Goal: Task Accomplishment & Management: Complete application form

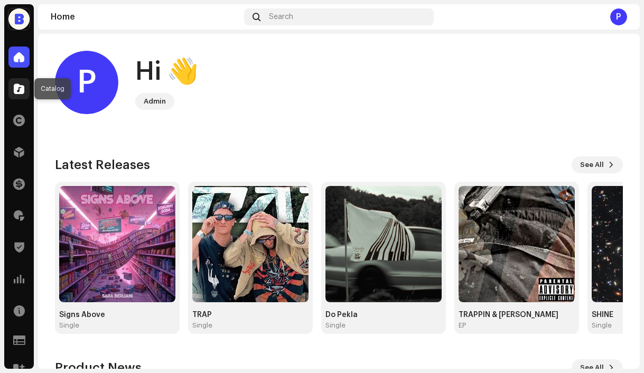
click at [23, 93] on span at bounding box center [19, 89] width 11 height 8
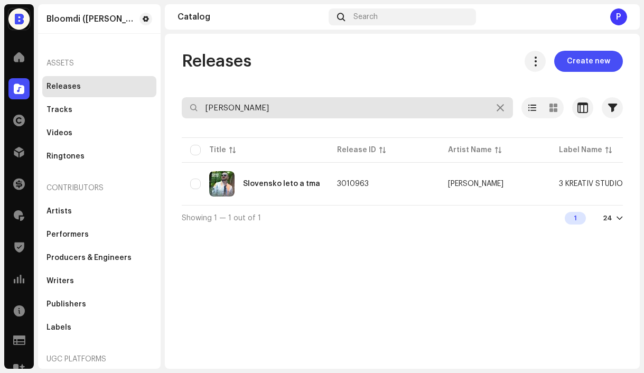
click at [256, 109] on input "[PERSON_NAME]" at bounding box center [347, 107] width 331 height 21
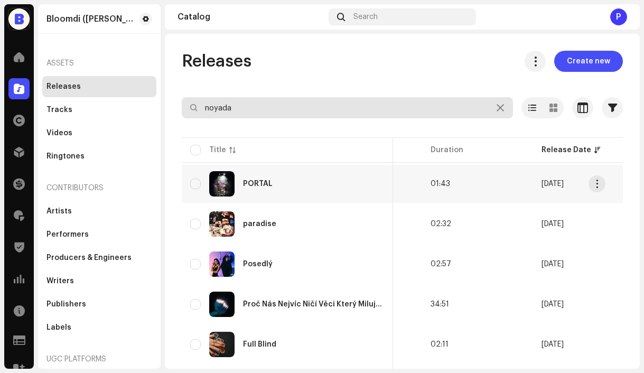
scroll to position [0, 633]
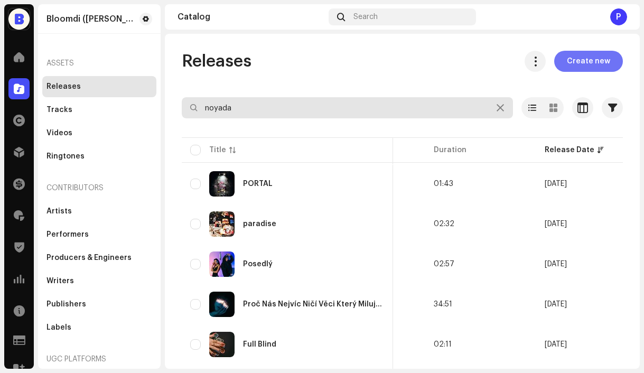
type input "noyada"
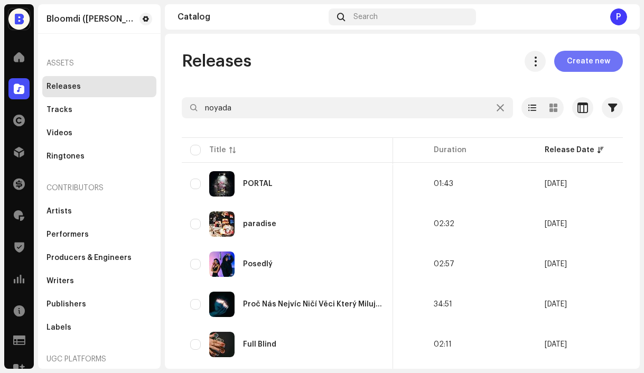
click at [583, 63] on span "Create new" at bounding box center [588, 61] width 43 height 21
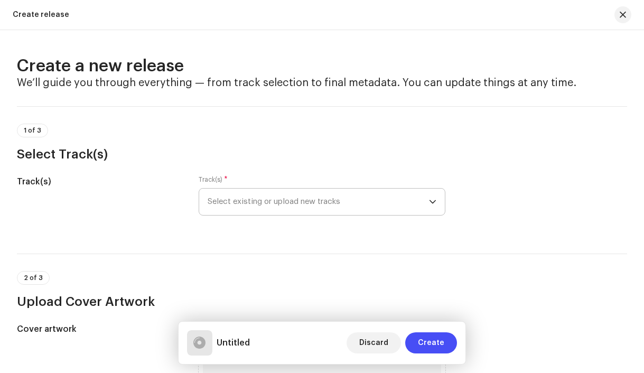
click at [263, 203] on span "Select existing or upload new tracks" at bounding box center [319, 202] width 222 height 26
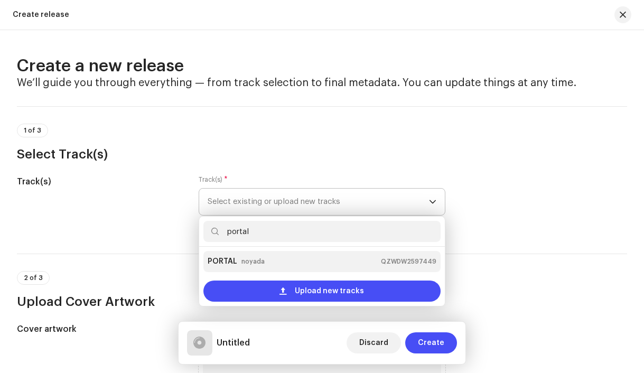
type input "portal"
click at [247, 258] on small "noyada" at bounding box center [252, 261] width 23 height 11
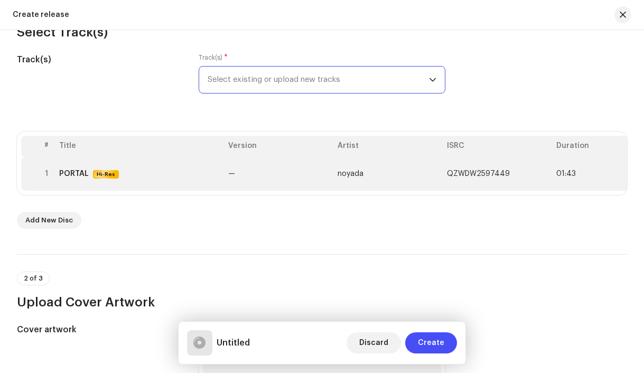
scroll to position [123, 0]
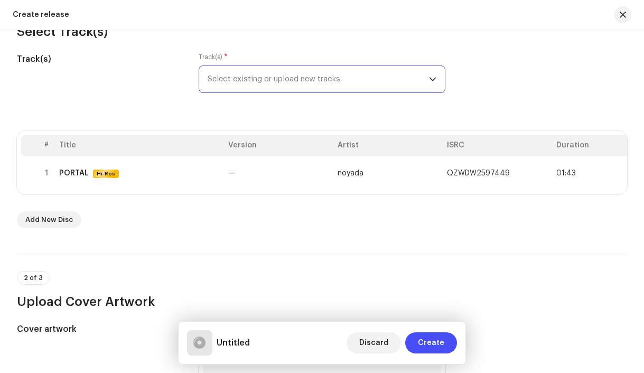
click at [248, 82] on span "Select existing or upload new tracks" at bounding box center [319, 79] width 222 height 26
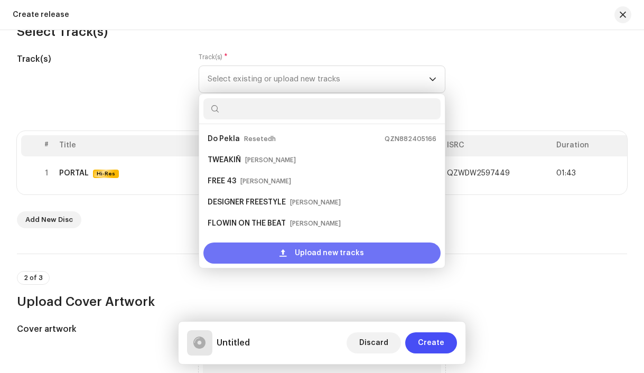
scroll to position [17, 0]
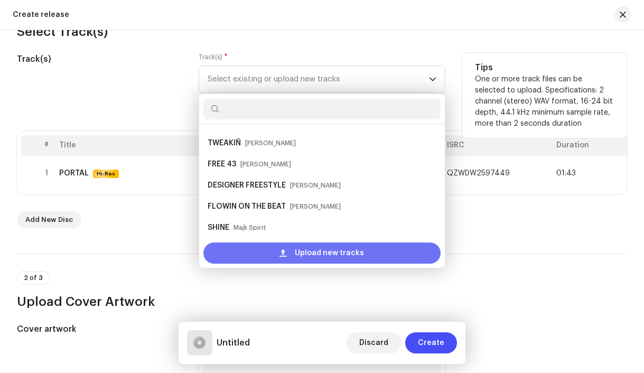
click at [311, 247] on span "Upload new tracks" at bounding box center [329, 252] width 69 height 21
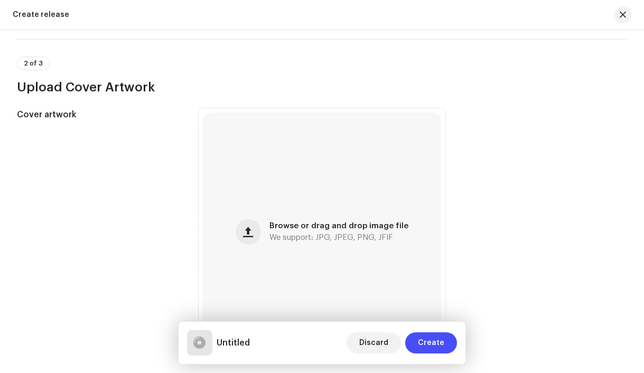
scroll to position [394, 0]
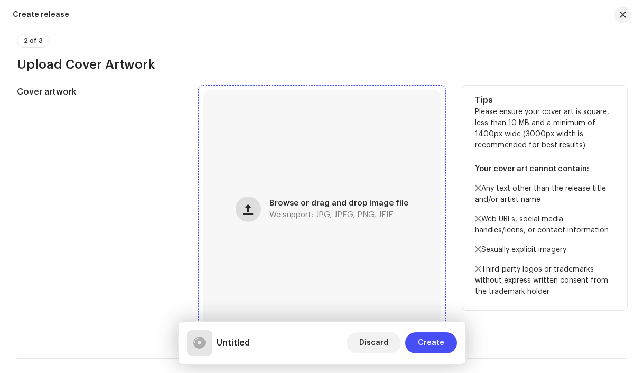
click at [244, 203] on button "button" at bounding box center [248, 209] width 25 height 25
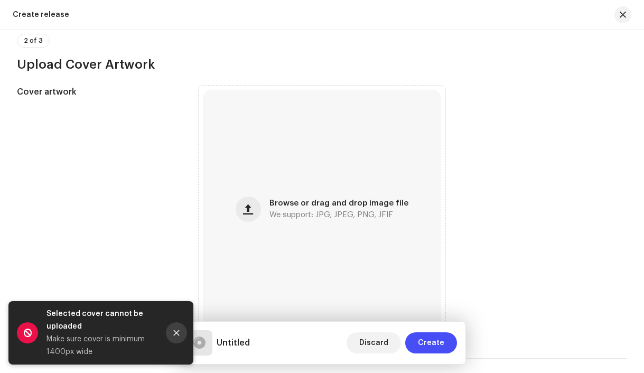
click at [178, 331] on icon "Close" at bounding box center [176, 332] width 7 height 7
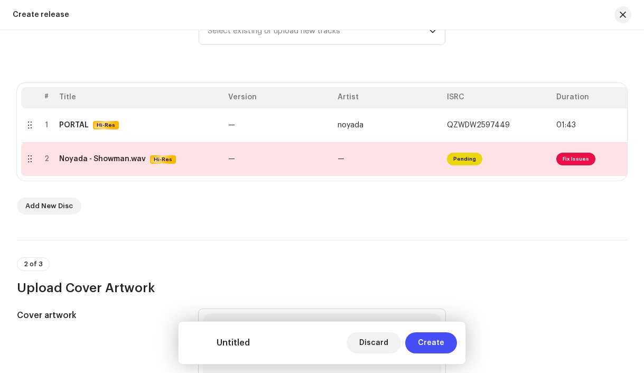
scroll to position [169, 0]
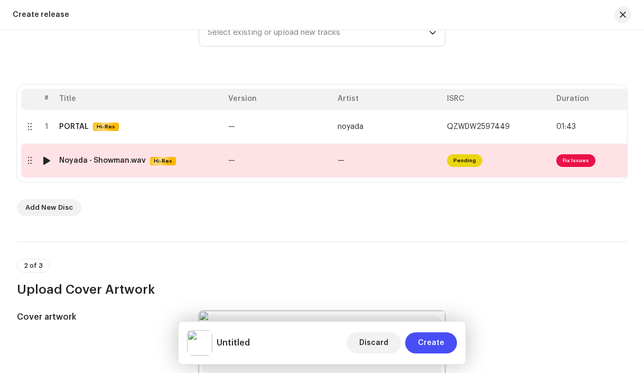
click at [111, 162] on div "Noyada - Showman.wav" at bounding box center [102, 160] width 87 height 8
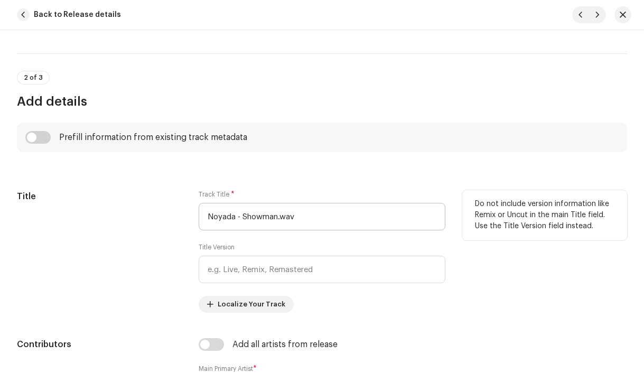
scroll to position [377, 0]
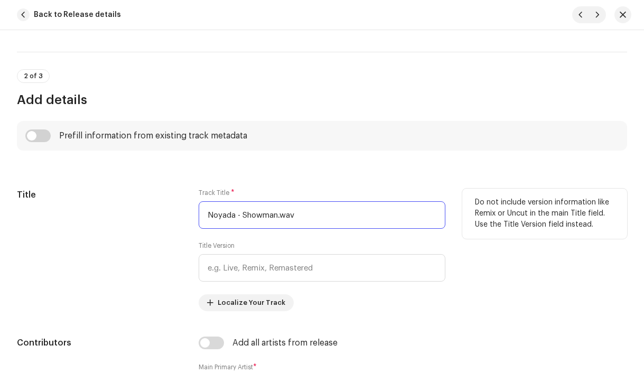
click at [273, 224] on input "Noyada - Showman.wav" at bounding box center [322, 214] width 247 height 27
paste input "Showman"
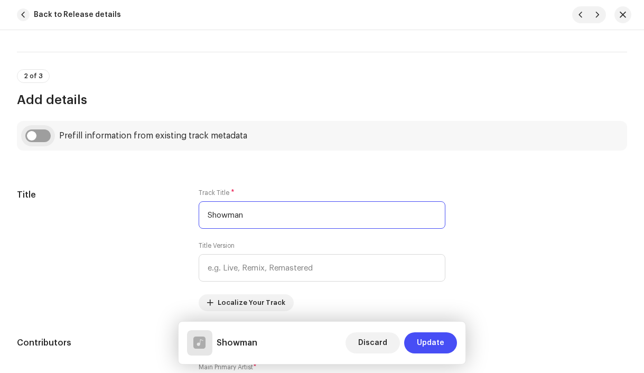
type input "Showman"
click at [35, 137] on input "checkbox" at bounding box center [37, 135] width 25 height 13
checkbox input "true"
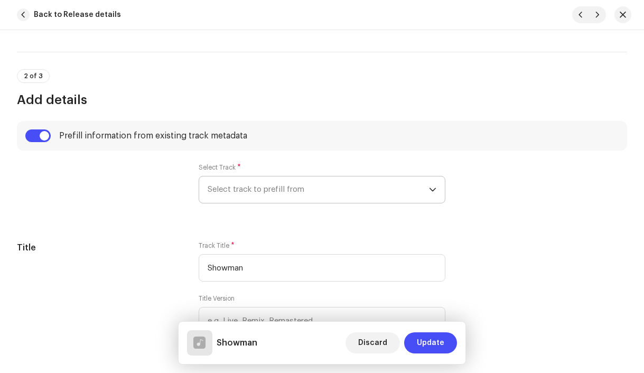
click at [275, 196] on span "Select track to prefill from" at bounding box center [319, 189] width 222 height 26
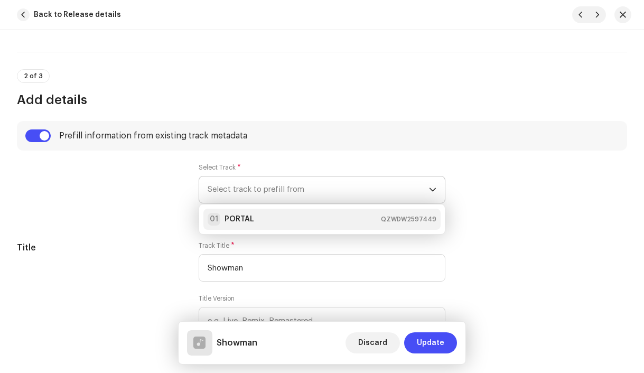
click at [283, 217] on div "01 PORTAL QZWDW2597449" at bounding box center [322, 219] width 229 height 13
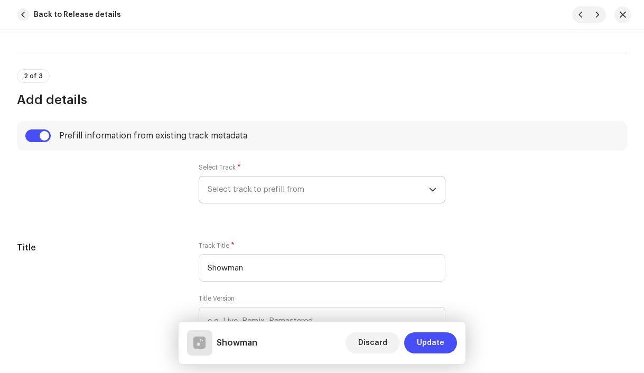
type input "00:15"
radio input "true"
type input "noyada, distributed by Bloomdi"
checkbox input "true"
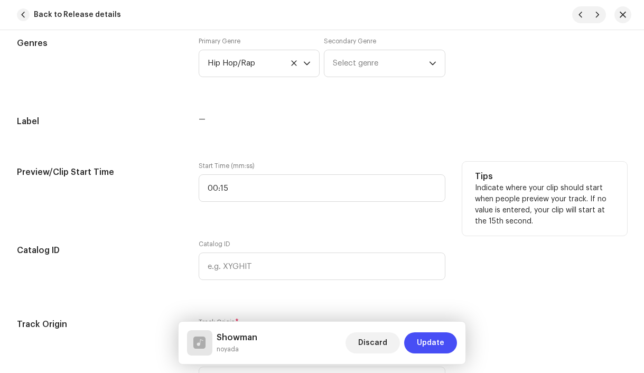
scroll to position [1112, 0]
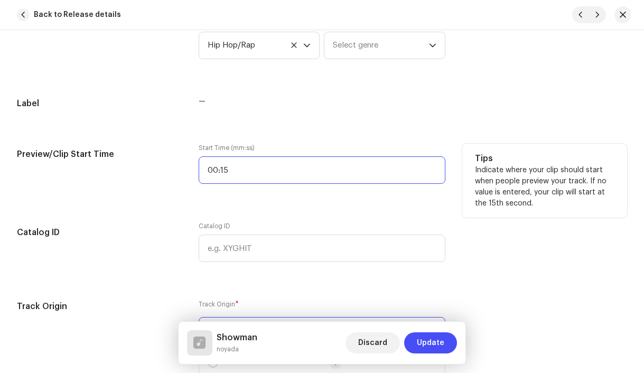
click at [247, 174] on input "00:15" at bounding box center [322, 169] width 247 height 27
click at [217, 172] on input "00:15" at bounding box center [322, 169] width 247 height 27
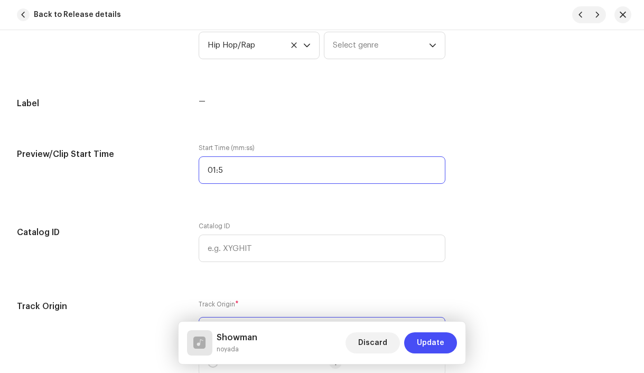
type input "01:25"
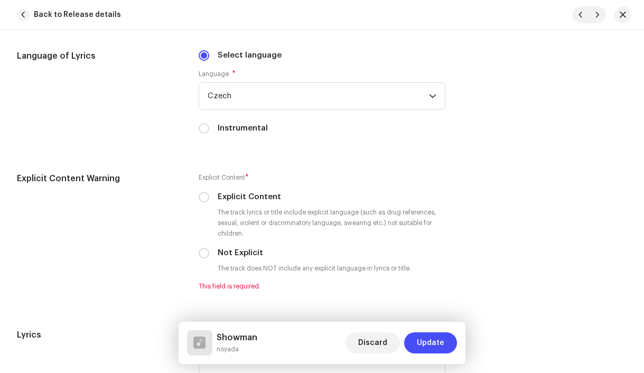
scroll to position [1814, 0]
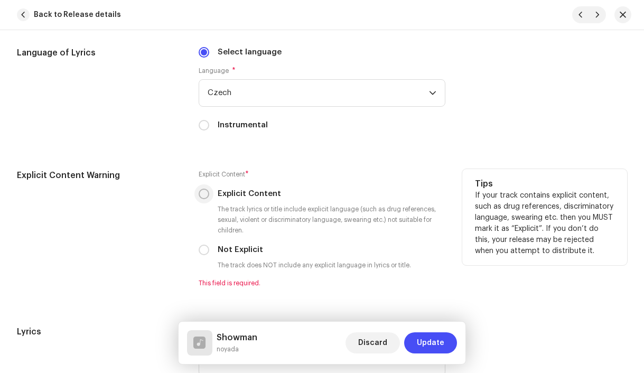
click at [204, 197] on input "Explicit Content" at bounding box center [204, 194] width 11 height 11
radio input "true"
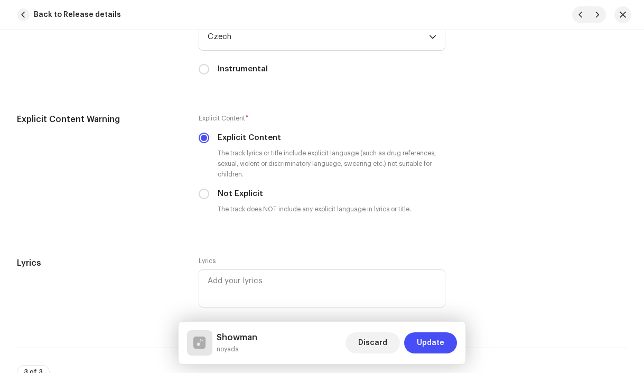
scroll to position [1891, 0]
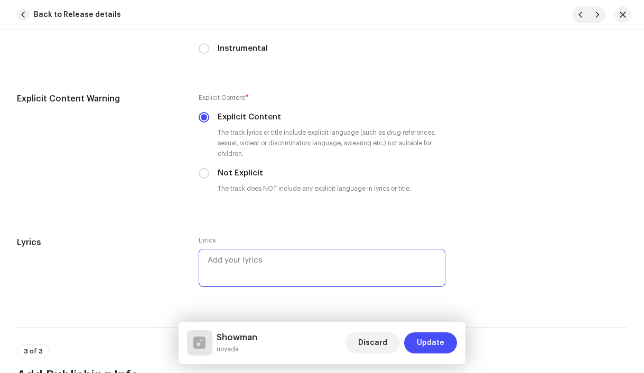
click at [268, 259] on textarea at bounding box center [322, 268] width 247 height 38
paste textarea "Lore ip dolo, si am con Adipisc elitsed doei, tem inci utla Etd magn al enimad …"
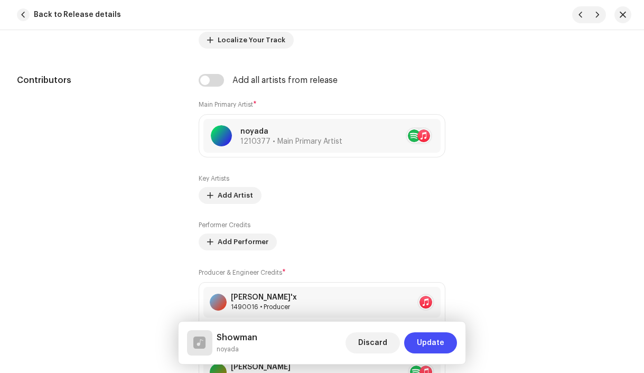
scroll to position [715, 0]
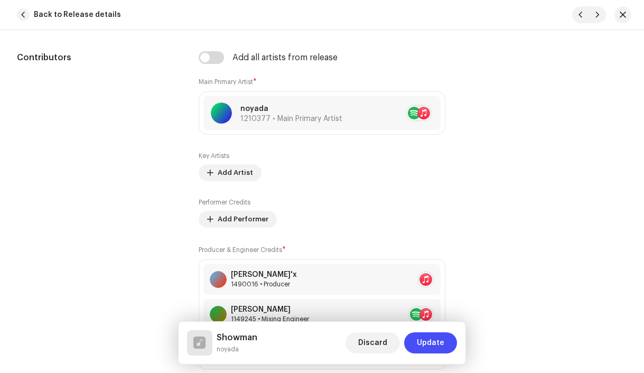
type textarea "Lore ip dolo, si am con Adipisc elitsed doei, tem inci utla Etd magn al enimad …"
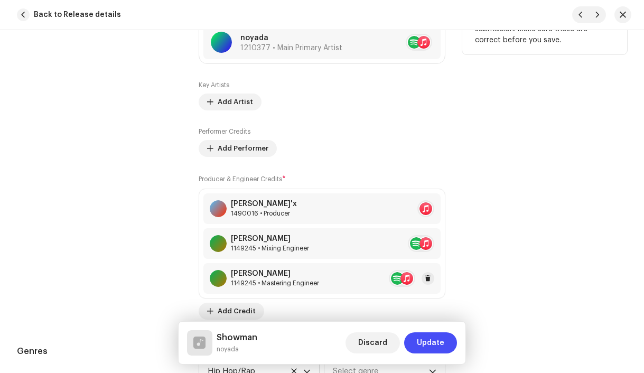
scroll to position [815, 0]
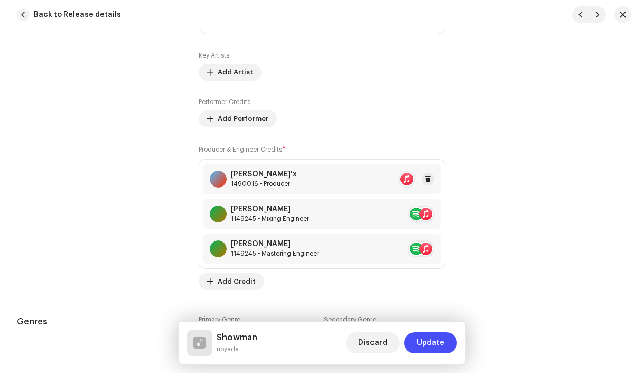
click at [277, 190] on div "[PERSON_NAME]'x 1490016 • Producer" at bounding box center [322, 179] width 238 height 31
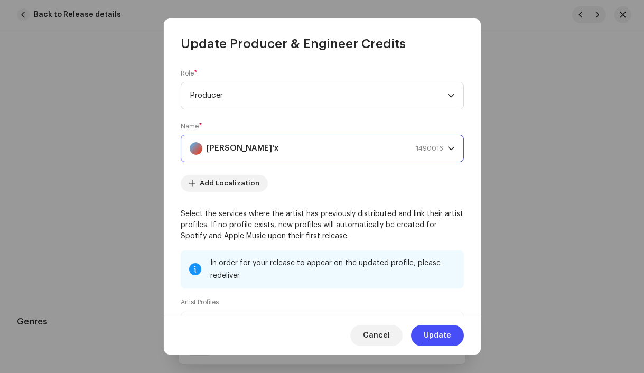
click at [240, 151] on div "[PERSON_NAME]'x 1490016" at bounding box center [317, 148] width 254 height 26
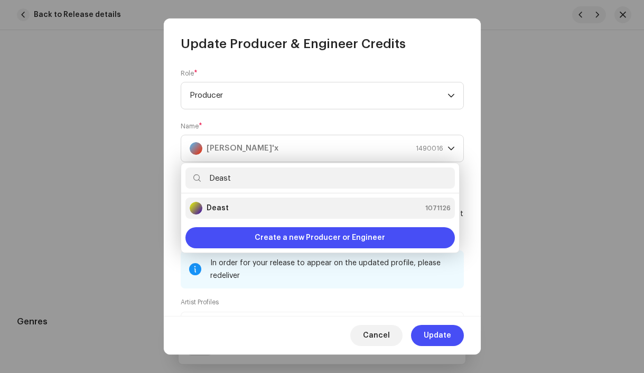
type input "Deast"
click at [225, 205] on strong "Deast" at bounding box center [218, 208] width 22 height 11
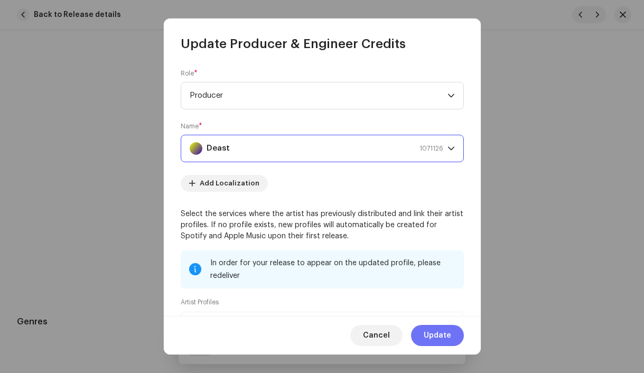
click at [438, 339] on span "Update" at bounding box center [437, 335] width 27 height 21
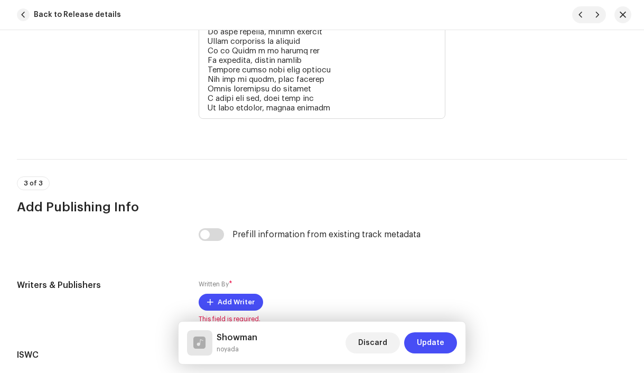
scroll to position [2702, 0]
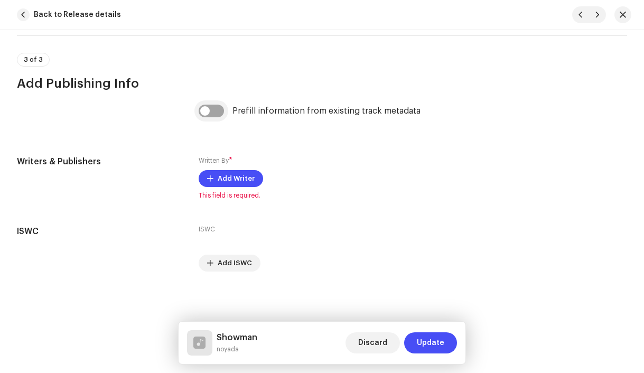
click at [205, 112] on input "checkbox" at bounding box center [211, 111] width 25 height 13
checkbox input "true"
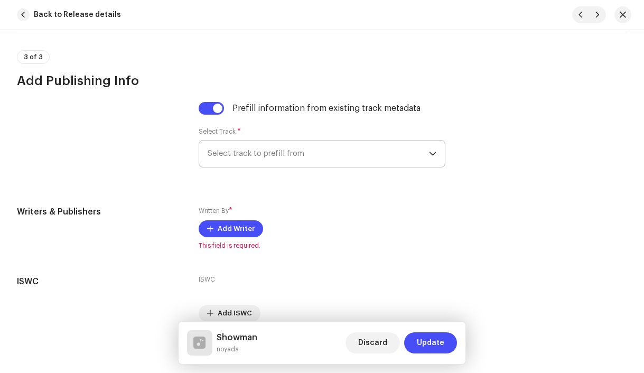
click at [242, 153] on span "Select track to prefill from" at bounding box center [319, 154] width 222 height 26
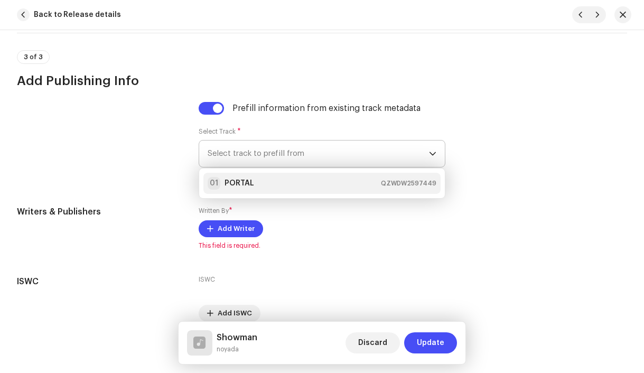
click at [250, 189] on strong "PORTAL" at bounding box center [240, 183] width 30 height 11
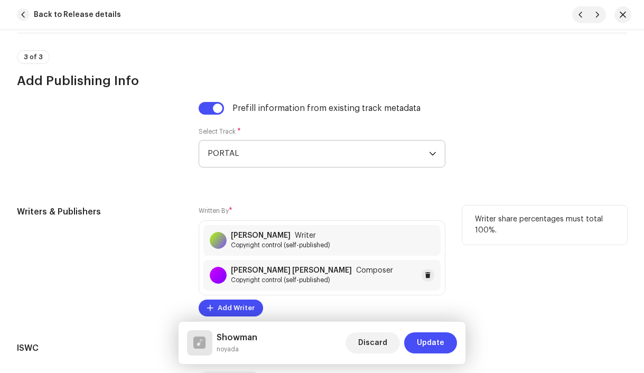
click at [289, 282] on span "Copyright control (self-published)" at bounding box center [312, 280] width 162 height 8
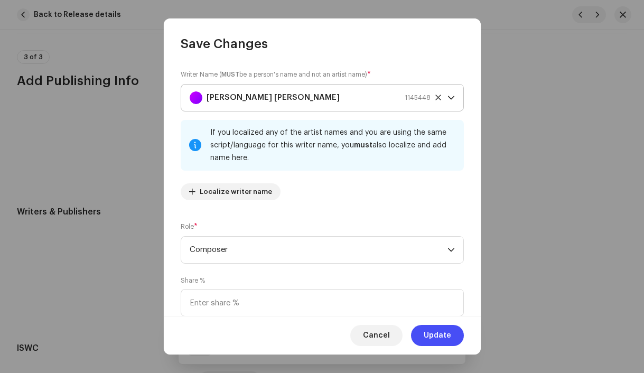
click at [226, 99] on strong "[PERSON_NAME] [PERSON_NAME]" at bounding box center [273, 98] width 133 height 26
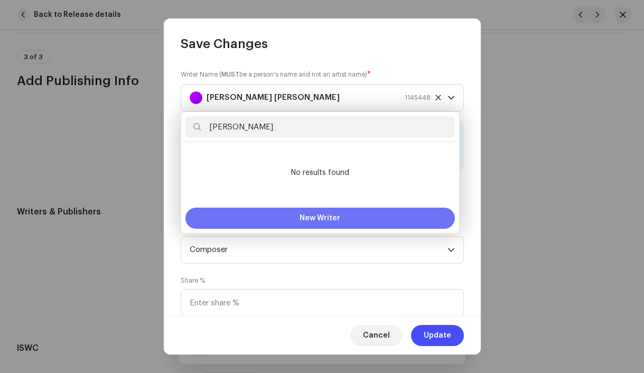
type input "[PERSON_NAME]"
click at [311, 213] on button "New Writer" at bounding box center [319, 218] width 269 height 21
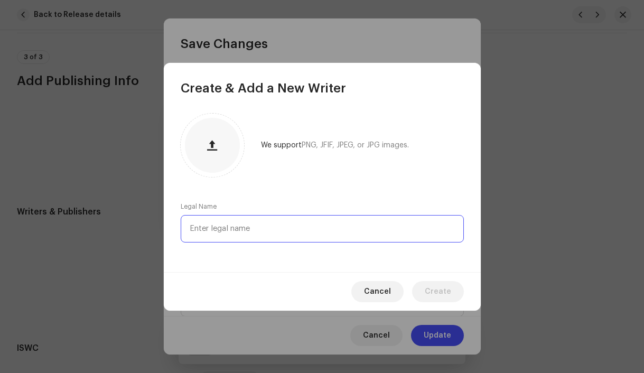
click at [280, 227] on input "text" at bounding box center [322, 228] width 283 height 27
paste input "[PERSON_NAME]"
type input "[PERSON_NAME]"
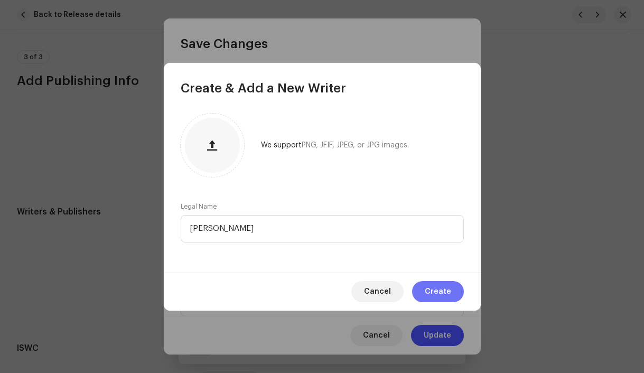
click at [447, 293] on span "Create" at bounding box center [438, 291] width 26 height 21
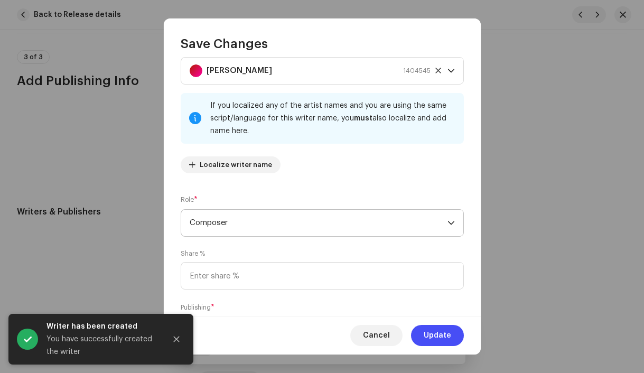
scroll to position [86, 0]
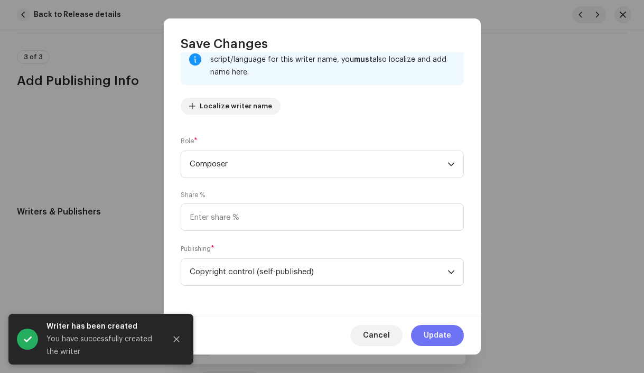
click at [449, 333] on span "Update" at bounding box center [437, 335] width 27 height 21
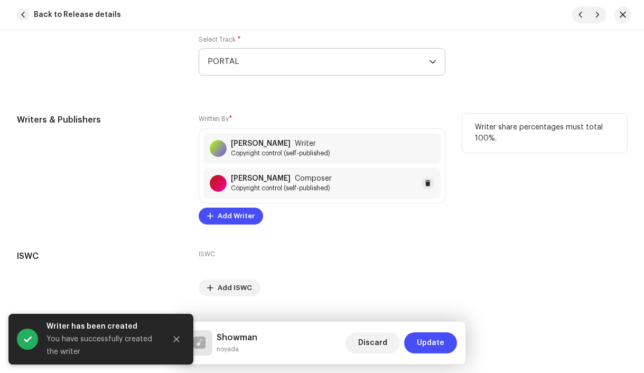
scroll to position [2808, 0]
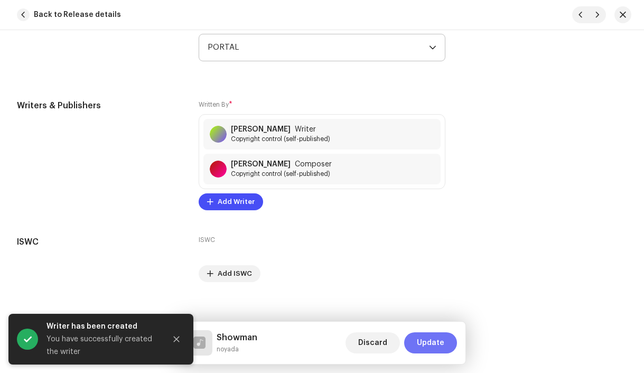
click at [436, 337] on span "Update" at bounding box center [430, 342] width 27 height 21
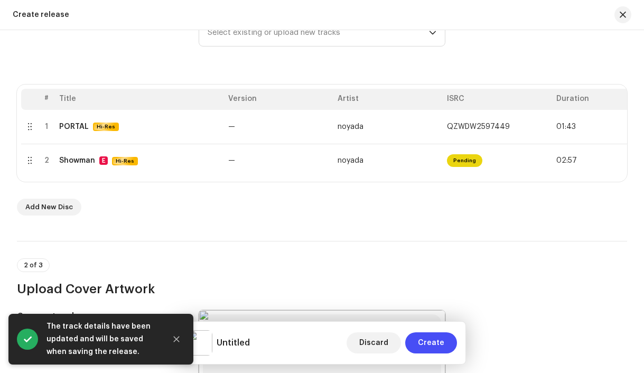
scroll to position [0, 43]
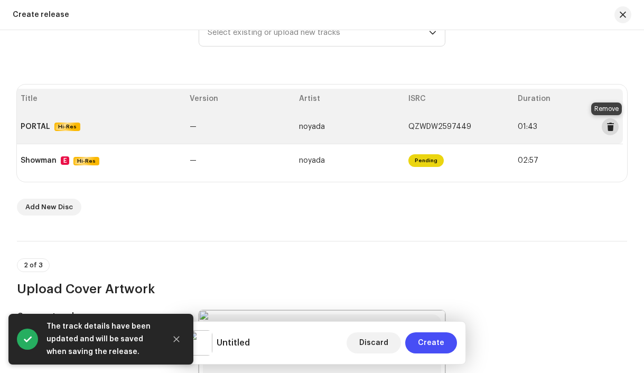
click at [606, 127] on span at bounding box center [610, 127] width 8 height 8
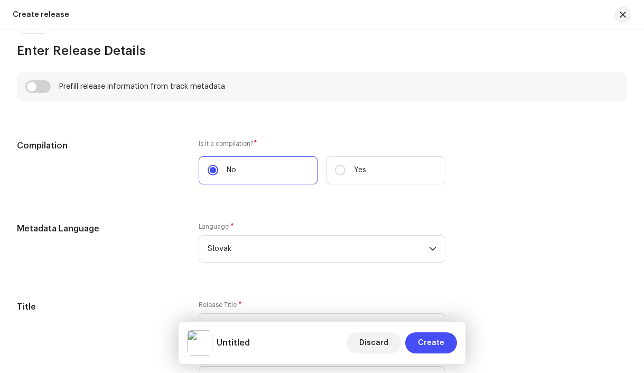
scroll to position [713, 0]
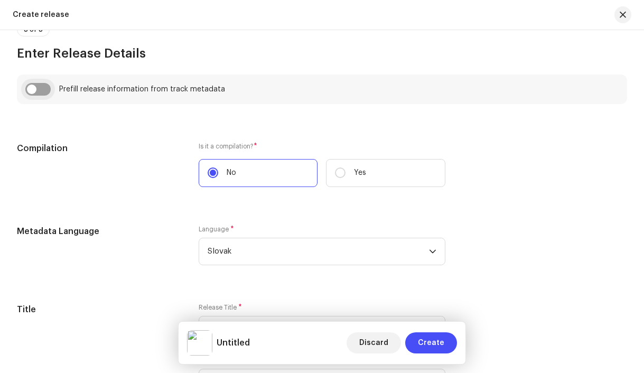
click at [34, 96] on input "checkbox" at bounding box center [37, 89] width 25 height 13
checkbox input "true"
type input "Showman"
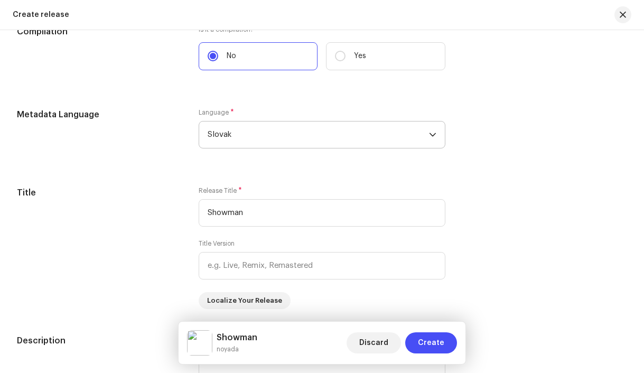
scroll to position [875, 0]
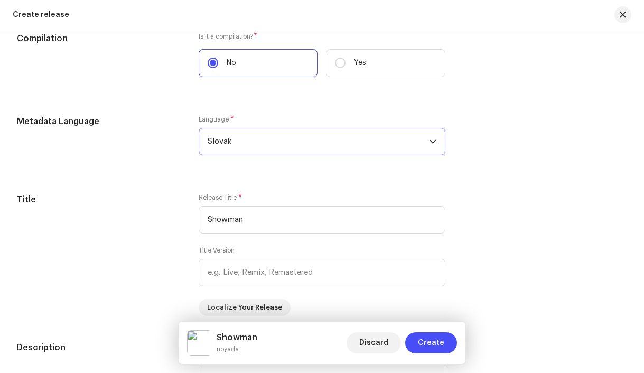
click at [288, 142] on span "Slovak" at bounding box center [319, 141] width 222 height 26
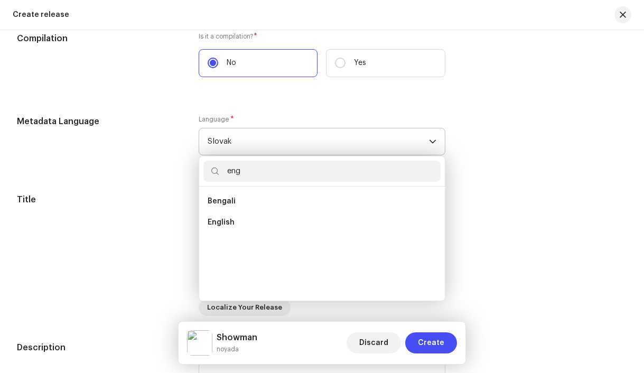
scroll to position [0, 0]
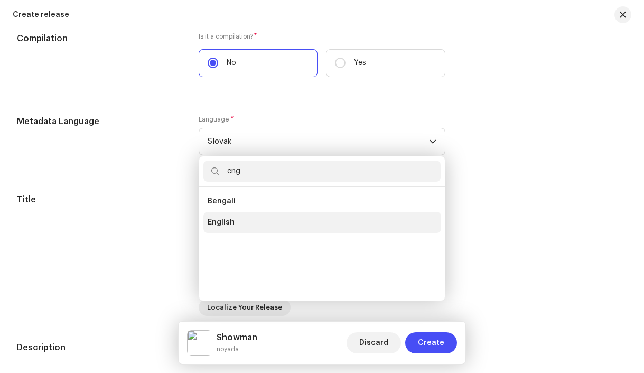
type input "eng"
click at [260, 221] on li "English" at bounding box center [322, 222] width 238 height 21
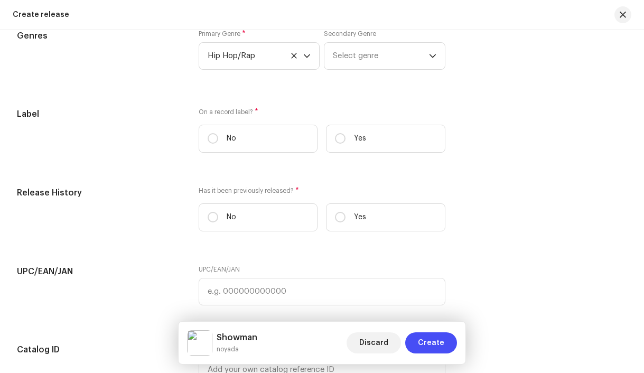
scroll to position [1706, 0]
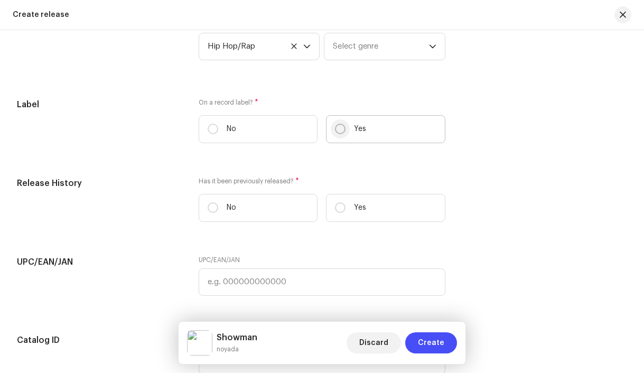
click at [341, 133] on input "Yes" at bounding box center [340, 129] width 11 height 11
radio input "true"
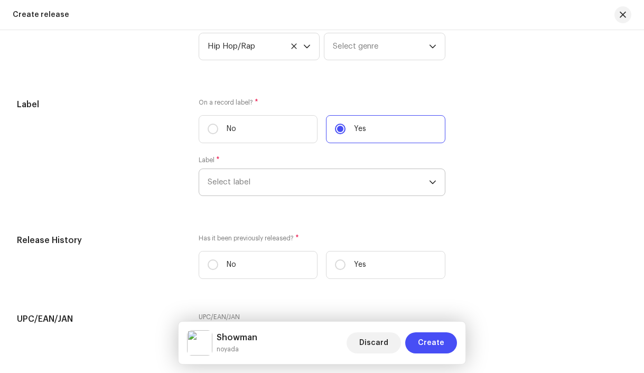
click at [339, 185] on span "Select label" at bounding box center [319, 182] width 222 height 26
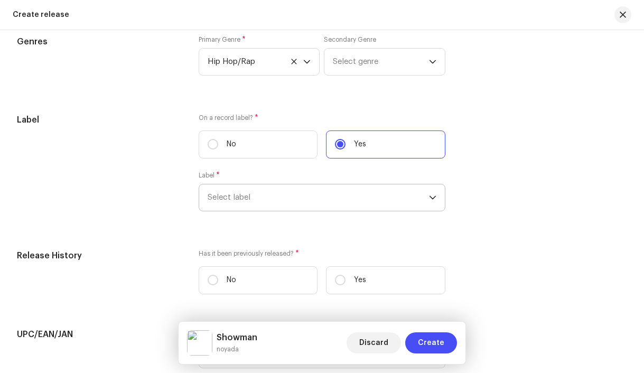
type input "n"
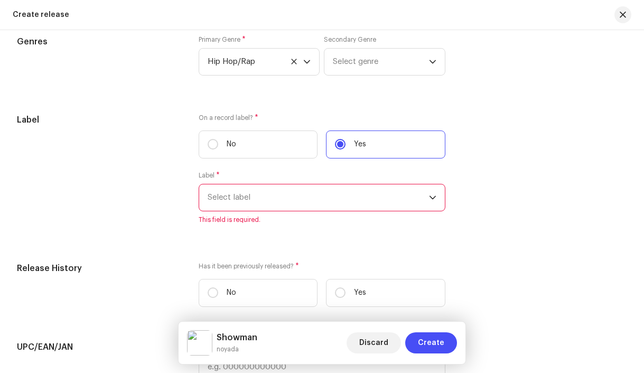
scroll to position [1687, 0]
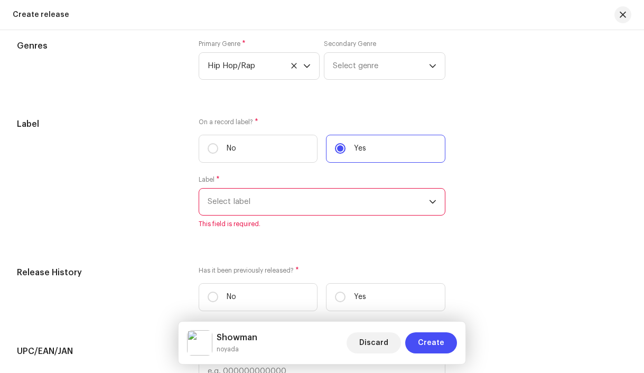
click at [274, 206] on span "Select label" at bounding box center [319, 202] width 222 height 26
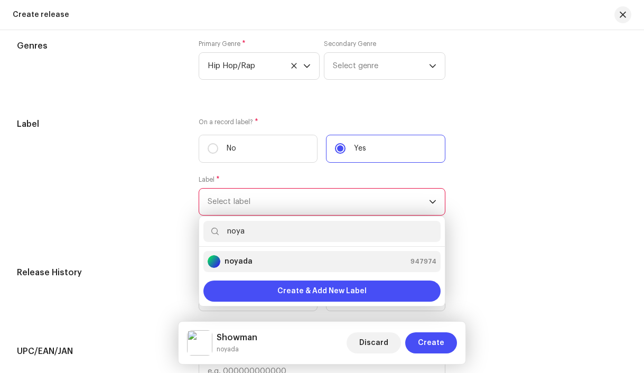
type input "noya"
click at [246, 266] on strong "noyada" at bounding box center [239, 261] width 28 height 11
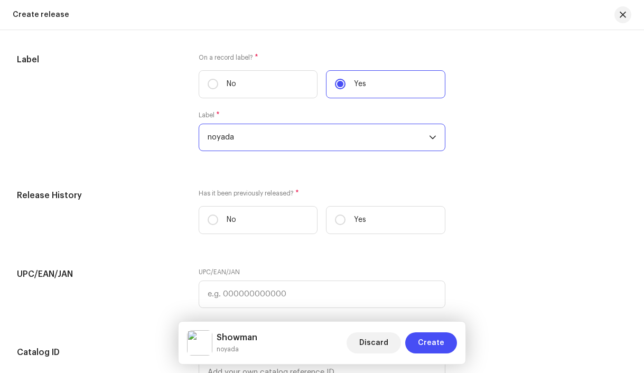
scroll to position [1770, 0]
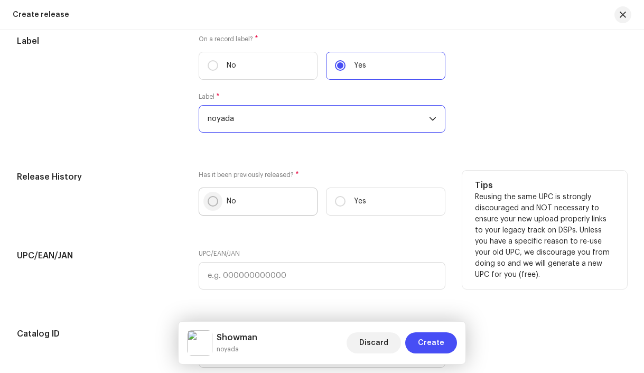
click at [213, 207] on input "No" at bounding box center [213, 201] width 11 height 11
radio input "true"
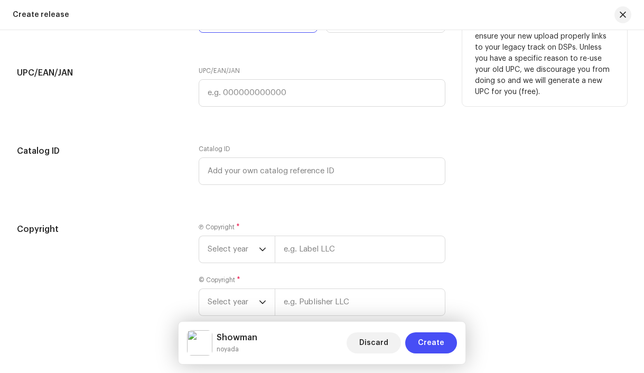
scroll to position [2015, 0]
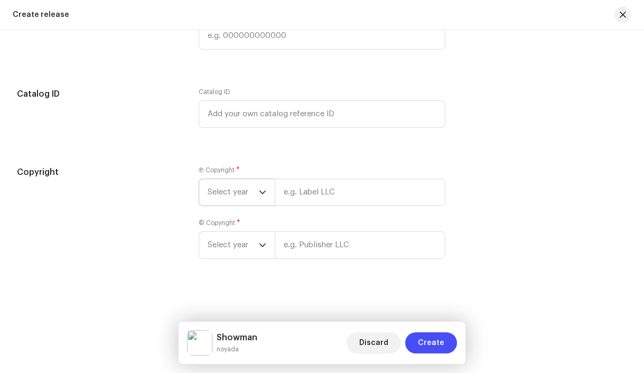
click at [229, 192] on span "Select year" at bounding box center [233, 192] width 51 height 26
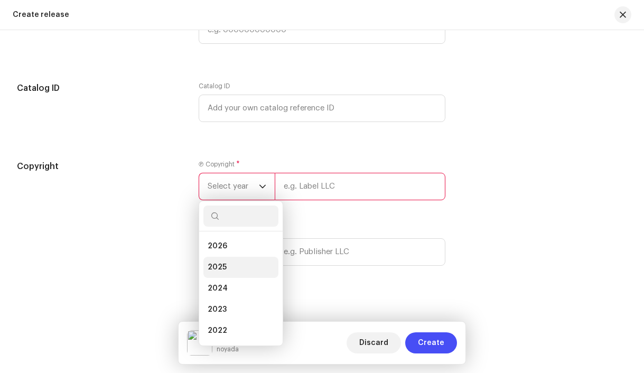
click at [227, 274] on li "2025" at bounding box center [240, 267] width 75 height 21
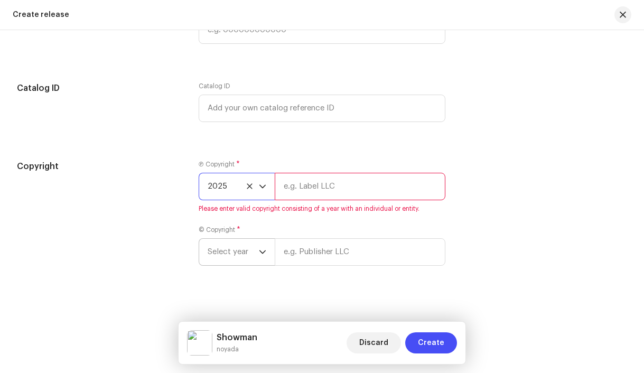
click at [238, 265] on span "Select year" at bounding box center [233, 252] width 51 height 26
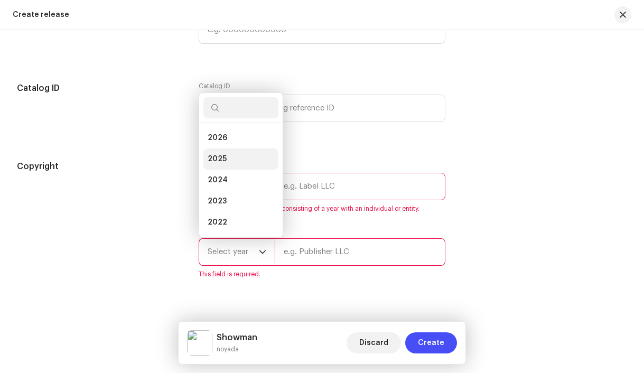
click at [223, 162] on span "2025" at bounding box center [217, 159] width 19 height 11
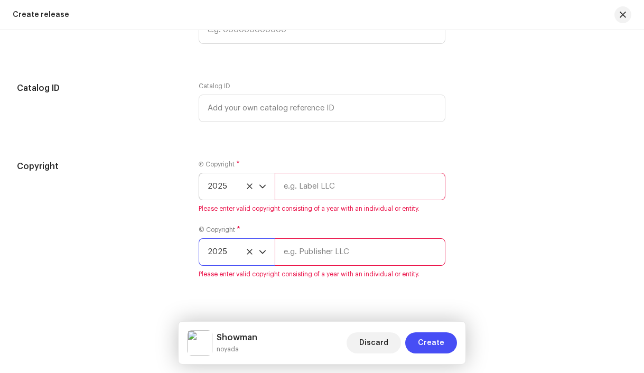
click at [306, 194] on input "text" at bounding box center [360, 186] width 171 height 27
type input "noyada, distributed by Bloomdi"
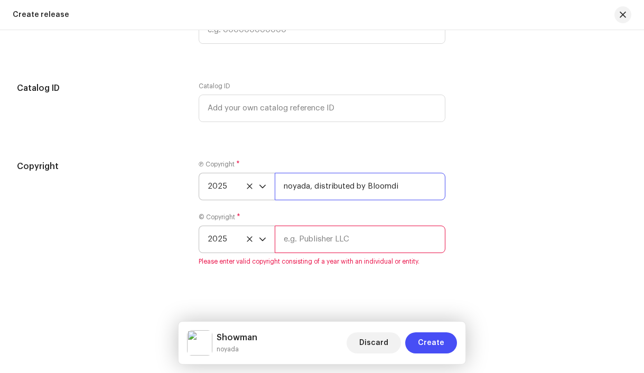
click at [313, 195] on input "noyada, distributed by Bloomdi" at bounding box center [360, 186] width 171 height 27
click at [315, 242] on input "text" at bounding box center [360, 239] width 171 height 27
paste input "noyada, distributed by Bloomdi"
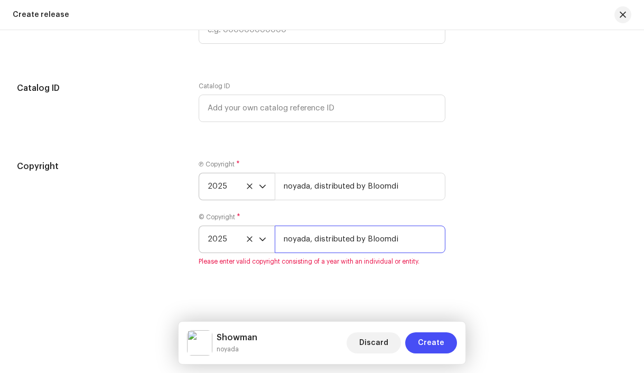
type input "noyada, distributed by Bloomdi"
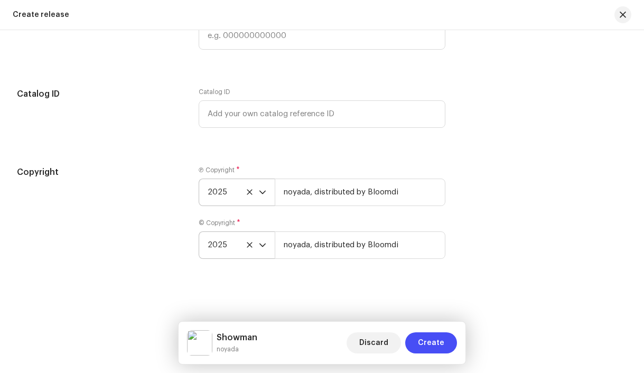
click at [321, 288] on div "Create a new release We’ll guide you through everything — from track selection …" at bounding box center [322, 201] width 644 height 343
click at [440, 340] on span "Create" at bounding box center [431, 342] width 26 height 21
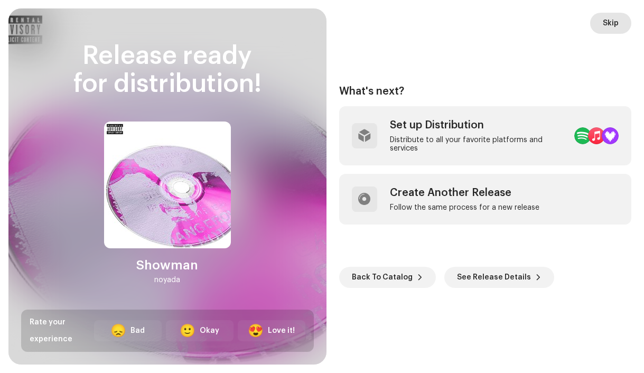
click at [614, 21] on span "Skip" at bounding box center [611, 23] width 16 height 21
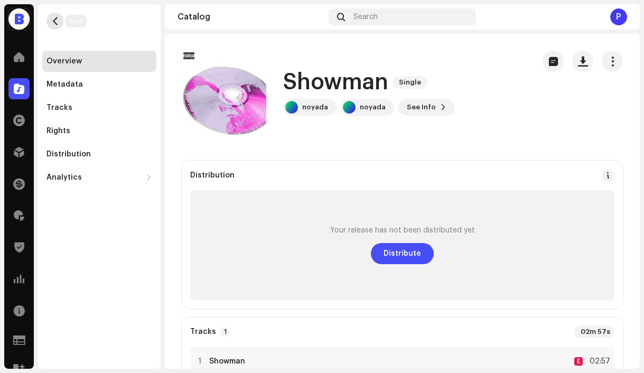
click at [57, 18] on span "button" at bounding box center [55, 21] width 8 height 8
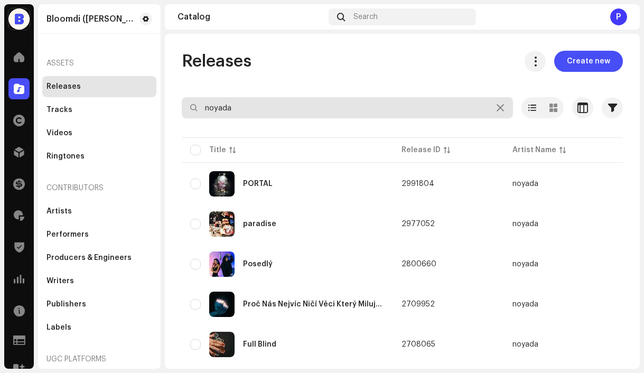
click at [238, 105] on input "noyada" at bounding box center [347, 107] width 331 height 21
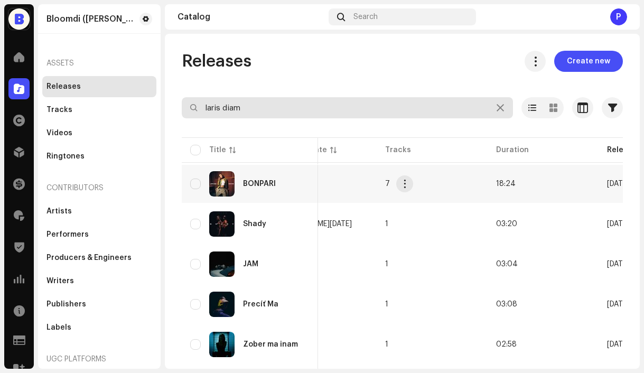
scroll to position [0, 586]
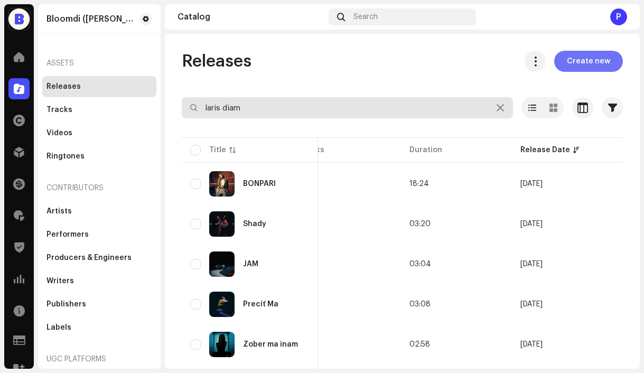
type input "laris diam"
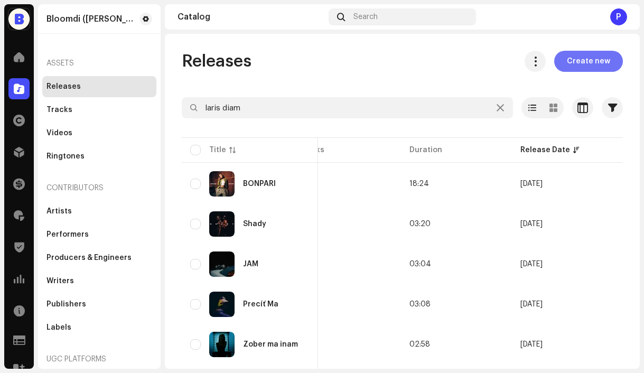
click at [578, 67] on span "Create new" at bounding box center [588, 61] width 43 height 21
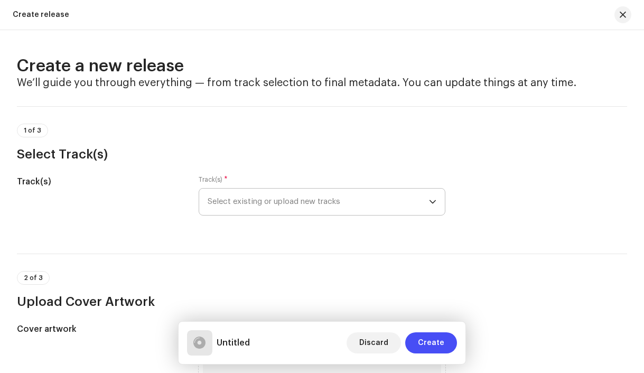
click at [359, 200] on span "Select existing or upload new tracks" at bounding box center [319, 202] width 222 height 26
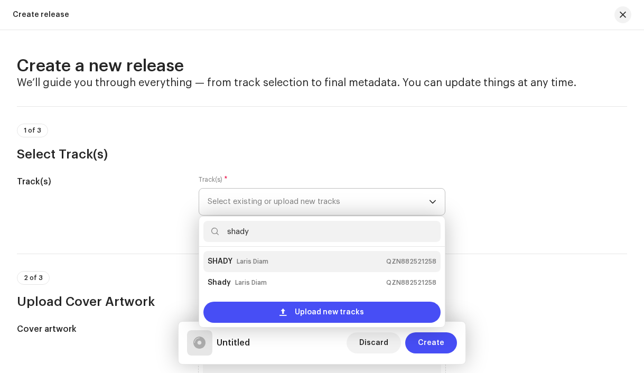
type input "shady"
click at [298, 255] on div "SHADY Laris Diam QZN882521258" at bounding box center [322, 261] width 229 height 17
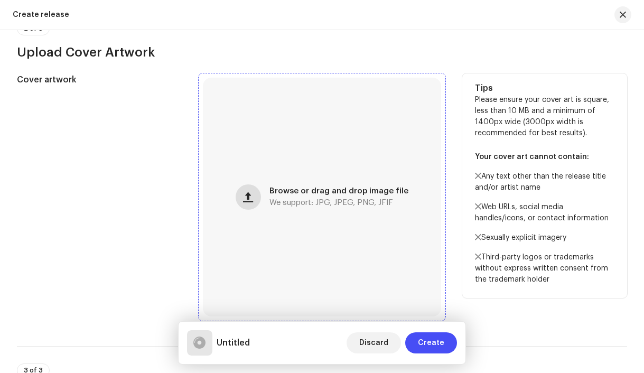
click at [248, 197] on span "button" at bounding box center [248, 197] width 10 height 8
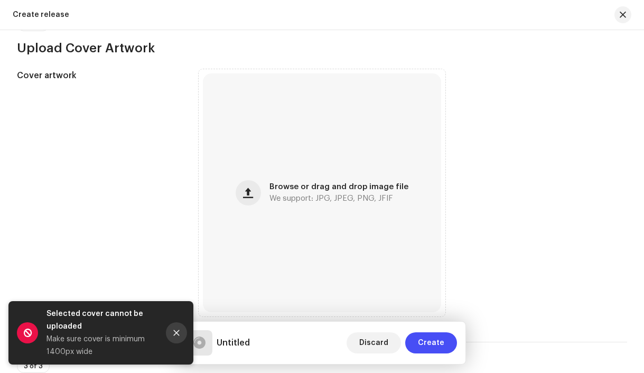
click at [178, 336] on icon "Close" at bounding box center [176, 332] width 7 height 7
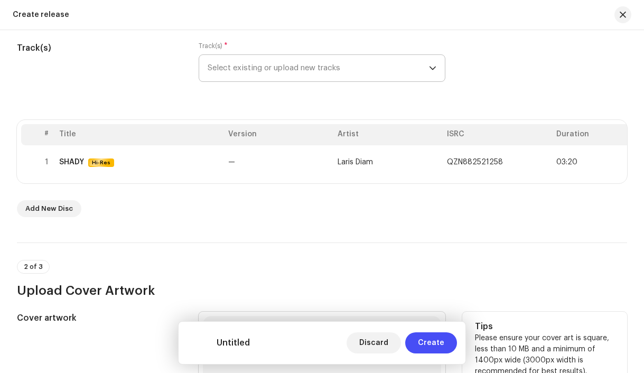
scroll to position [132, 0]
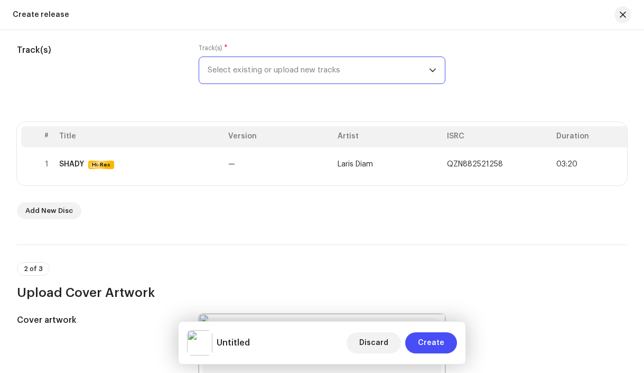
click at [251, 71] on span "Select existing or upload new tracks" at bounding box center [319, 70] width 222 height 26
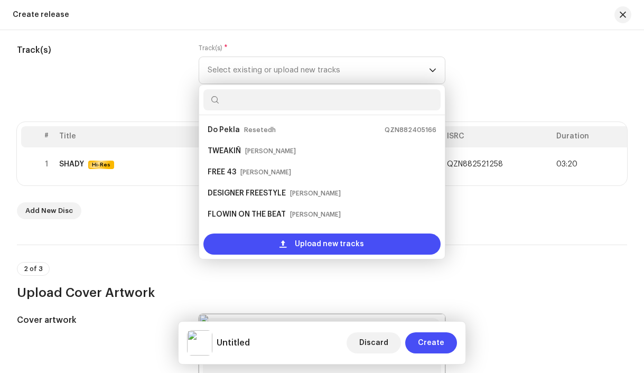
scroll to position [17, 0]
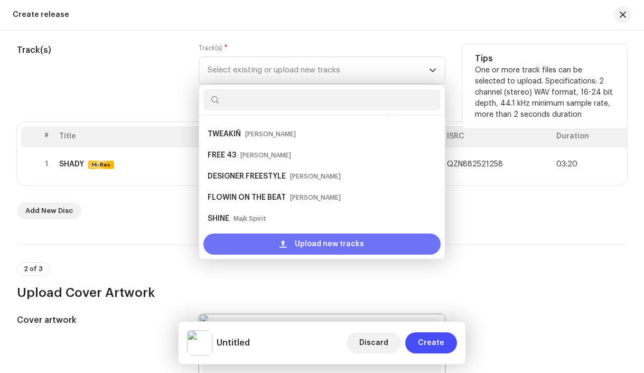
click at [294, 240] on div "Upload new tracks" at bounding box center [322, 244] width 238 height 21
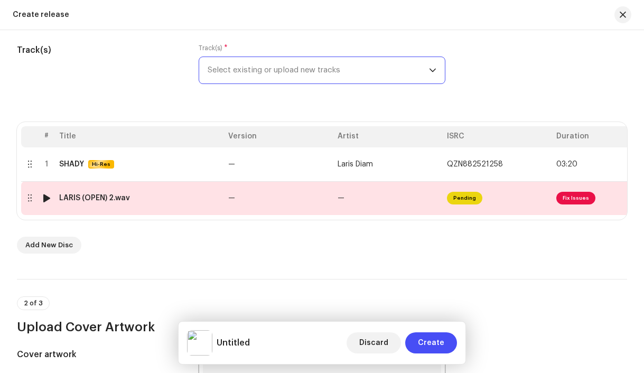
click at [282, 206] on td "—" at bounding box center [278, 198] width 109 height 34
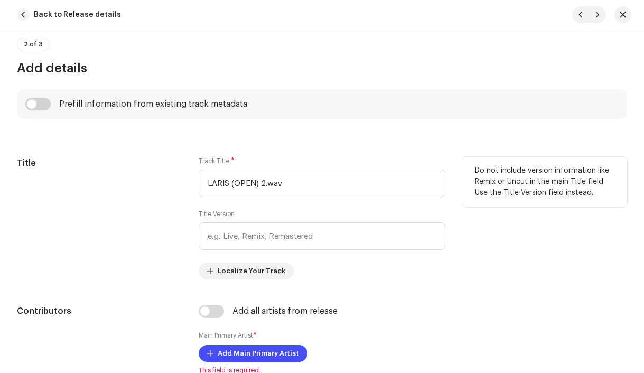
scroll to position [429, 0]
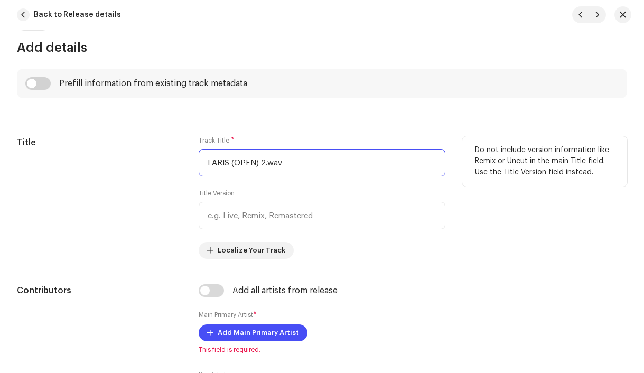
click at [289, 163] on input "LARIS (OPEN) 2.wav" at bounding box center [322, 162] width 247 height 27
paste input "Kedy?"
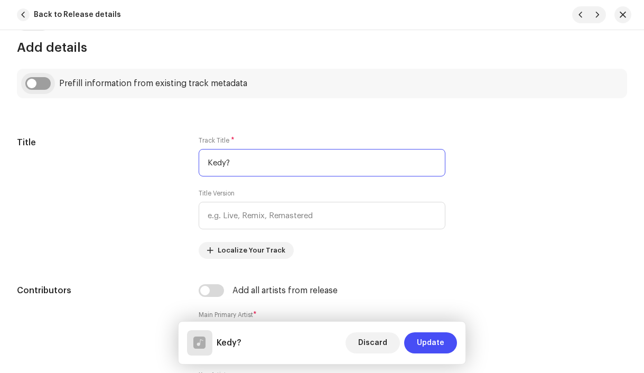
type input "Kedy?"
click at [36, 82] on input "checkbox" at bounding box center [37, 83] width 25 height 13
checkbox input "true"
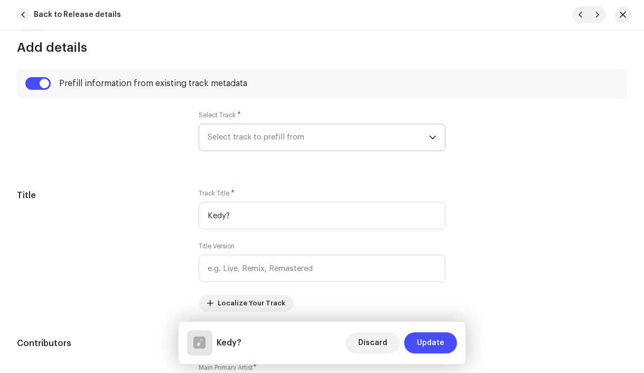
click at [253, 144] on span "Select track to prefill from" at bounding box center [319, 137] width 222 height 26
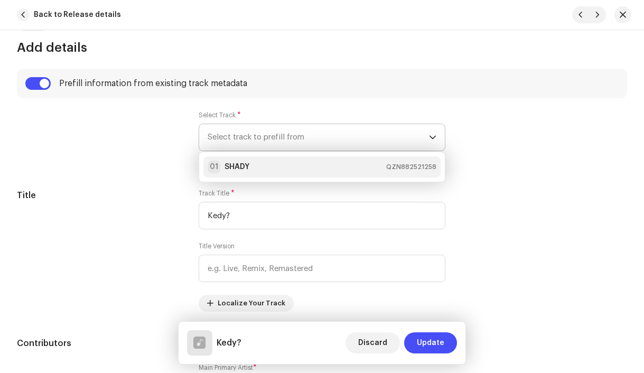
click at [258, 166] on div "01 SHADY QZN882521258" at bounding box center [322, 167] width 229 height 13
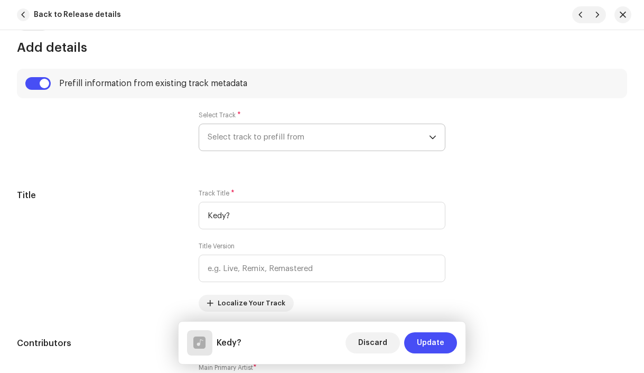
type input "00:15"
radio input "true"
type input "Laris Diam, distributed by Ruka Hore"
checkbox input "true"
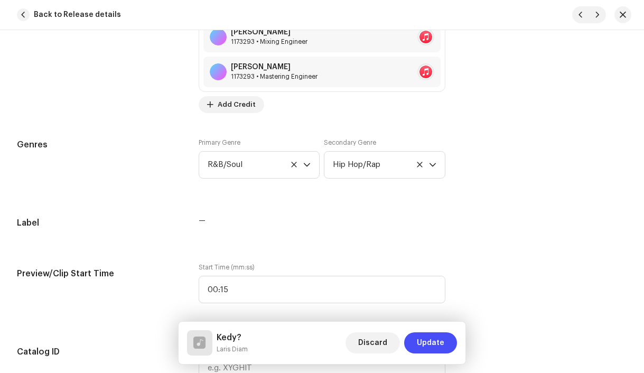
scroll to position [1045, 0]
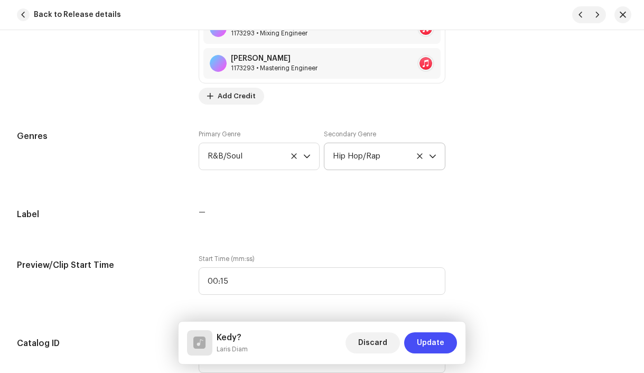
click at [416, 157] on icon at bounding box center [419, 156] width 7 height 7
click at [376, 160] on span "Select genre" at bounding box center [381, 156] width 96 height 26
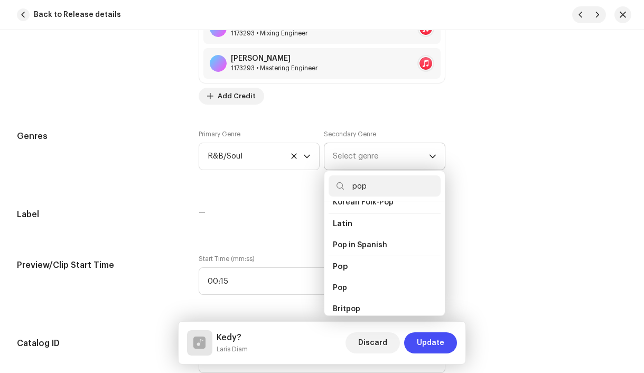
scroll to position [339, 0]
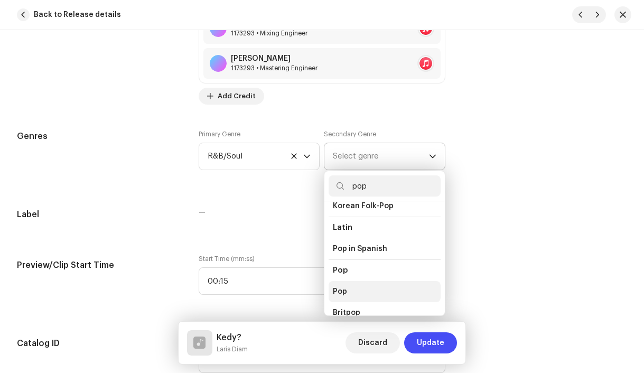
type input "pop"
click at [377, 285] on li "Pop" at bounding box center [385, 291] width 112 height 21
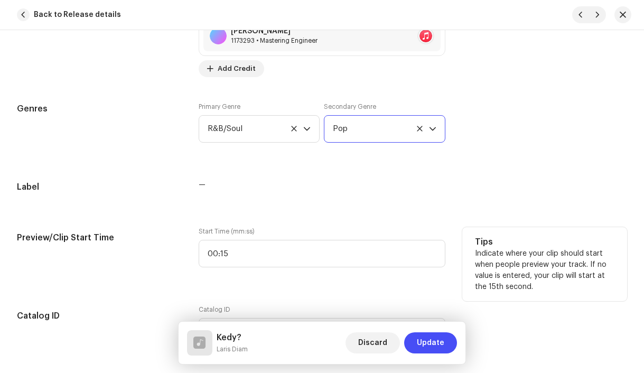
scroll to position [1109, 0]
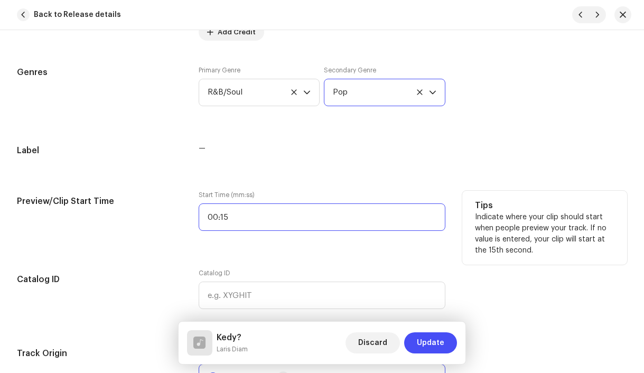
click at [263, 221] on input "00:15" at bounding box center [322, 216] width 247 height 27
type input ":"
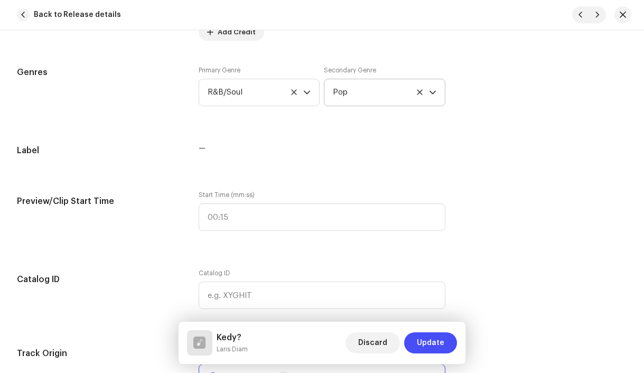
click at [276, 268] on div "Track details Complete the following to finalize your track. 1 of 3 Add Audio F…" at bounding box center [322, 175] width 644 height 2456
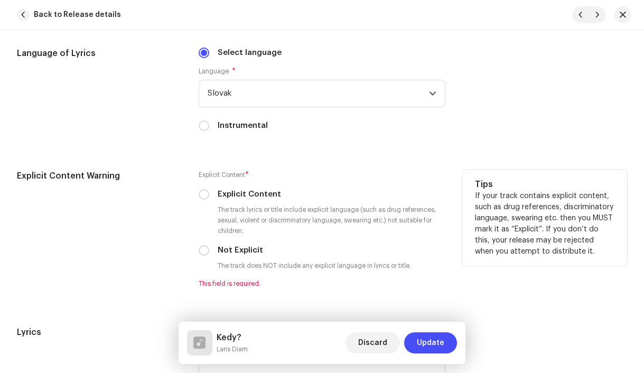
scroll to position [1863, 0]
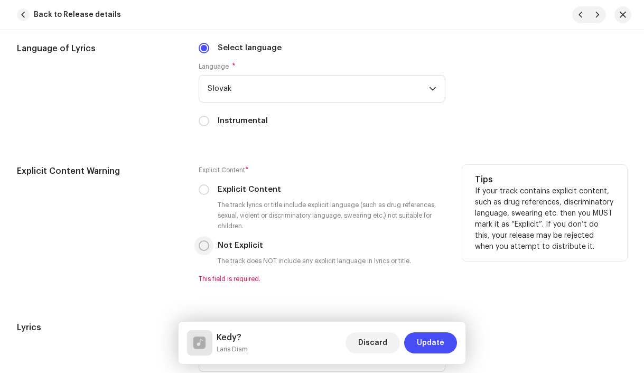
click at [203, 249] on input "Not Explicit" at bounding box center [204, 245] width 11 height 11
radio input "true"
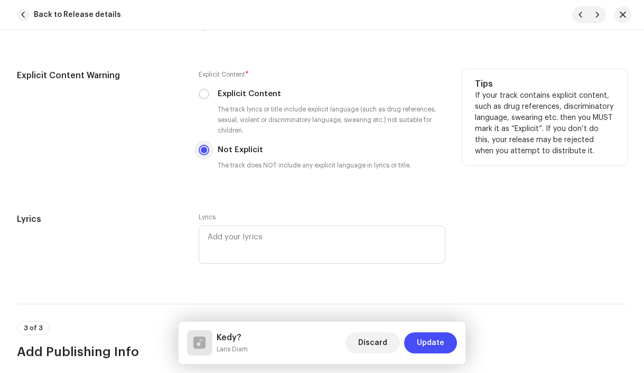
scroll to position [1976, 0]
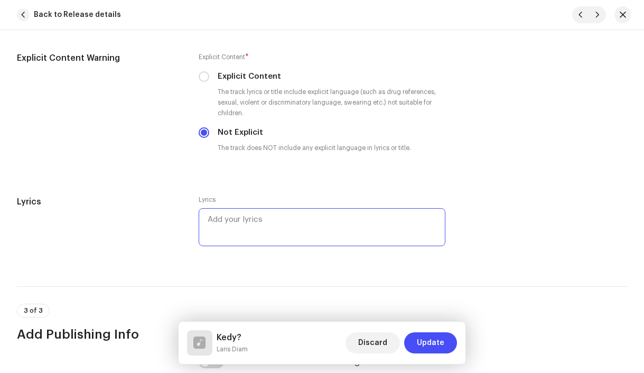
click at [238, 238] on textarea at bounding box center [322, 227] width 247 height 38
paste textarea "Lorem ips Dol sitame Co adip e sed Doeiusmod Te incid utlab ? Etdolor ma ali en…"
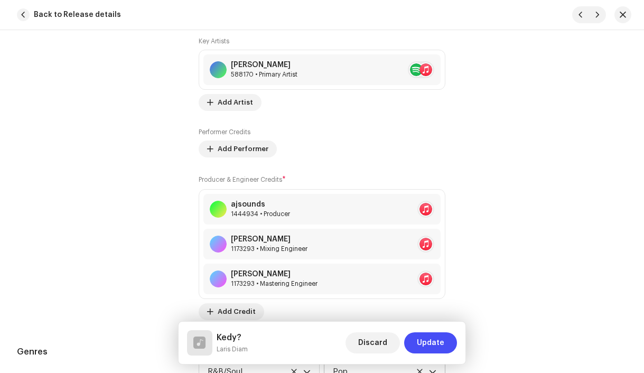
scroll to position [828, 0]
type textarea "Lorem ips Dol sitame Co adip e sed Doeiusmod Te incid utlab ? Etdolor ma ali en…"
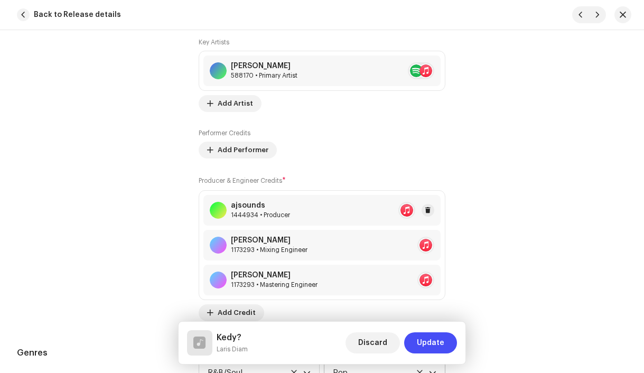
click at [301, 218] on div "ajsounds 1444934 • Producer" at bounding box center [322, 210] width 238 height 31
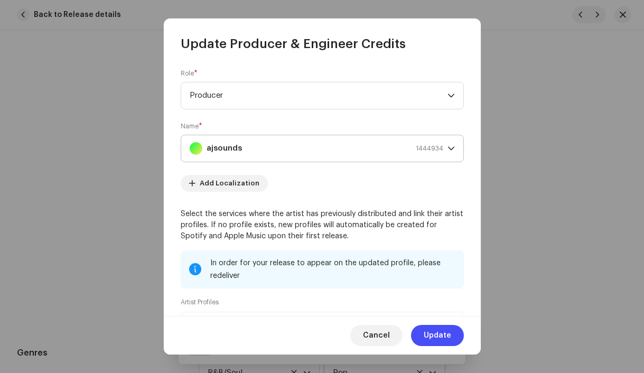
click at [239, 150] on strong "ajsounds" at bounding box center [224, 148] width 35 height 26
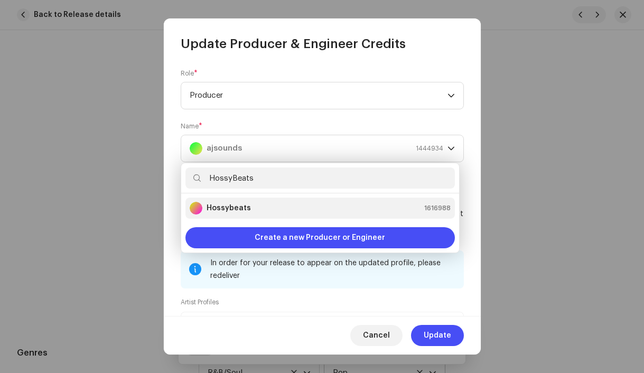
type input "HossyBeats"
click at [238, 207] on strong "Hossybeats" at bounding box center [229, 208] width 44 height 11
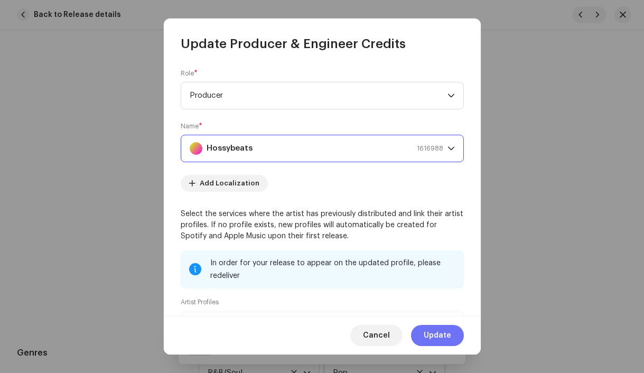
click at [426, 332] on span "Update" at bounding box center [437, 335] width 27 height 21
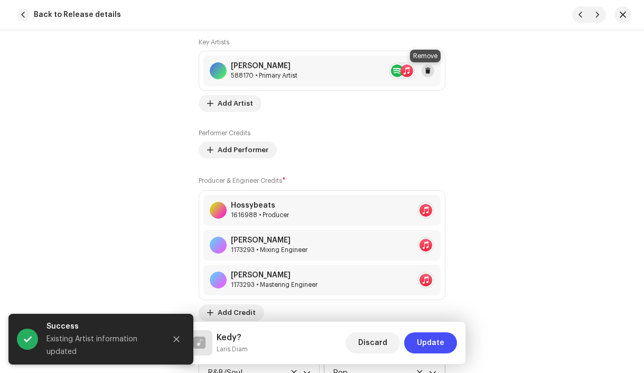
click at [427, 74] on span at bounding box center [428, 71] width 6 height 8
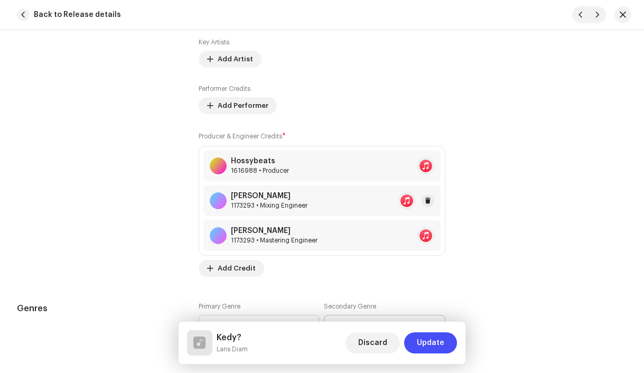
click at [321, 209] on div "[PERSON_NAME] 1173293 • Mixing Engineer" at bounding box center [322, 200] width 238 height 31
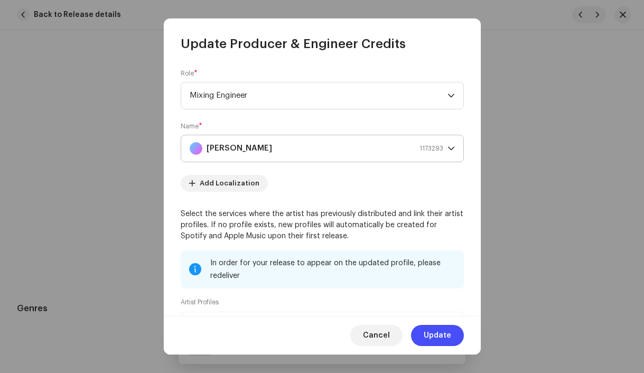
click at [260, 155] on strong "[PERSON_NAME]" at bounding box center [240, 148] width 66 height 26
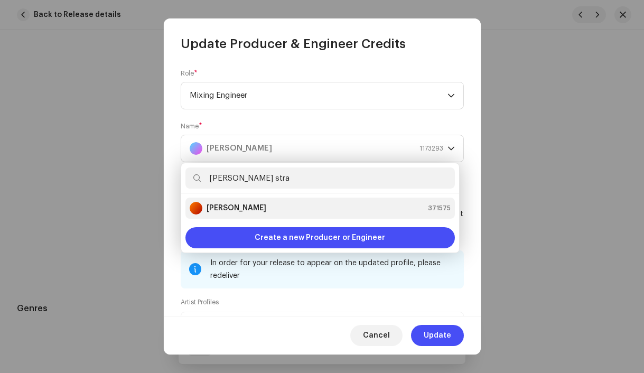
type input "[PERSON_NAME] stra"
click at [244, 208] on strong "[PERSON_NAME]" at bounding box center [237, 208] width 60 height 11
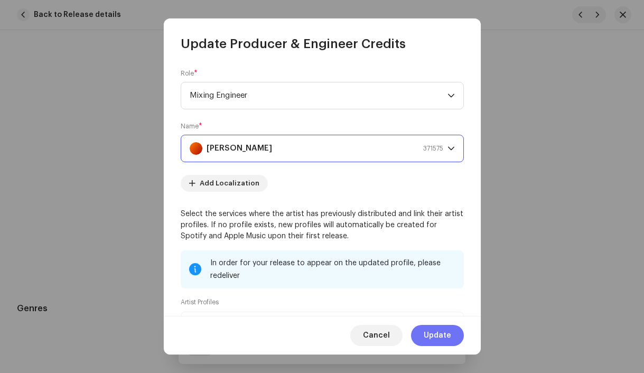
click at [434, 336] on span "Update" at bounding box center [437, 335] width 27 height 21
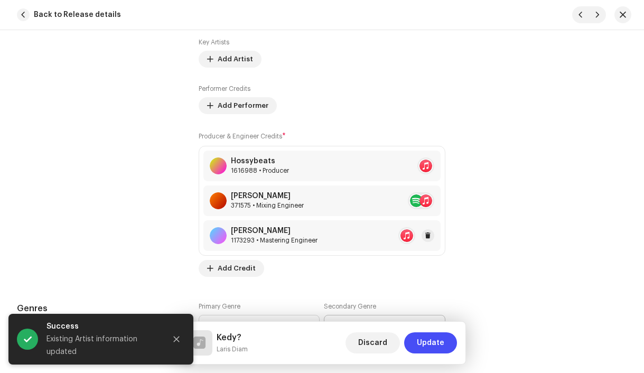
click at [290, 240] on div "1173293 • Mastering Engineer" at bounding box center [274, 240] width 87 height 8
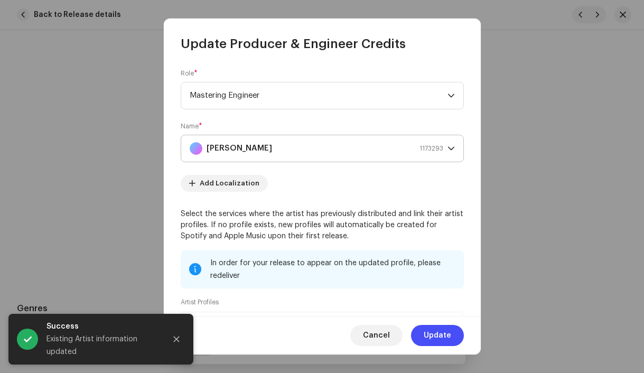
click at [235, 148] on strong "[PERSON_NAME]" at bounding box center [240, 148] width 66 height 26
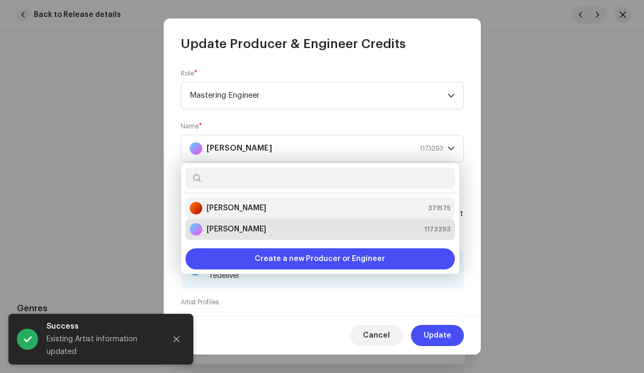
click at [238, 206] on strong "[PERSON_NAME]" at bounding box center [237, 208] width 60 height 11
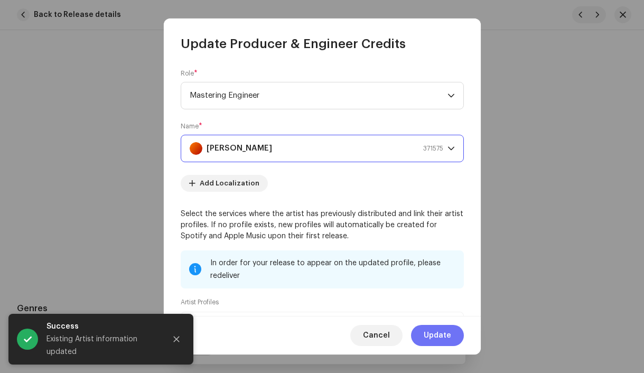
click at [434, 332] on span "Update" at bounding box center [437, 335] width 27 height 21
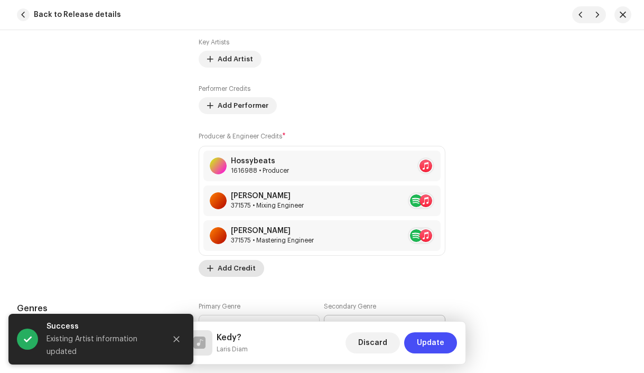
click at [237, 267] on span "Add Credit" at bounding box center [237, 268] width 38 height 21
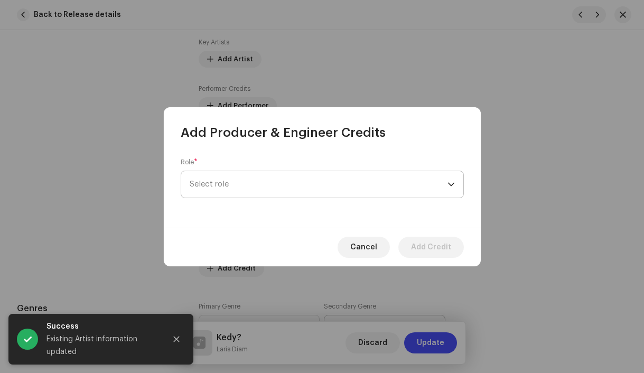
click at [213, 186] on span "Select role" at bounding box center [319, 184] width 258 height 26
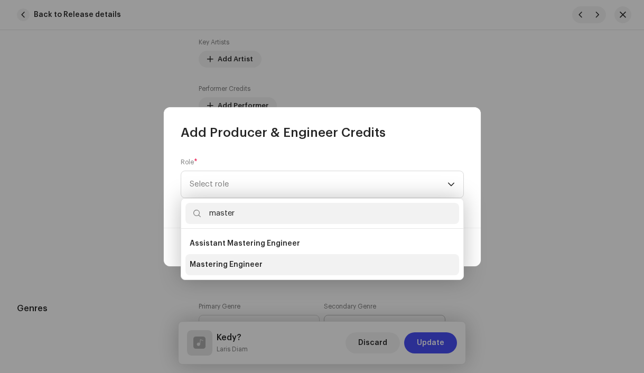
type input "master"
click at [212, 260] on span "Mastering Engineer" at bounding box center [226, 264] width 73 height 11
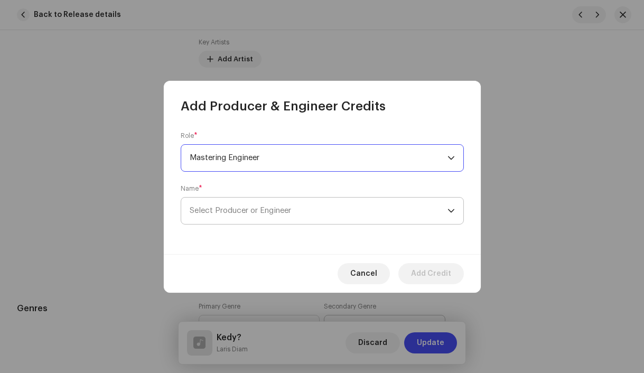
click at [234, 209] on span "Select Producer or Engineer" at bounding box center [240, 211] width 101 height 8
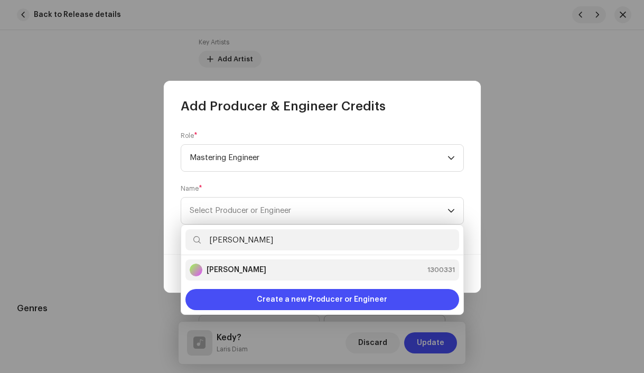
type input "[PERSON_NAME]"
click at [239, 272] on strong "[PERSON_NAME]" at bounding box center [237, 270] width 60 height 11
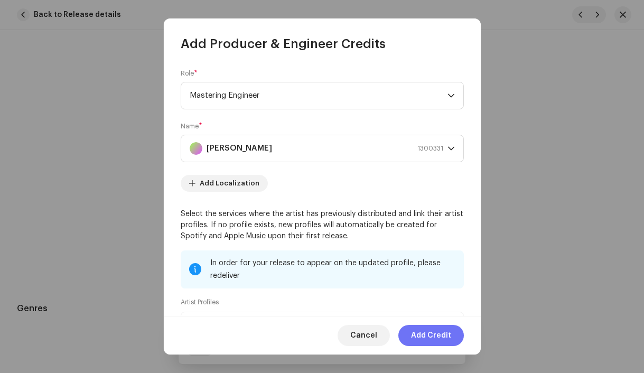
click at [434, 335] on span "Add Credit" at bounding box center [431, 335] width 40 height 21
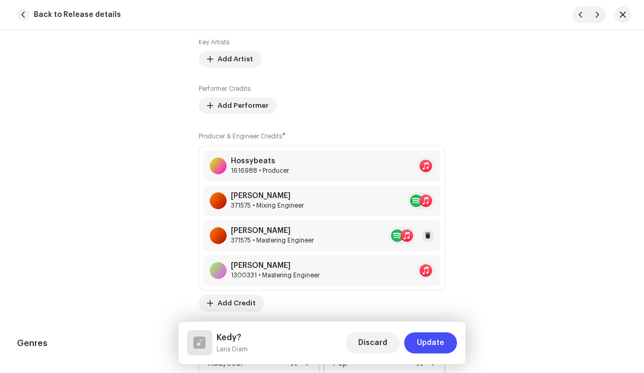
click at [262, 241] on div "371575 • Mastering Engineer" at bounding box center [272, 240] width 83 height 8
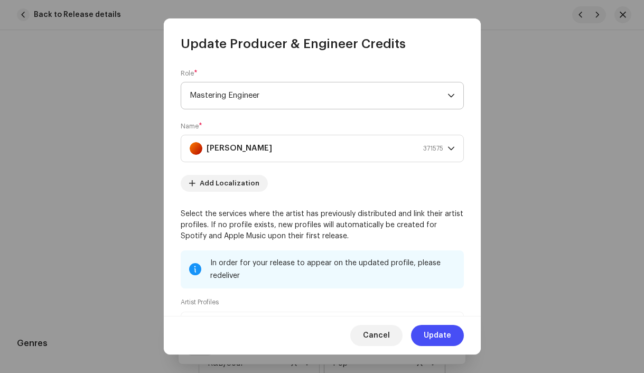
click at [219, 103] on span "Mastering Engineer" at bounding box center [319, 95] width 258 height 26
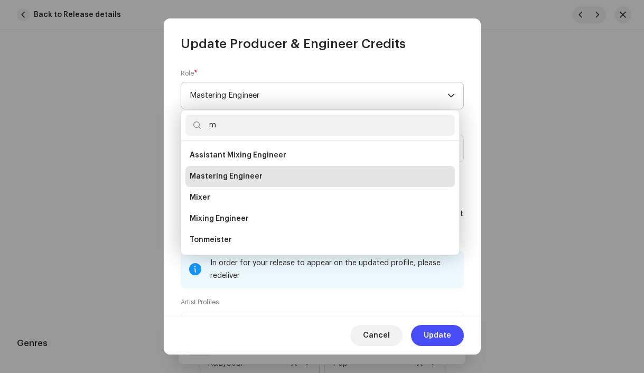
scroll to position [0, 0]
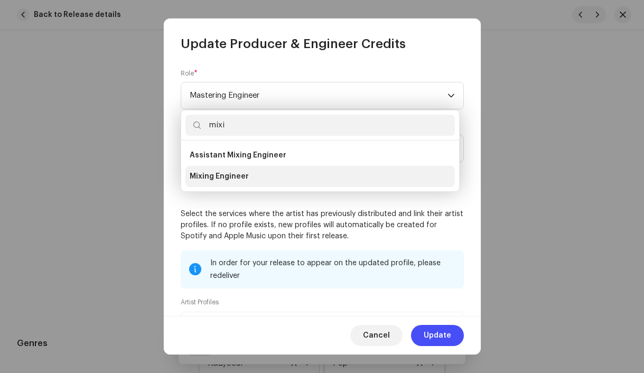
type input "mixi"
click at [211, 175] on span "Mixing Engineer" at bounding box center [219, 176] width 59 height 11
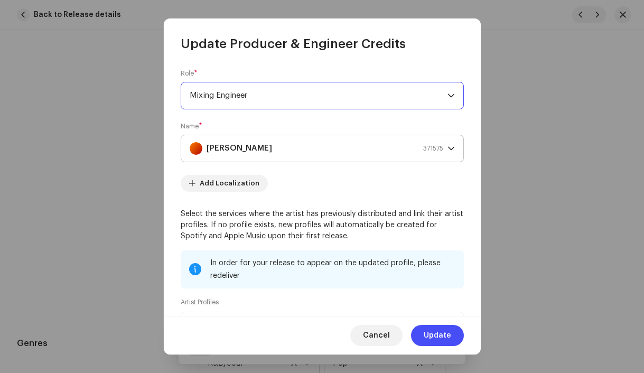
click at [222, 154] on strong "[PERSON_NAME]" at bounding box center [240, 148] width 66 height 26
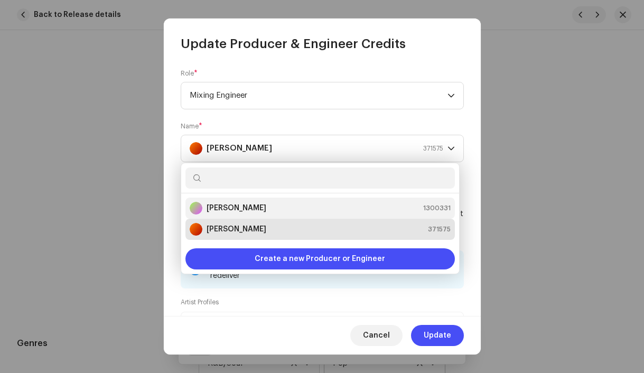
click at [225, 203] on strong "[PERSON_NAME]" at bounding box center [237, 208] width 60 height 11
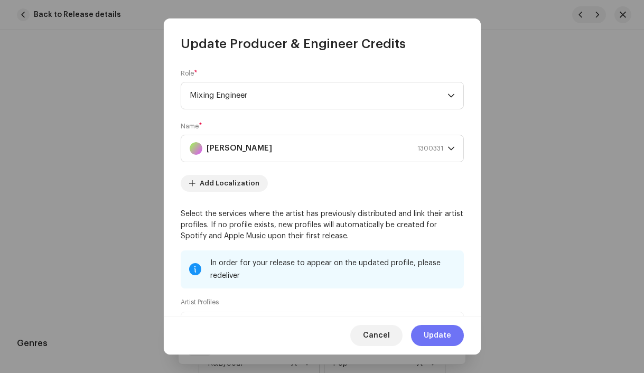
click at [433, 342] on span "Update" at bounding box center [437, 335] width 27 height 21
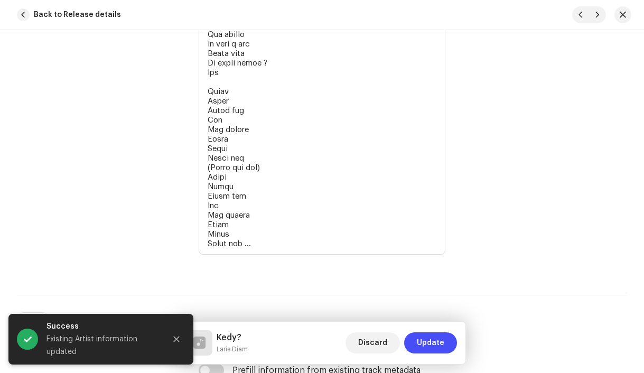
scroll to position [3107, 0]
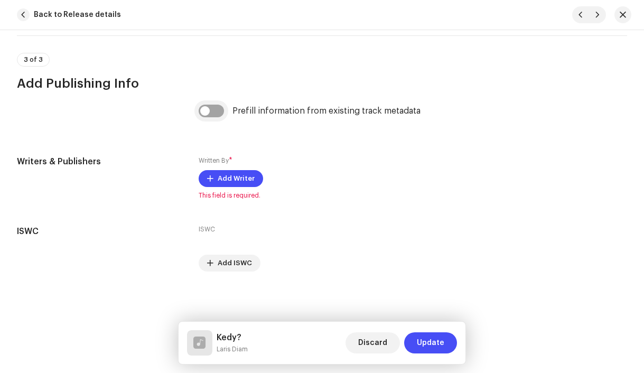
click at [204, 106] on input "checkbox" at bounding box center [211, 111] width 25 height 13
checkbox input "true"
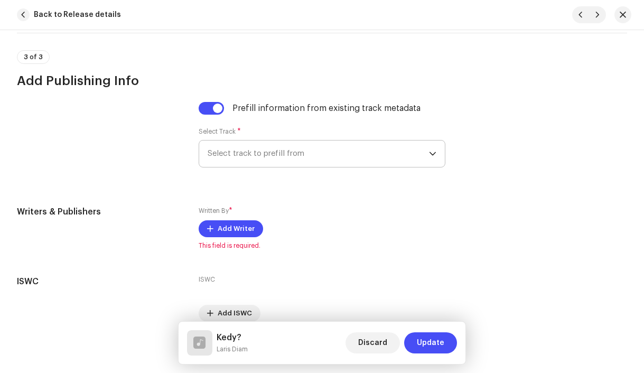
click at [269, 155] on span "Select track to prefill from" at bounding box center [319, 154] width 222 height 26
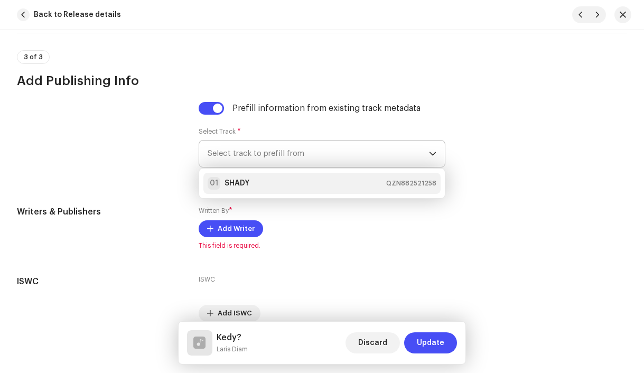
click at [271, 182] on div "01 SHADY QZN882521258" at bounding box center [322, 183] width 229 height 13
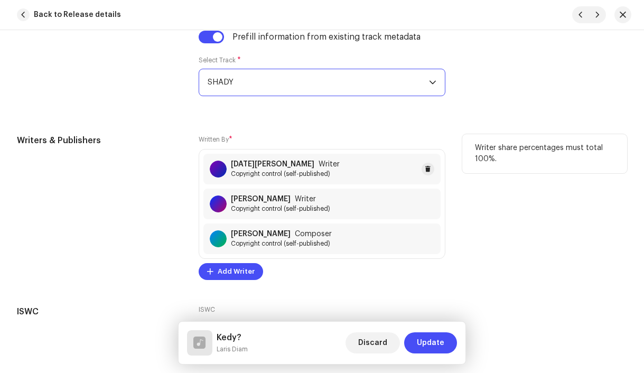
scroll to position [3190, 0]
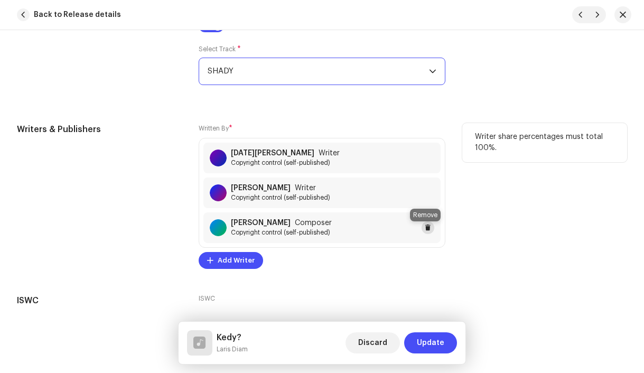
click at [425, 229] on span at bounding box center [428, 227] width 6 height 8
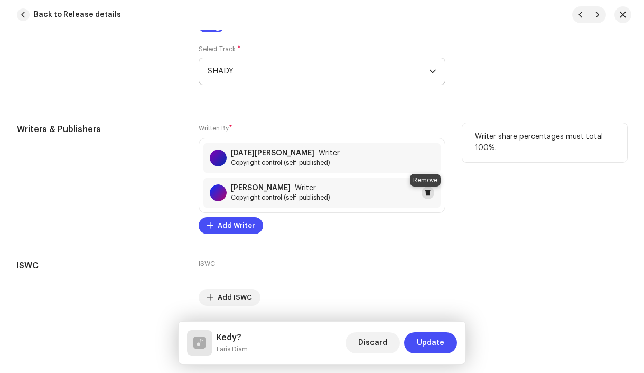
click at [429, 197] on button at bounding box center [428, 192] width 13 height 13
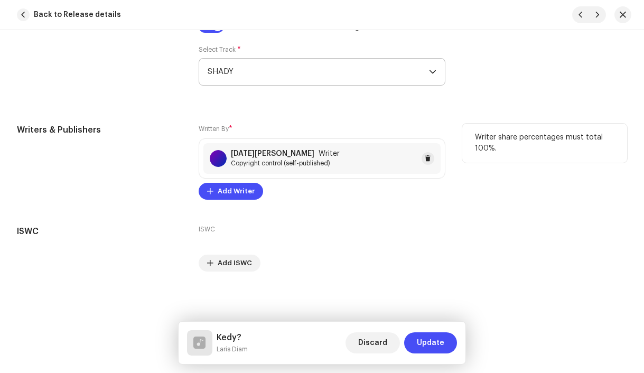
click at [310, 165] on span "Copyright control (self-published)" at bounding box center [285, 163] width 109 height 8
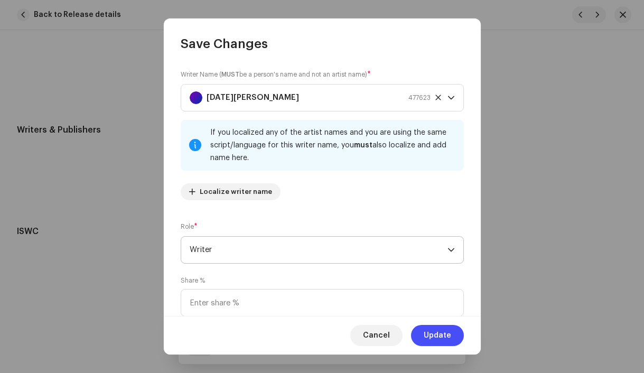
click at [276, 247] on span "Writer" at bounding box center [319, 250] width 258 height 26
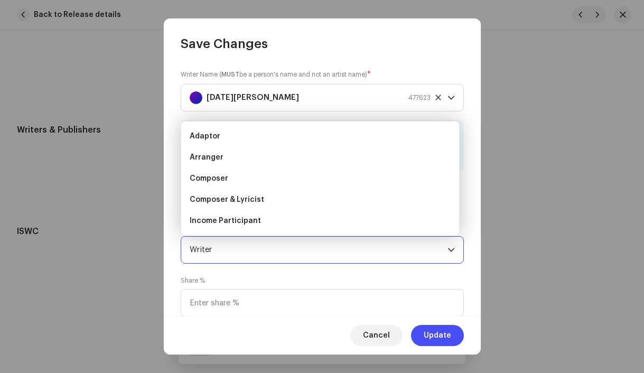
scroll to position [101, 0]
click at [272, 198] on li "Composer & Lyricist" at bounding box center [319, 199] width 269 height 21
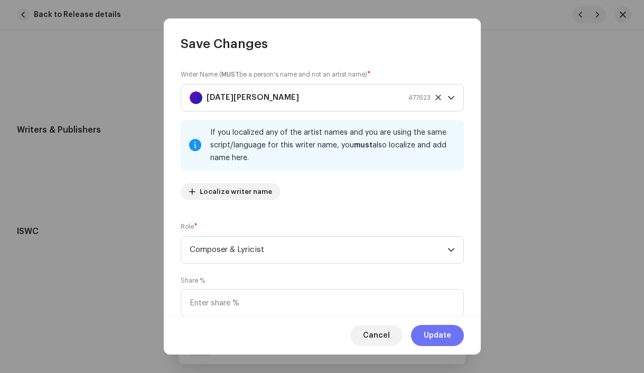
click at [435, 339] on span "Update" at bounding box center [437, 335] width 27 height 21
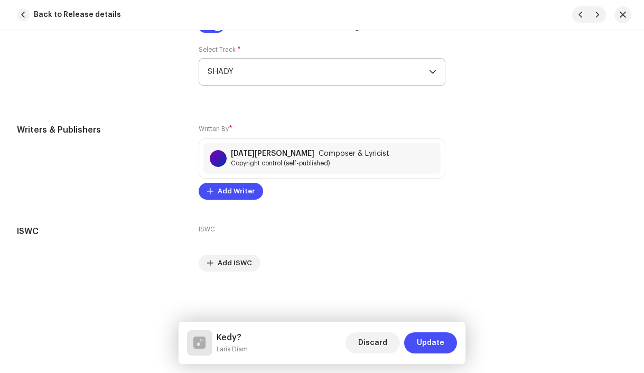
click at [435, 339] on span "Update" at bounding box center [430, 342] width 27 height 21
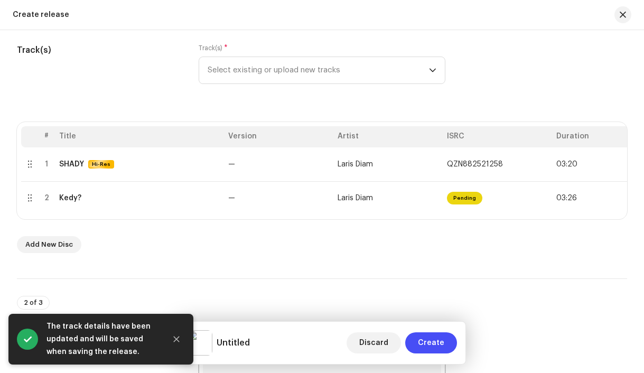
scroll to position [0, 43]
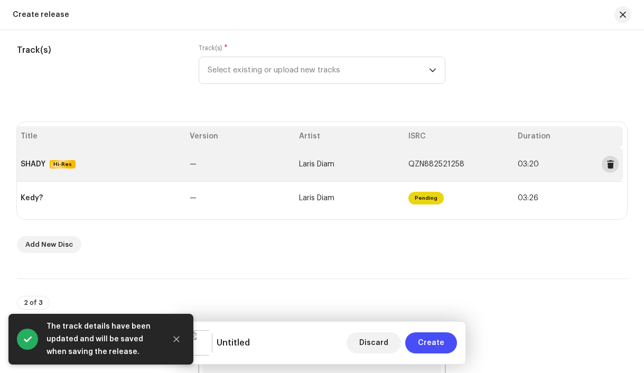
click at [606, 164] on span at bounding box center [610, 164] width 8 height 8
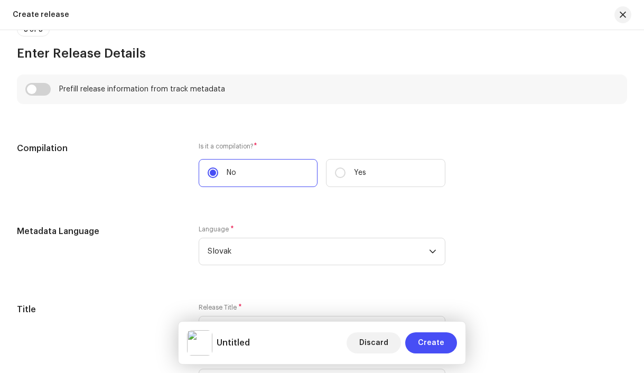
scroll to position [730, 0]
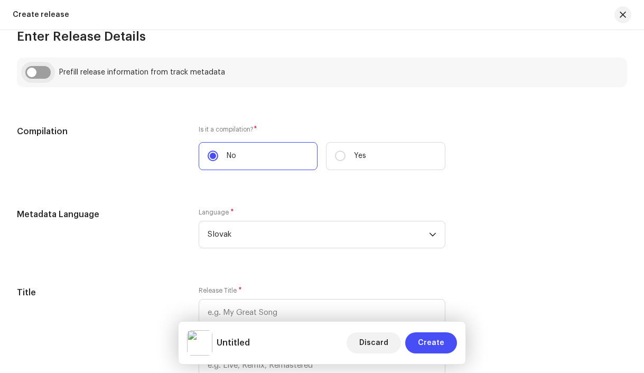
click at [35, 78] on input "checkbox" at bounding box center [37, 72] width 25 height 13
checkbox input "true"
type input "Kedy?"
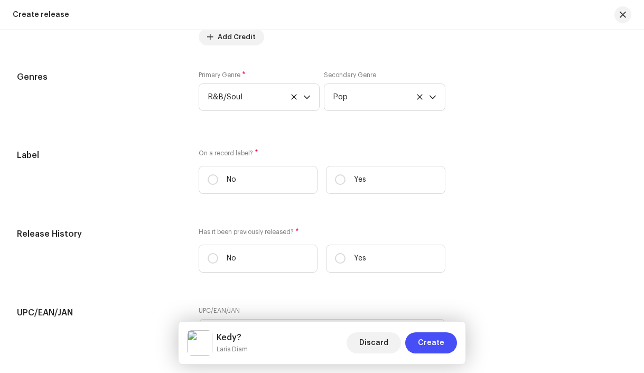
scroll to position [1726, 0]
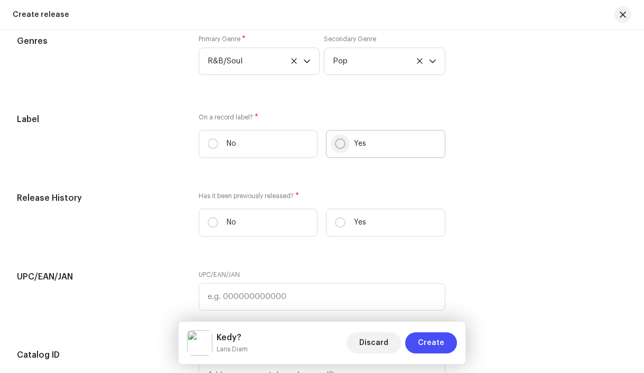
click at [339, 148] on input "Yes" at bounding box center [340, 143] width 11 height 11
radio input "true"
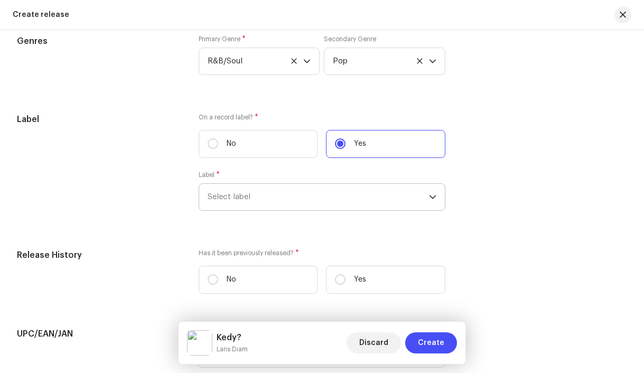
click at [315, 203] on span "Select label" at bounding box center [319, 197] width 222 height 26
type input "l"
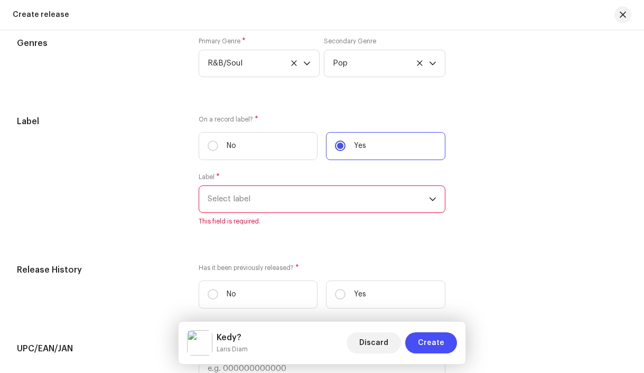
scroll to position [1720, 0]
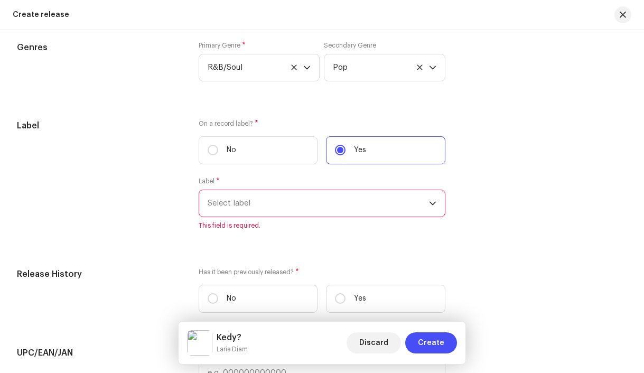
click at [294, 217] on span "Select label" at bounding box center [319, 203] width 222 height 26
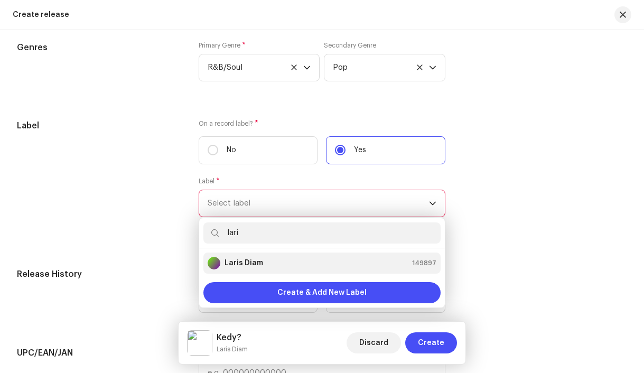
type input "lari"
click at [276, 267] on div "Laris Diam 149897" at bounding box center [322, 263] width 229 height 13
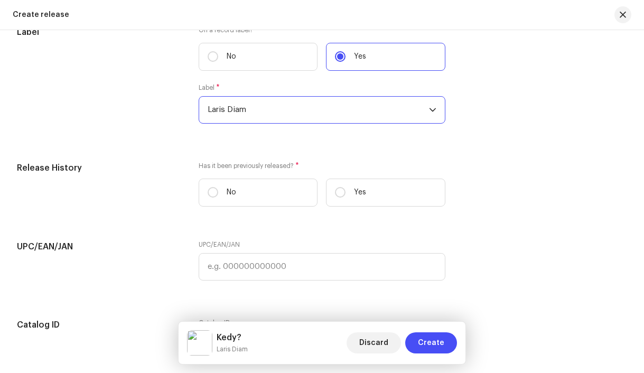
scroll to position [1818, 0]
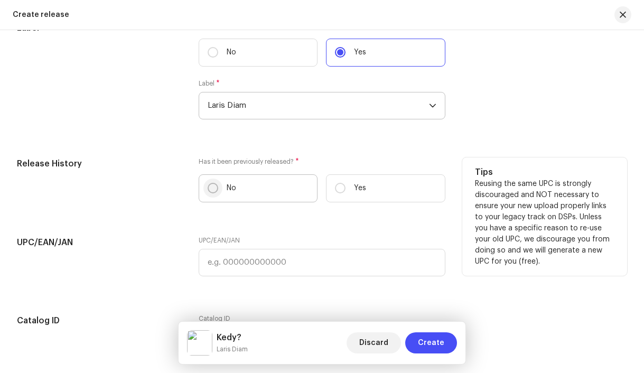
click at [212, 193] on input "No" at bounding box center [213, 188] width 11 height 11
radio input "true"
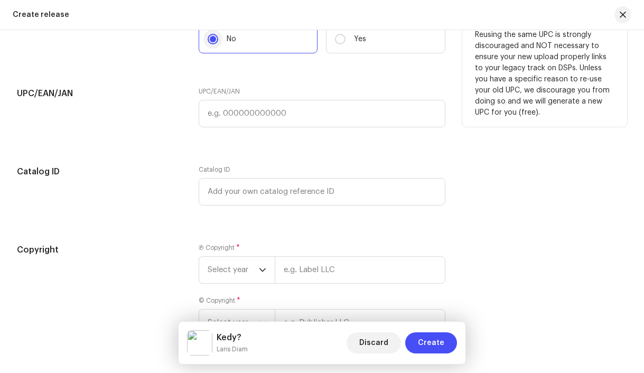
scroll to position [2050, 0]
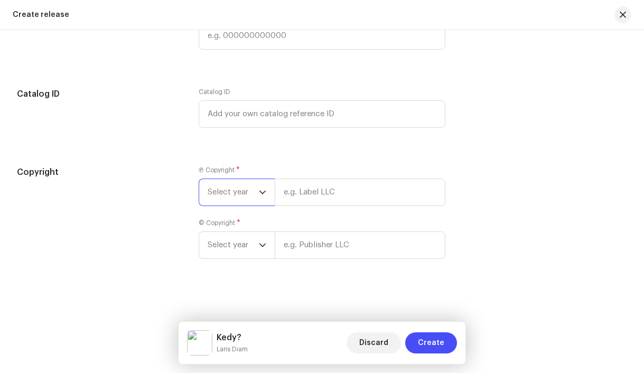
click at [221, 191] on span "Select year" at bounding box center [233, 192] width 51 height 26
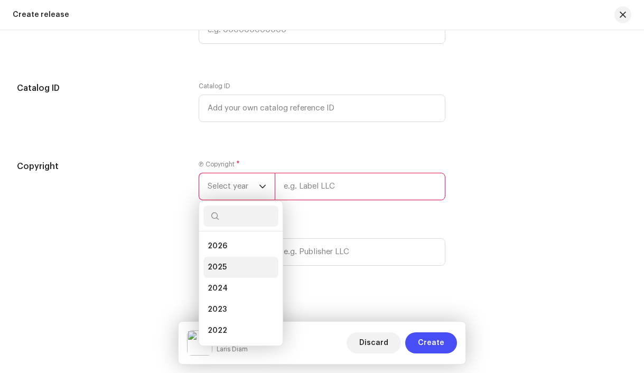
click at [228, 272] on li "2025" at bounding box center [240, 267] width 75 height 21
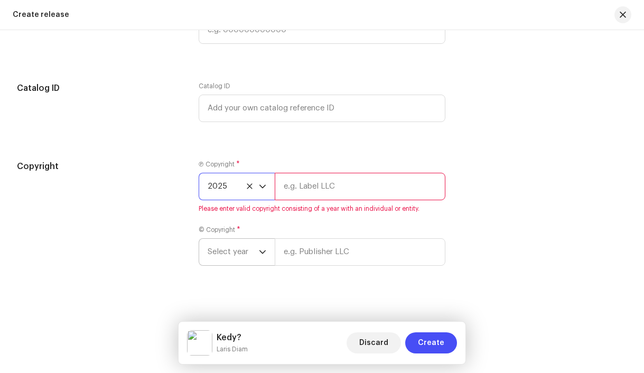
click at [242, 260] on span "Select year" at bounding box center [233, 252] width 51 height 26
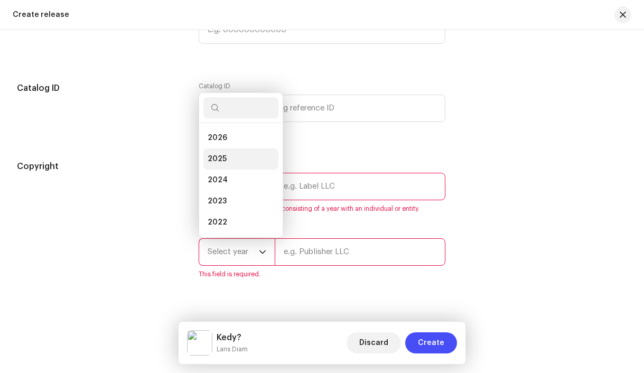
click at [227, 163] on li "2025" at bounding box center [240, 158] width 75 height 21
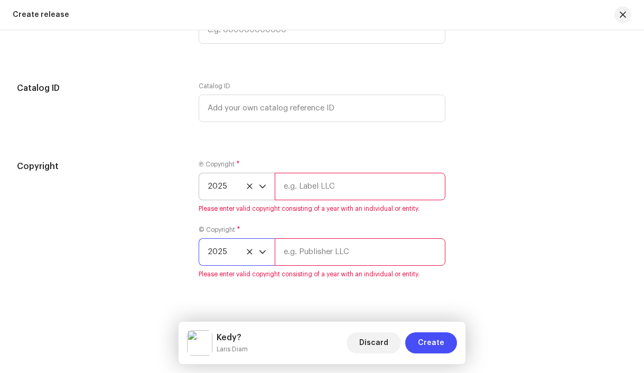
click at [311, 197] on input "text" at bounding box center [360, 186] width 171 height 27
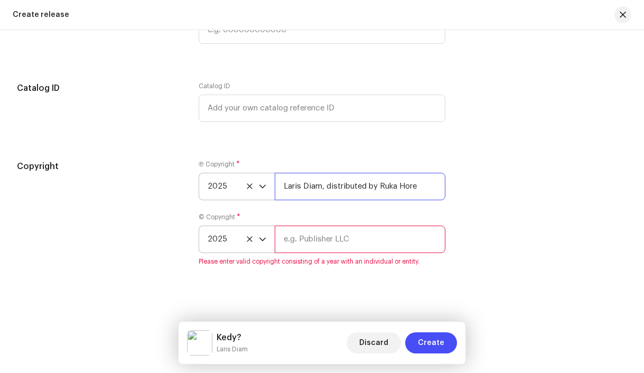
drag, startPoint x: 419, startPoint y: 191, endPoint x: 379, endPoint y: 191, distance: 40.2
click at [379, 191] on input "Laris Diam, distributed by Ruka Hore" at bounding box center [360, 186] width 171 height 27
click at [374, 191] on input "Laris Diam, distributed by Bloomdi" at bounding box center [360, 186] width 171 height 27
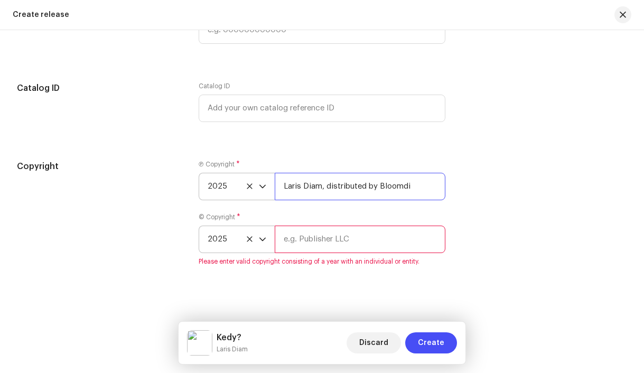
type input "Laris Diam, distributed by Bloomdi"
click at [343, 247] on input "text" at bounding box center [360, 239] width 171 height 27
paste input "Laris Diam, distributed by Bloomdi"
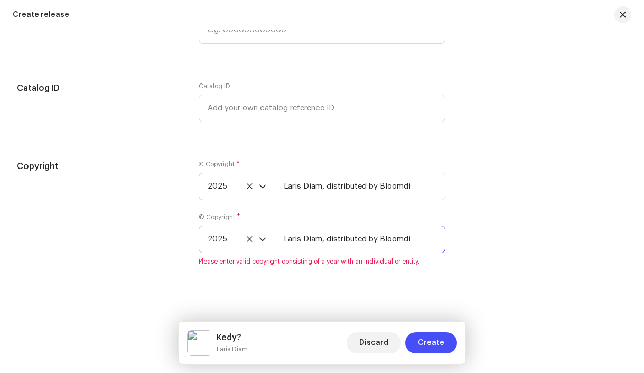
type input "Laris Diam, distributed by Bloomdi"
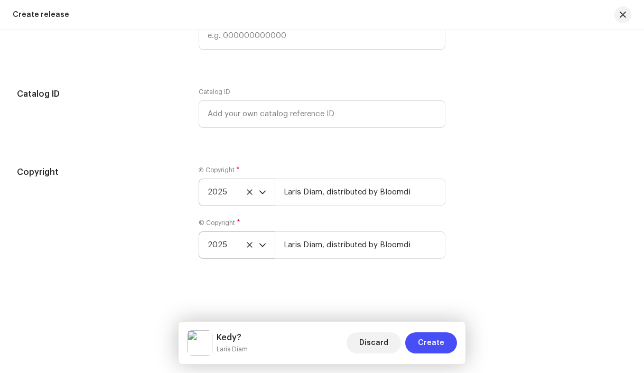
click at [327, 310] on div "Create a new release We’ll guide you through everything — from track selection …" at bounding box center [322, 201] width 644 height 343
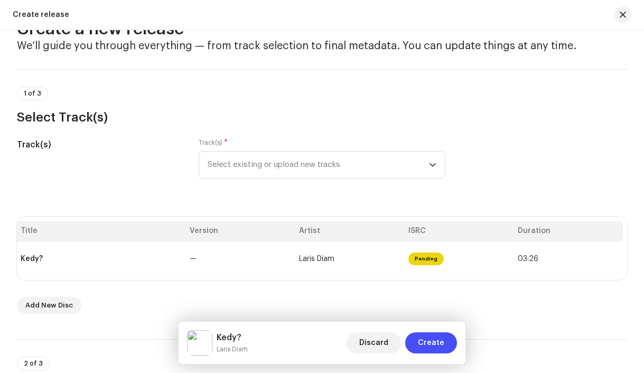
scroll to position [63, 0]
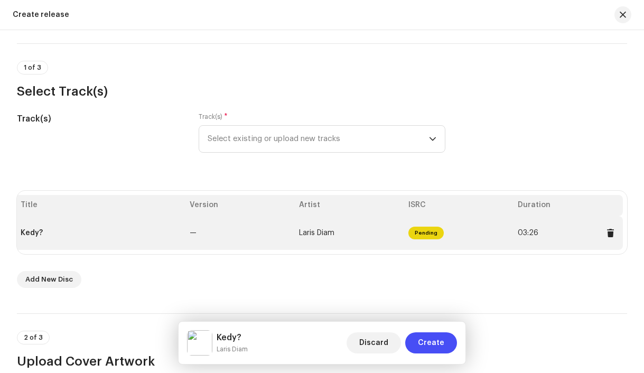
click at [248, 234] on td "—" at bounding box center [239, 233] width 109 height 34
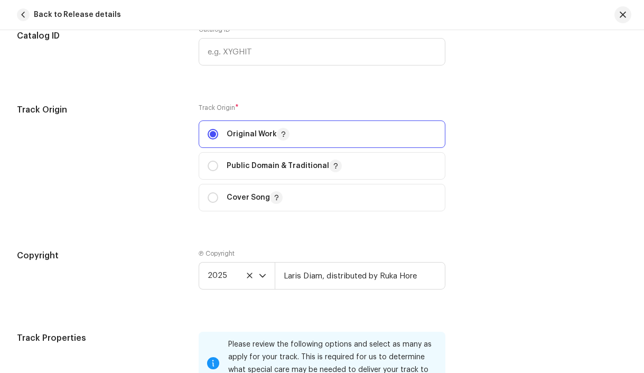
scroll to position [1437, 0]
drag, startPoint x: 425, startPoint y: 277, endPoint x: 380, endPoint y: 276, distance: 44.4
click at [380, 276] on input "Laris Diam, distributed by Ruka Hore" at bounding box center [360, 274] width 171 height 27
type input "Laris Diam, distributed by Bloomdi"
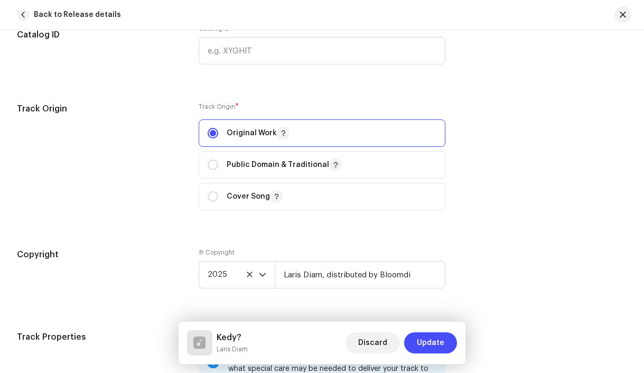
click at [490, 313] on div "Track details Complete the following to finalize your track. 1 of 3 Add Audio F…" at bounding box center [322, 367] width 644 height 3498
click at [446, 341] on button "Update" at bounding box center [430, 342] width 53 height 21
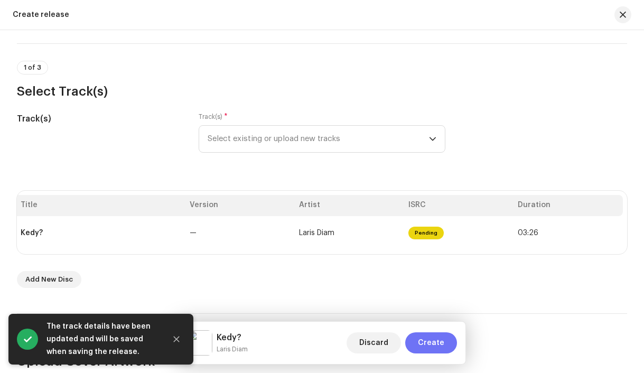
click at [438, 340] on span "Create" at bounding box center [431, 342] width 26 height 21
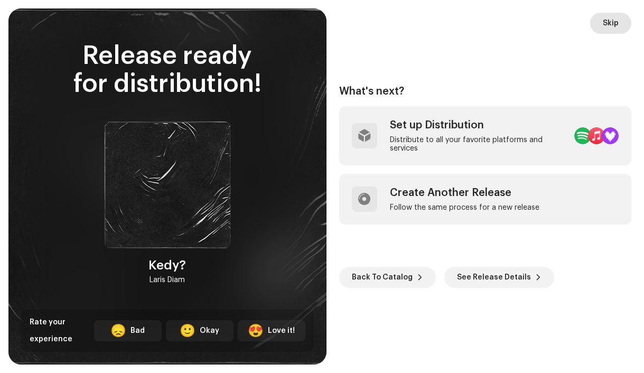
click at [609, 26] on span "Skip" at bounding box center [611, 23] width 16 height 21
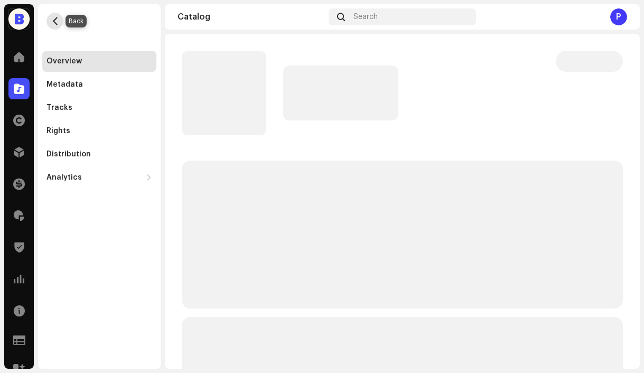
click at [58, 22] on span "button" at bounding box center [55, 21] width 8 height 8
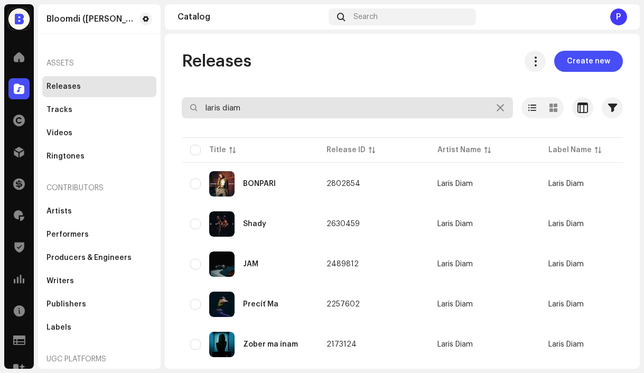
click at [281, 109] on input "laris diam" at bounding box center [347, 107] width 331 height 21
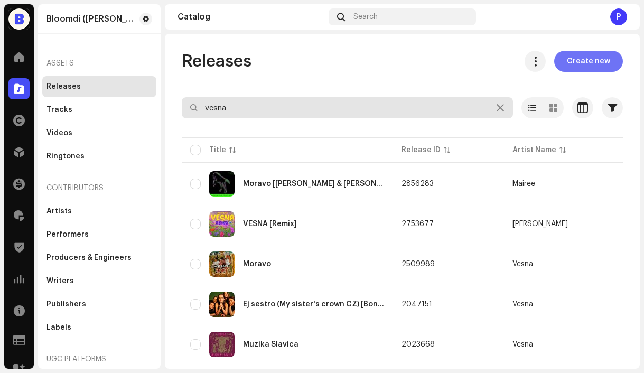
type input "vesna"
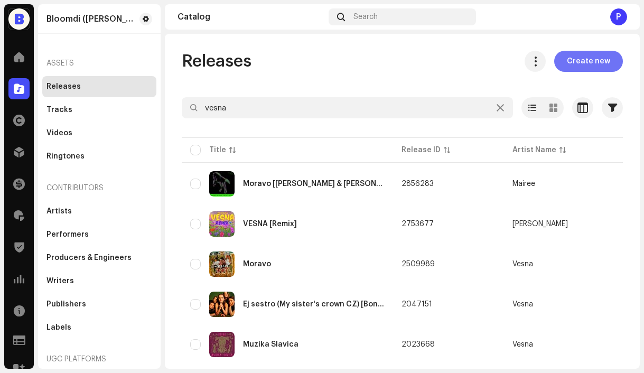
click at [571, 67] on span "Create new" at bounding box center [588, 61] width 43 height 21
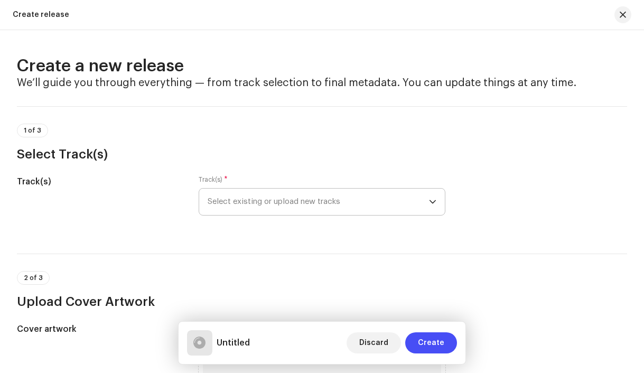
click at [257, 199] on span "Select existing or upload new tracks" at bounding box center [319, 202] width 222 height 26
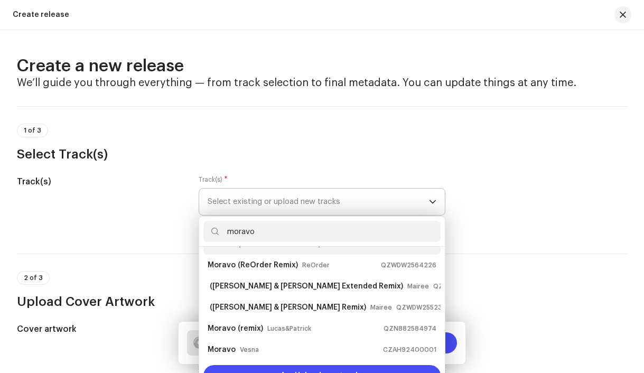
scroll to position [42, 0]
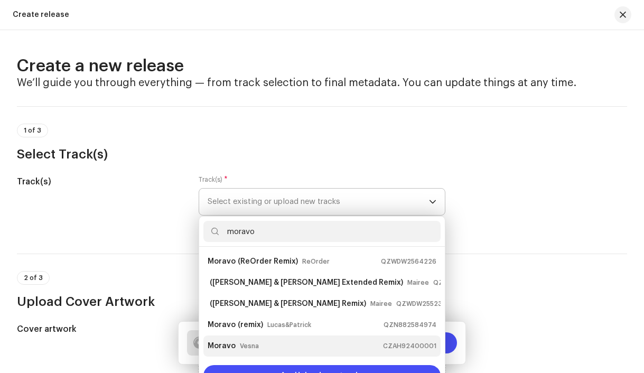
type input "moravo"
click at [288, 342] on div "Moravo Vesna CZAH92400001" at bounding box center [322, 346] width 229 height 17
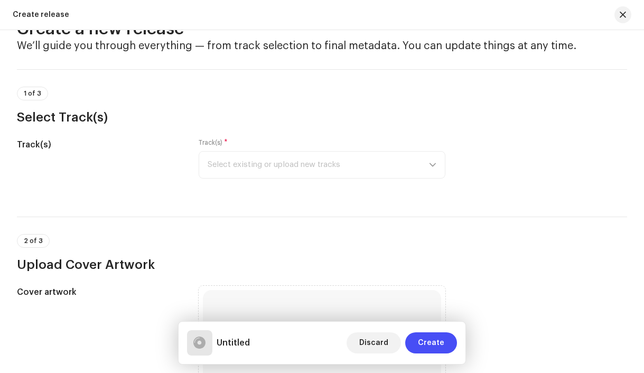
scroll to position [38, 0]
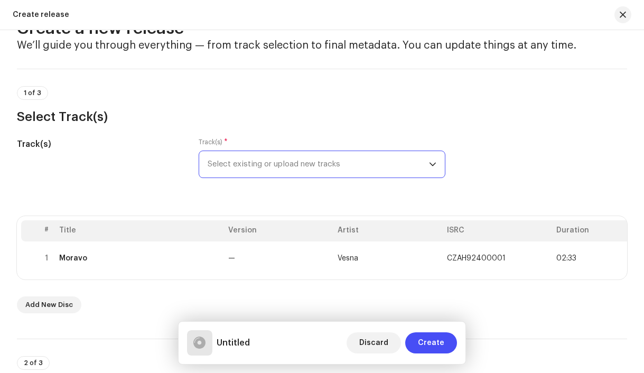
click at [294, 170] on span "Select existing or upload new tracks" at bounding box center [319, 164] width 222 height 26
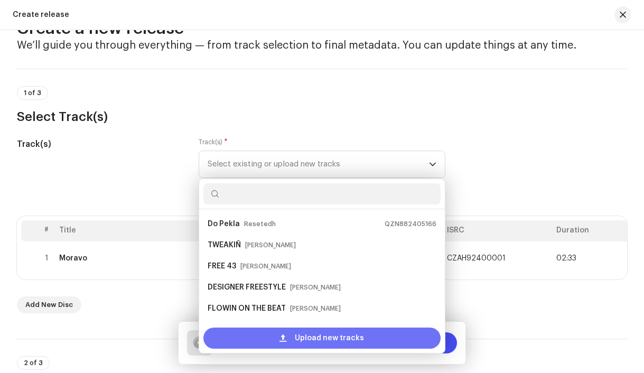
scroll to position [17, 0]
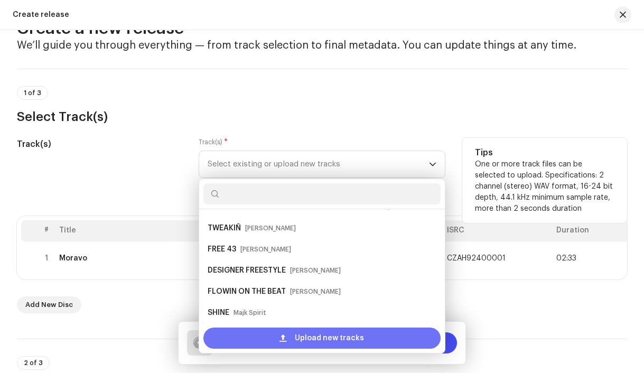
click at [295, 335] on span "Upload new tracks" at bounding box center [329, 338] width 69 height 21
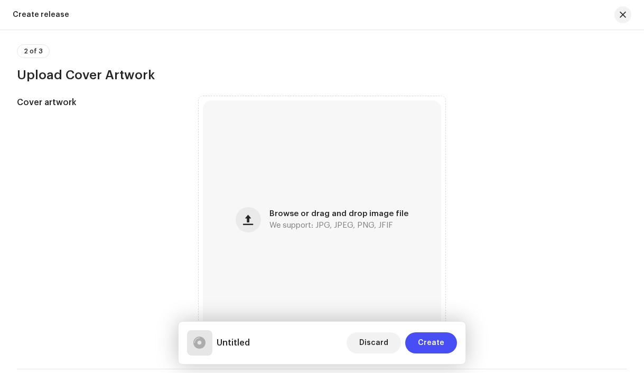
scroll to position [808, 0]
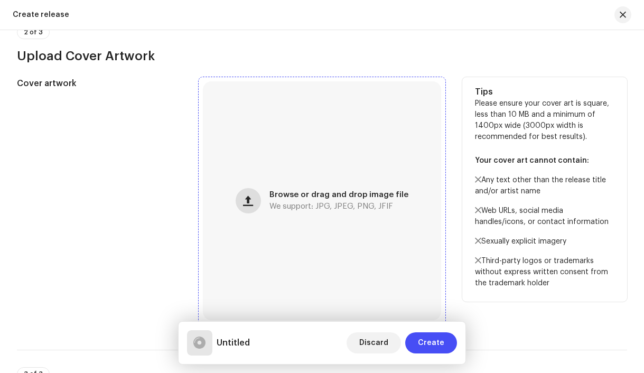
click at [251, 204] on span "button" at bounding box center [248, 201] width 10 height 8
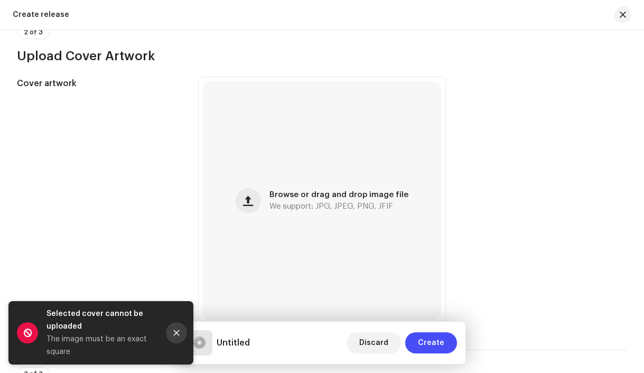
click at [172, 333] on button "Close" at bounding box center [176, 332] width 21 height 21
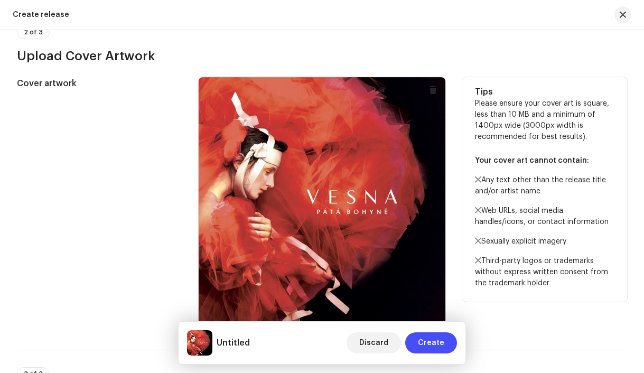
click at [311, 300] on div at bounding box center [322, 200] width 247 height 247
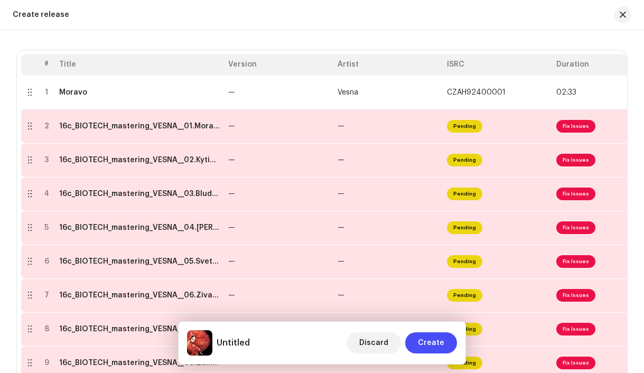
scroll to position [157, 0]
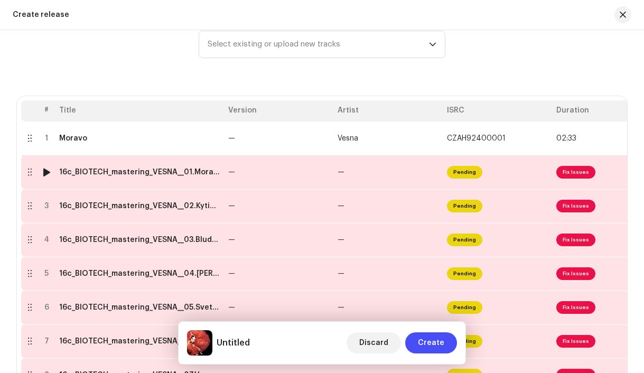
click at [163, 173] on div "16c_BIOTECH_mastering_VESNA__01.Morana_-.wav" at bounding box center [139, 172] width 161 height 8
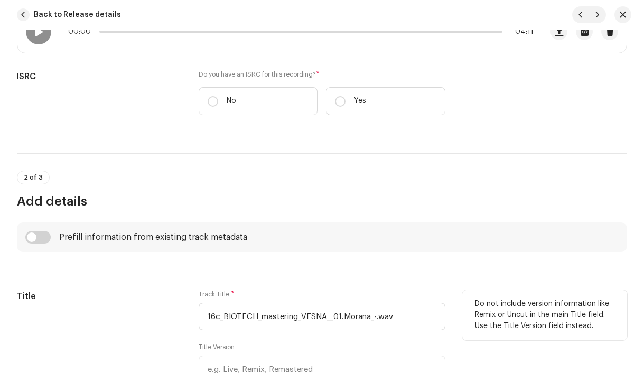
scroll to position [252, 0]
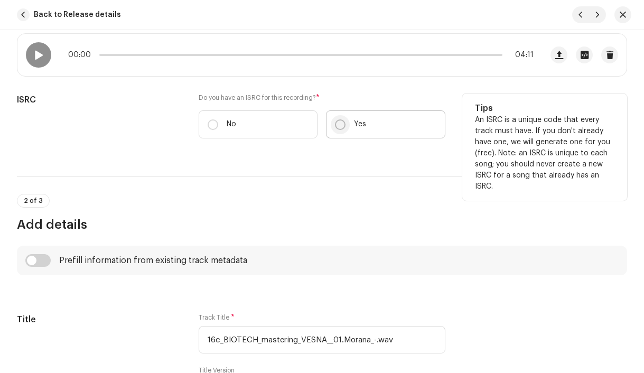
click at [339, 124] on input "Yes" at bounding box center [340, 124] width 11 height 11
radio input "true"
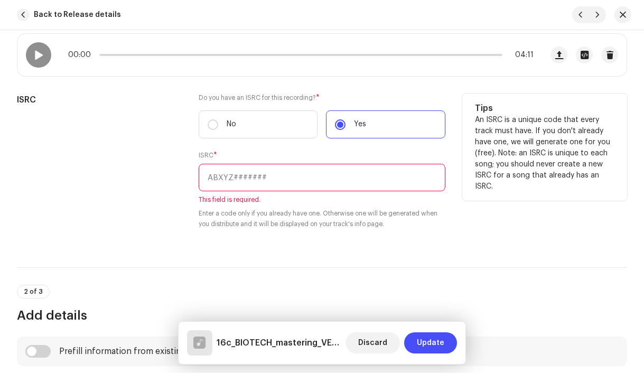
click at [277, 184] on input "text" at bounding box center [322, 177] width 247 height 27
paste input "CZAH91800001"
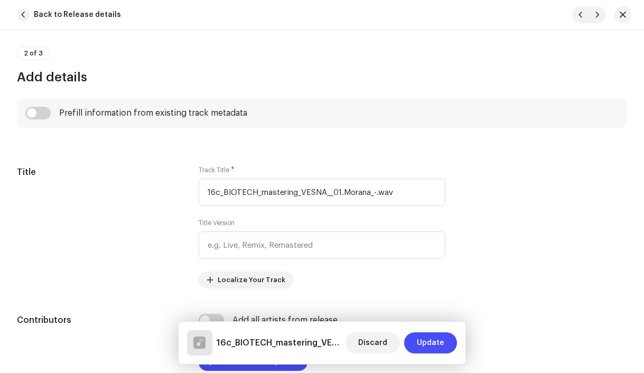
scroll to position [487, 0]
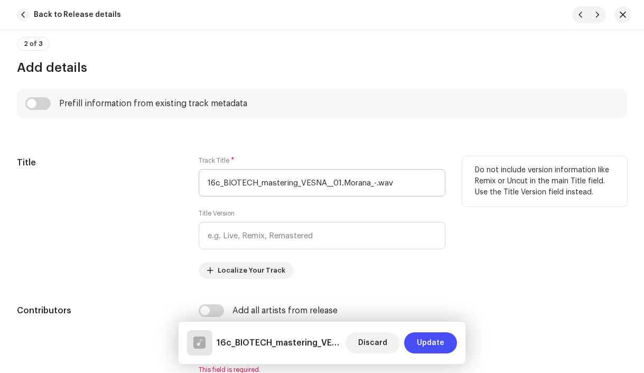
type input "CZAH91800001"
drag, startPoint x: 343, startPoint y: 184, endPoint x: 163, endPoint y: 185, distance: 179.6
click at [163, 185] on div "Title Track Title * 16c_BIOTECH_mastering_VESNA__01.Morana_-.wav Title Version …" at bounding box center [322, 217] width 610 height 123
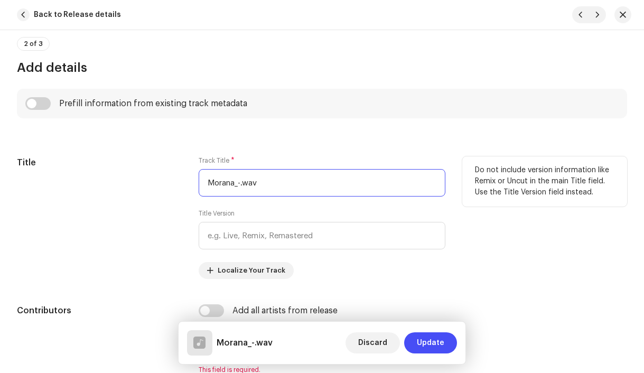
click at [278, 181] on input "Morana_-.wav" at bounding box center [322, 182] width 247 height 27
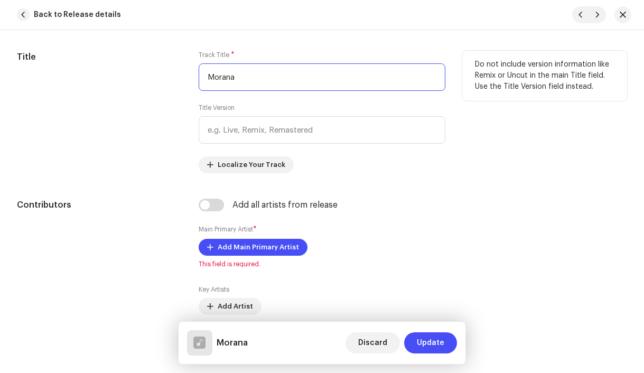
scroll to position [593, 0]
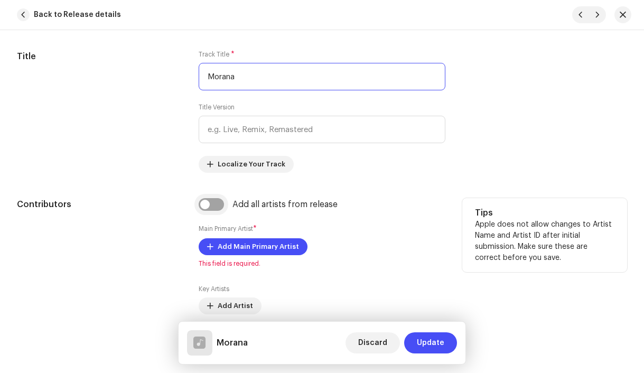
type input "Morana"
click at [209, 206] on input "checkbox" at bounding box center [211, 204] width 25 height 13
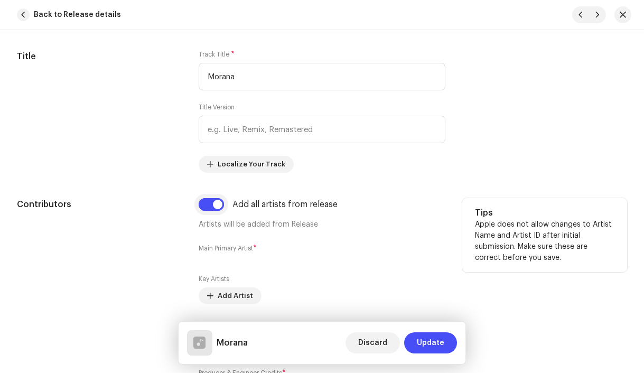
click at [215, 207] on input "checkbox" at bounding box center [211, 204] width 25 height 13
checkbox input "false"
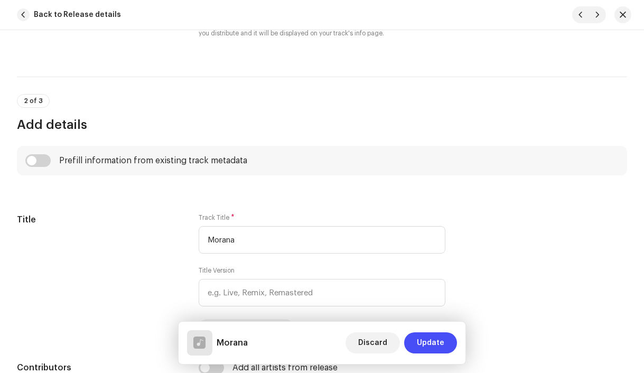
scroll to position [422, 0]
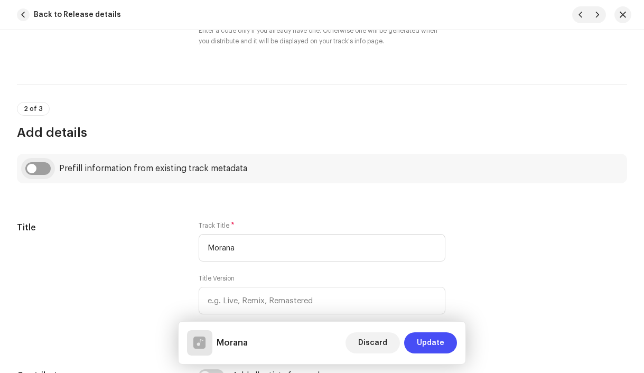
click at [35, 167] on input "checkbox" at bounding box center [37, 168] width 25 height 13
checkbox input "true"
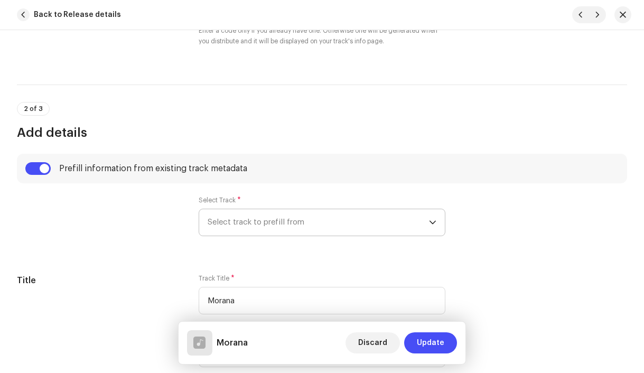
click at [237, 223] on span "Select track to prefill from" at bounding box center [319, 222] width 222 height 26
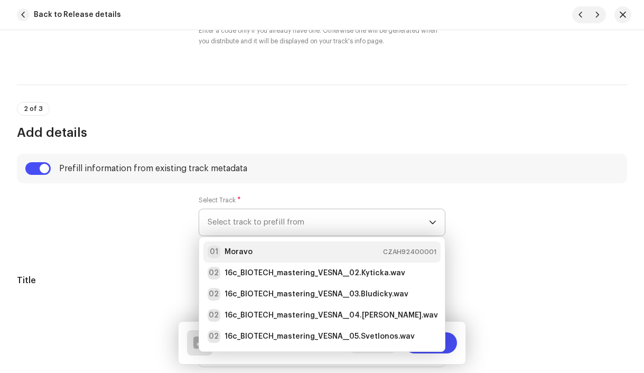
click at [245, 251] on strong "Moravo" at bounding box center [239, 252] width 28 height 11
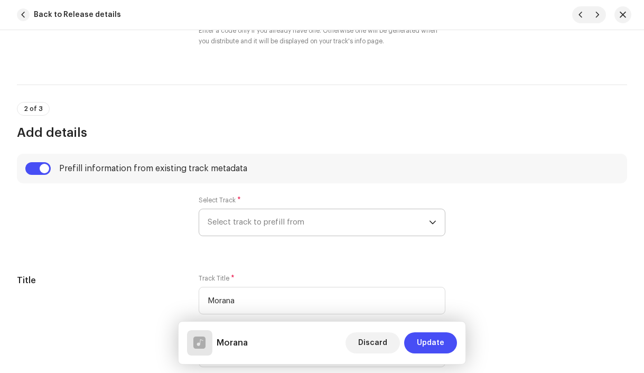
type input "00:57"
radio input "true"
type input "Vesna production, distributed by [PERSON_NAME]"
checkbox input "true"
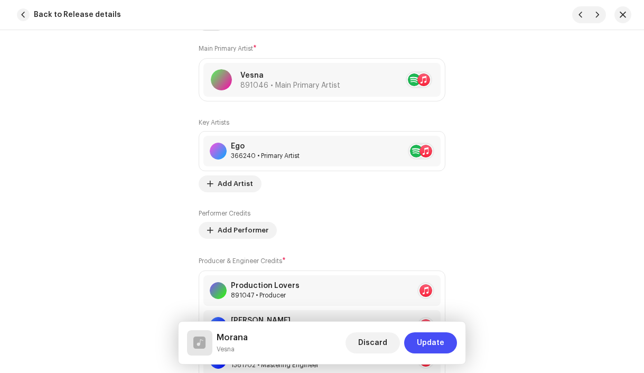
scroll to position [829, 0]
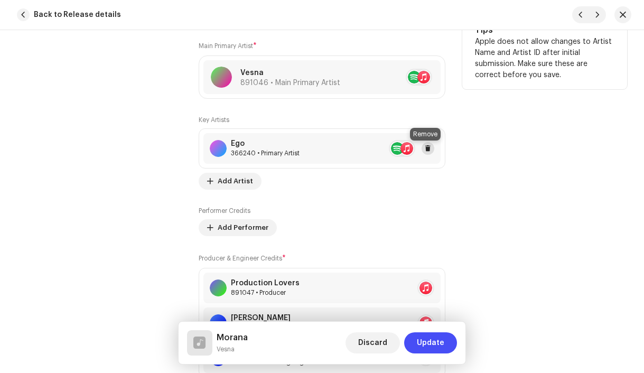
click at [427, 150] on span at bounding box center [428, 148] width 6 height 8
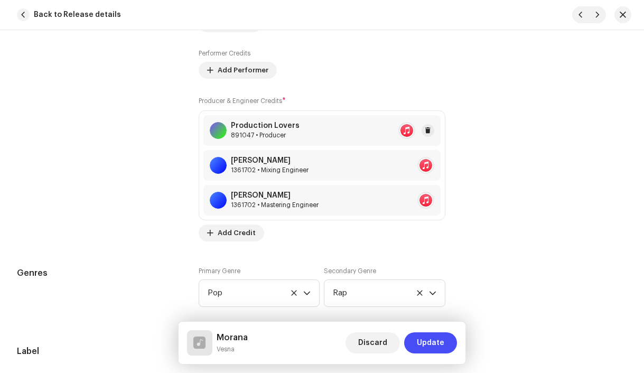
scroll to position [950, 0]
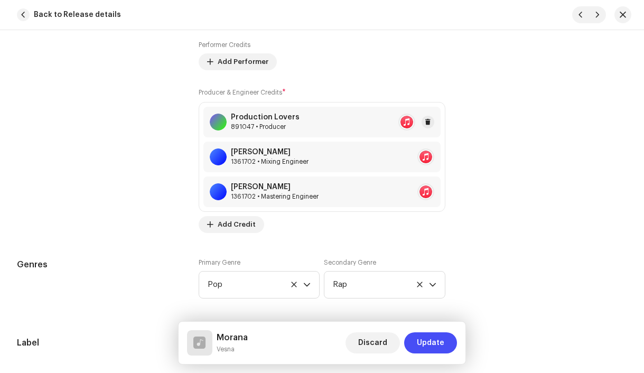
click at [276, 127] on div "891047 • Producer" at bounding box center [265, 127] width 69 height 8
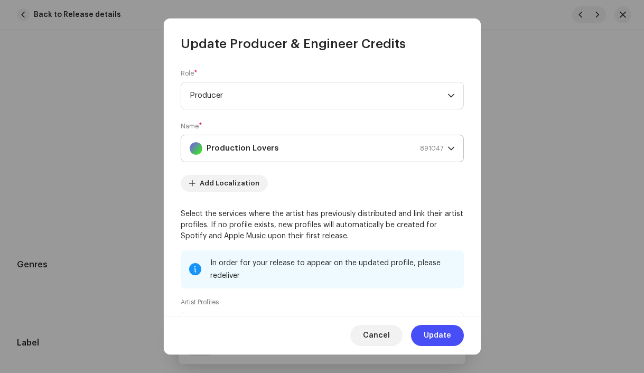
click at [266, 151] on strong "Production Lovers" at bounding box center [243, 148] width 72 height 26
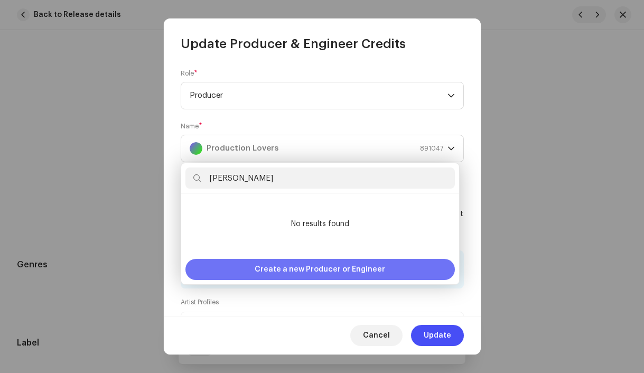
type input "[PERSON_NAME]"
click at [290, 267] on span "Create a new Producer or Engineer" at bounding box center [320, 269] width 130 height 21
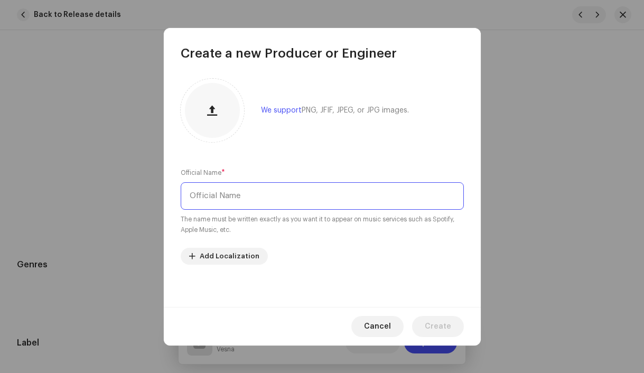
click at [271, 197] on input "text" at bounding box center [322, 195] width 283 height 27
paste input "[PERSON_NAME]"
type input "[PERSON_NAME]"
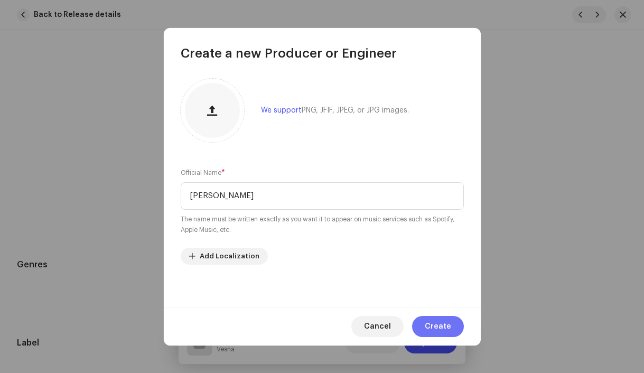
click at [442, 330] on span "Create" at bounding box center [438, 326] width 26 height 21
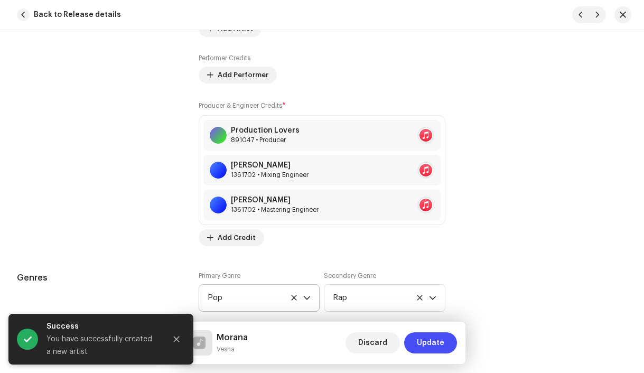
scroll to position [978, 0]
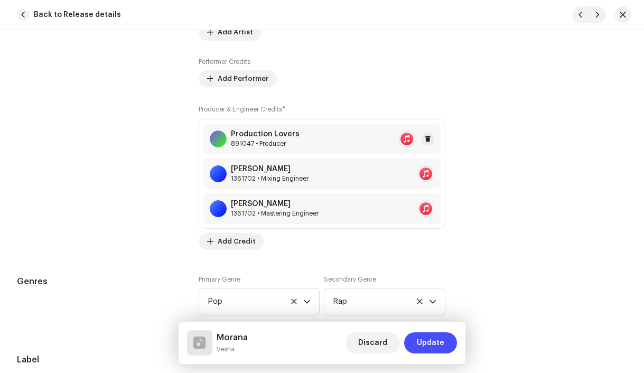
click at [262, 144] on div "891047 • Producer" at bounding box center [265, 143] width 69 height 8
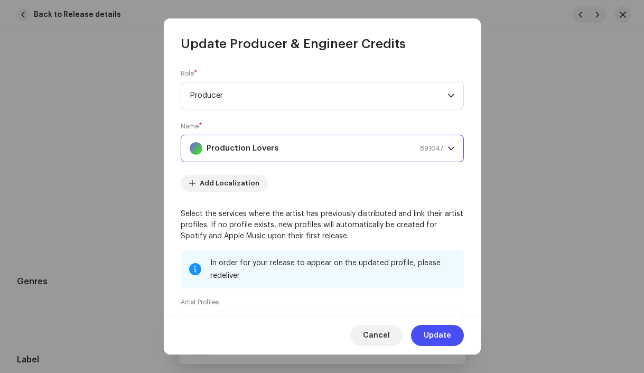
click at [245, 153] on strong "Production Lovers" at bounding box center [243, 148] width 72 height 26
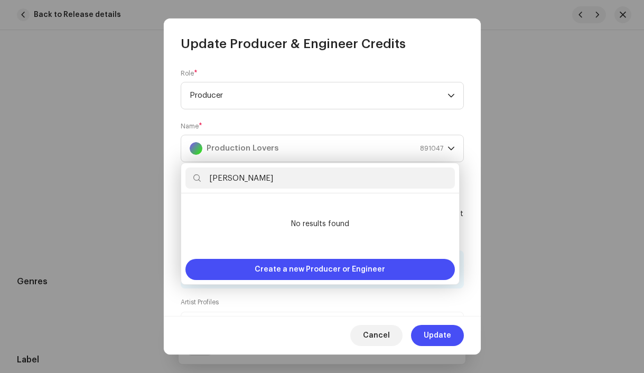
click at [227, 181] on input "[PERSON_NAME]" at bounding box center [319, 177] width 269 height 21
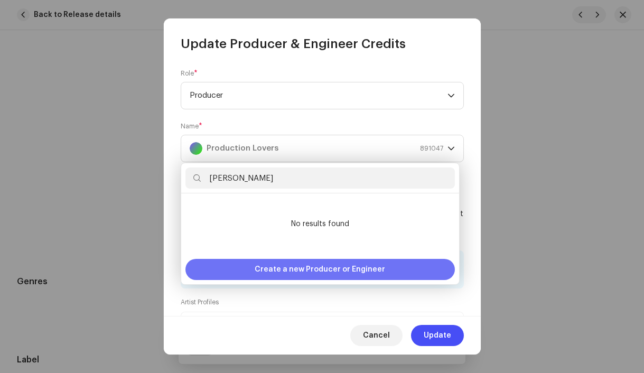
type input "[PERSON_NAME]"
click at [272, 276] on span "Create a new Producer or Engineer" at bounding box center [320, 269] width 130 height 21
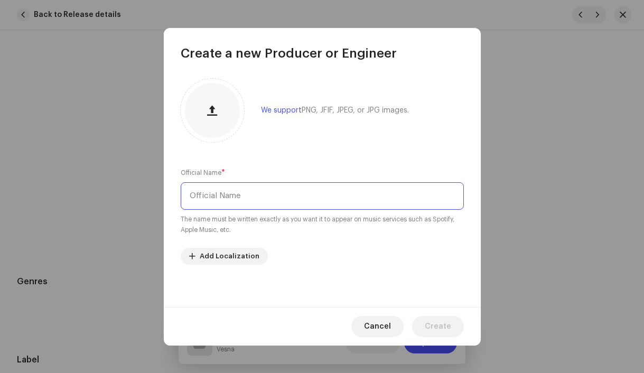
click at [227, 201] on input "text" at bounding box center [322, 195] width 283 height 27
paste input "[PERSON_NAME]"
type input "[PERSON_NAME]"
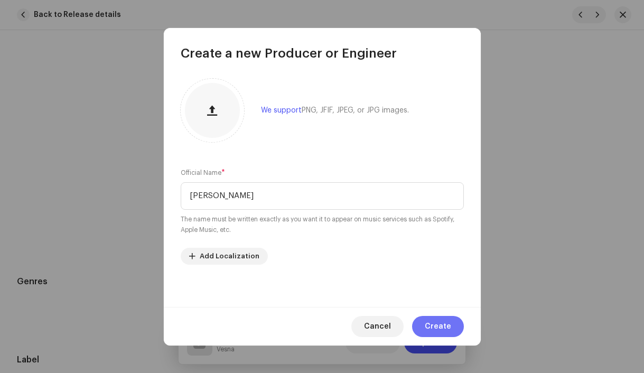
click at [430, 324] on span "Create" at bounding box center [438, 326] width 26 height 21
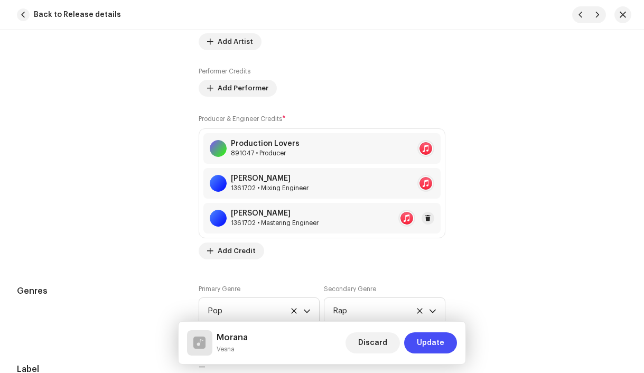
scroll to position [974, 0]
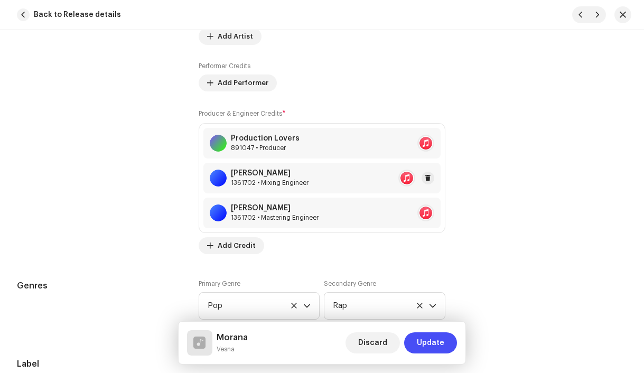
click at [284, 180] on div "1361702 • Mixing Engineer" at bounding box center [270, 183] width 78 height 8
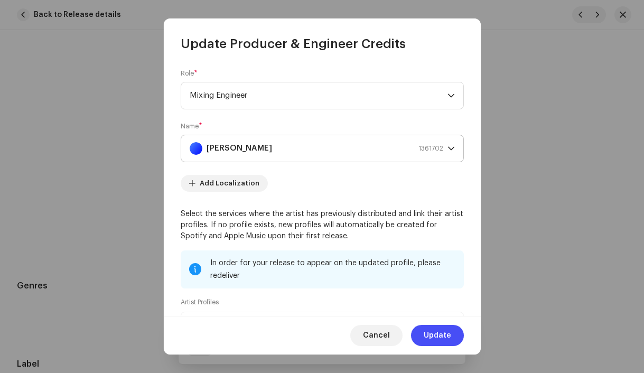
click at [241, 150] on strong "[PERSON_NAME]" at bounding box center [240, 148] width 66 height 26
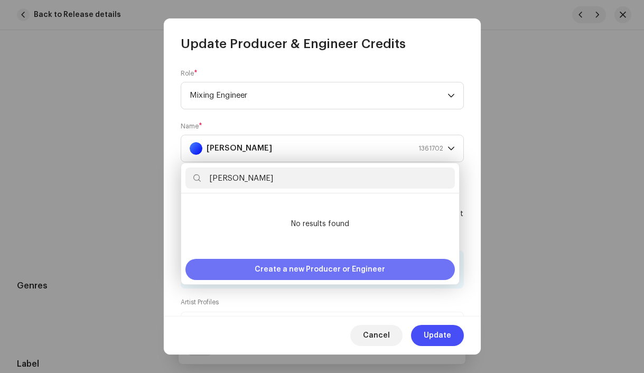
type input "[PERSON_NAME]"
click at [260, 267] on span "Create a new Producer or Engineer" at bounding box center [320, 269] width 130 height 21
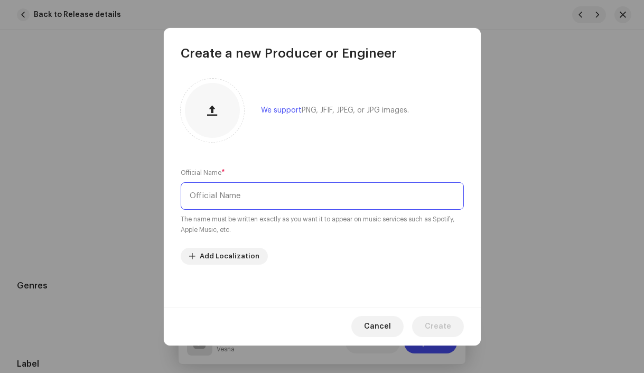
click at [236, 194] on input "text" at bounding box center [322, 195] width 283 height 27
paste input "[PERSON_NAME]"
type input "[PERSON_NAME]"
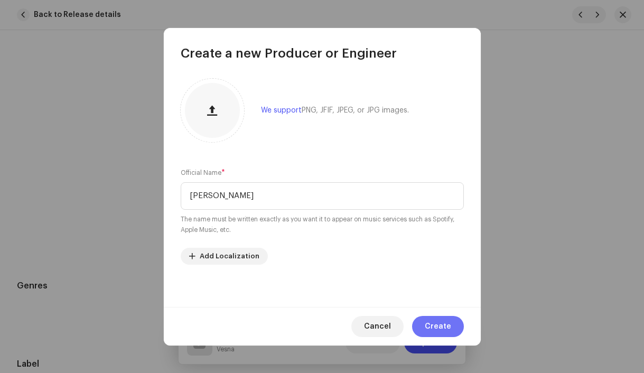
click at [434, 325] on span "Create" at bounding box center [438, 326] width 26 height 21
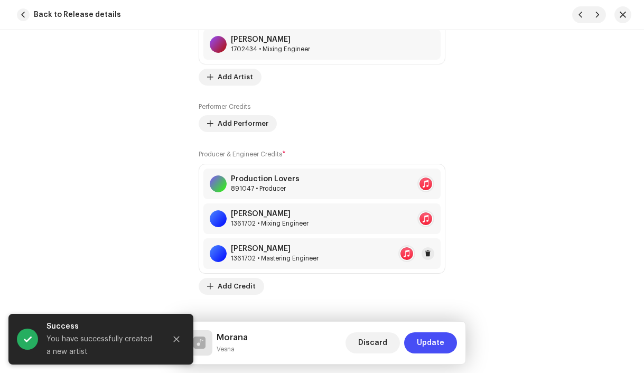
scroll to position [996, 0]
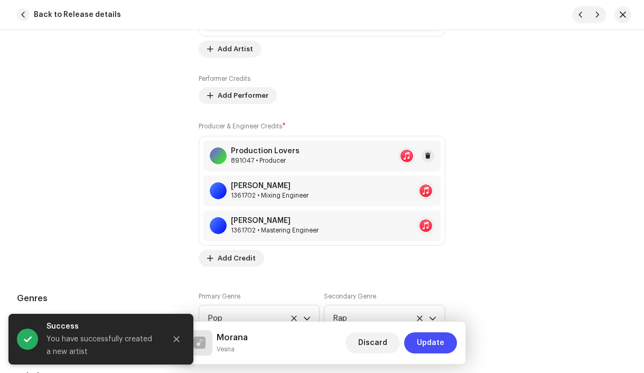
click at [276, 163] on div "891047 • Producer" at bounding box center [265, 160] width 69 height 8
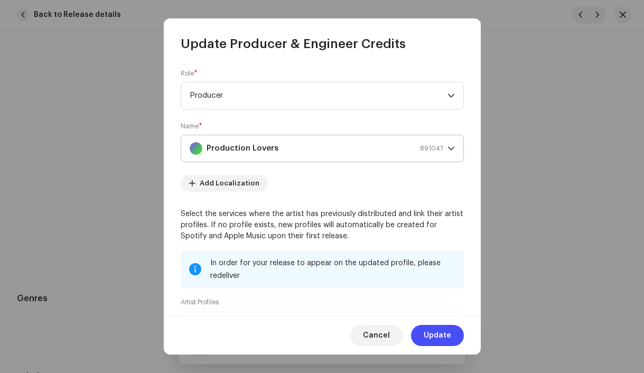
click at [267, 148] on strong "Production Lovers" at bounding box center [243, 148] width 72 height 26
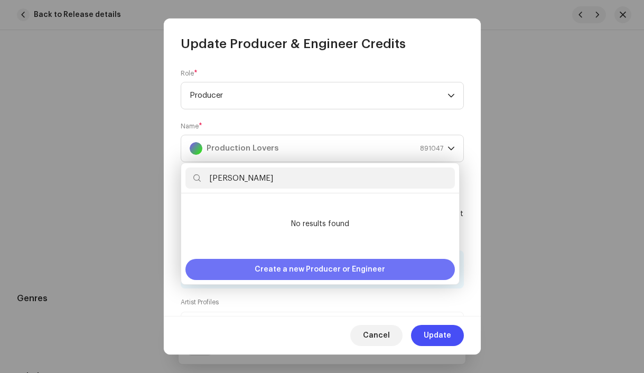
type input "[PERSON_NAME]"
click at [371, 272] on span "Create a new Producer or Engineer" at bounding box center [320, 269] width 130 height 21
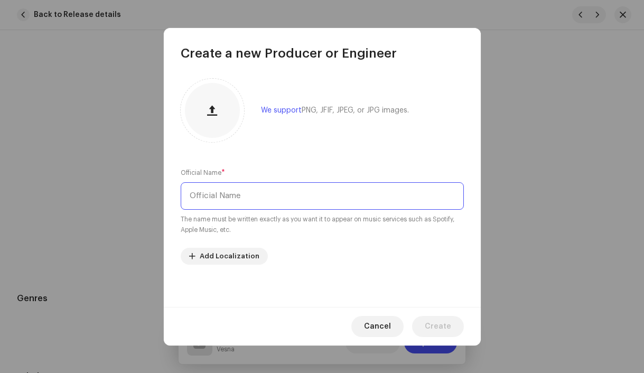
click at [206, 192] on input "text" at bounding box center [322, 195] width 283 height 27
type input "[PERSON_NAME]"
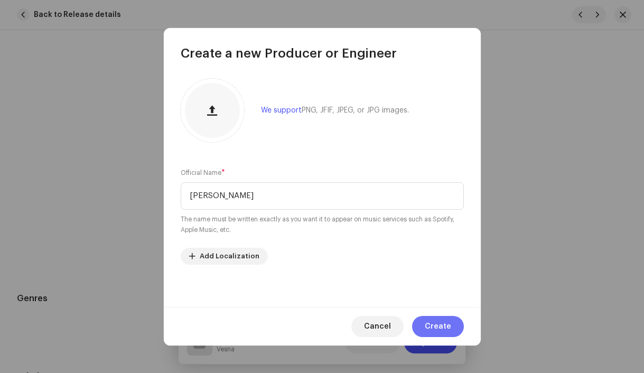
click at [445, 324] on span "Create" at bounding box center [438, 326] width 26 height 21
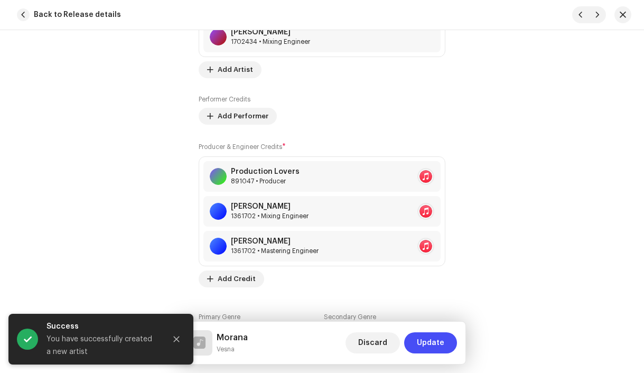
scroll to position [1014, 0]
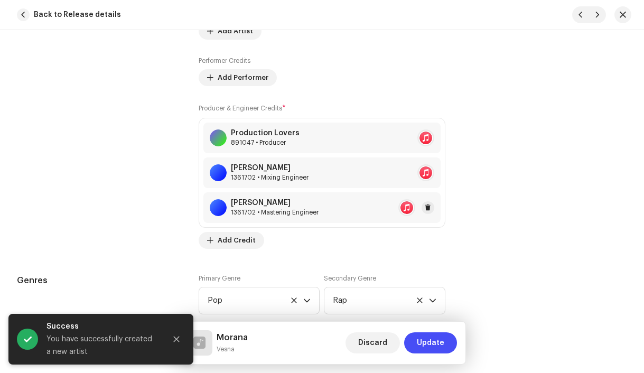
click at [279, 213] on div "1361702 • Mastering Engineer" at bounding box center [275, 212] width 88 height 8
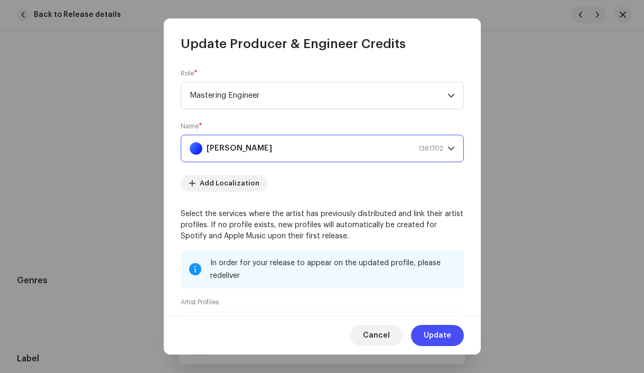
click at [234, 149] on strong "[PERSON_NAME]" at bounding box center [240, 148] width 66 height 26
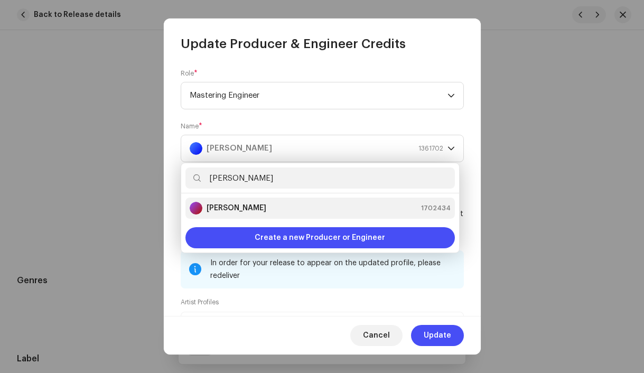
type input "[PERSON_NAME]"
click at [241, 203] on strong "[PERSON_NAME]" at bounding box center [237, 208] width 60 height 11
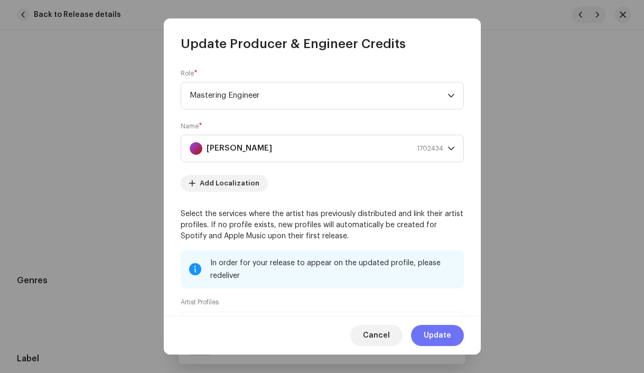
click at [452, 337] on button "Update" at bounding box center [437, 335] width 53 height 21
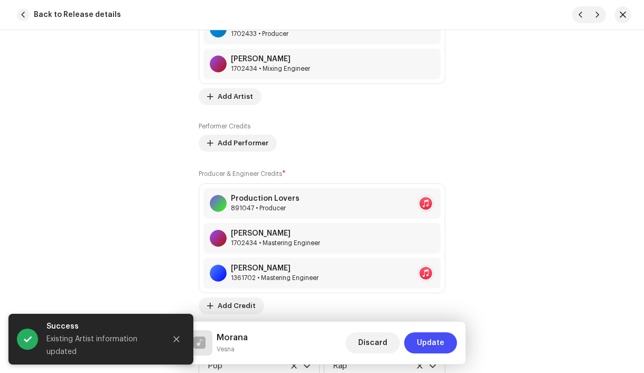
scroll to position [947, 0]
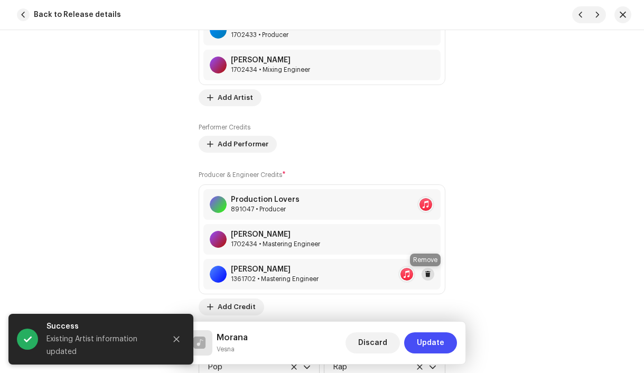
click at [425, 277] on span at bounding box center [428, 274] width 6 height 8
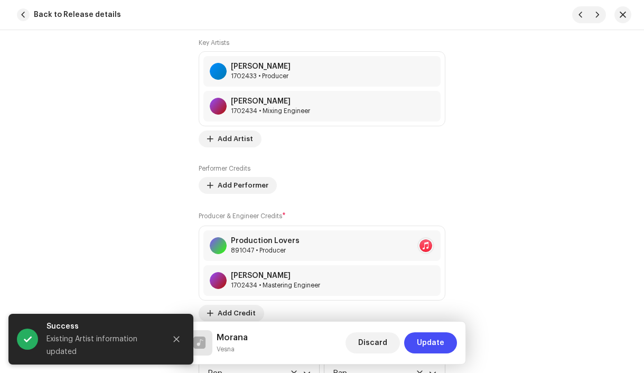
scroll to position [904, 0]
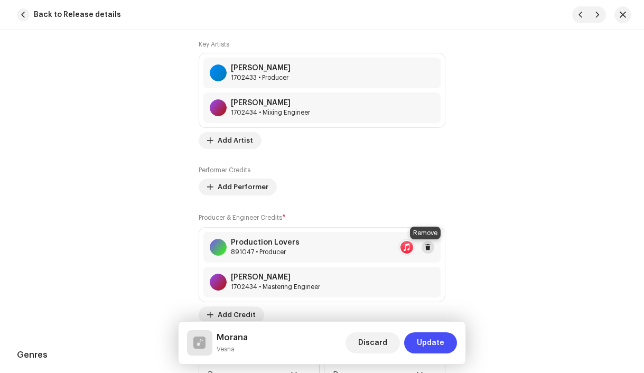
click at [428, 247] on button at bounding box center [428, 247] width 13 height 13
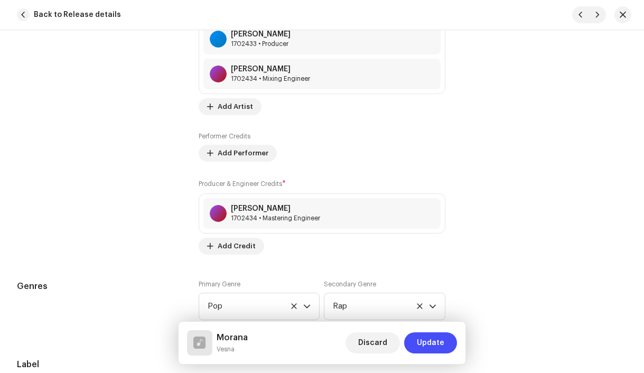
scroll to position [940, 0]
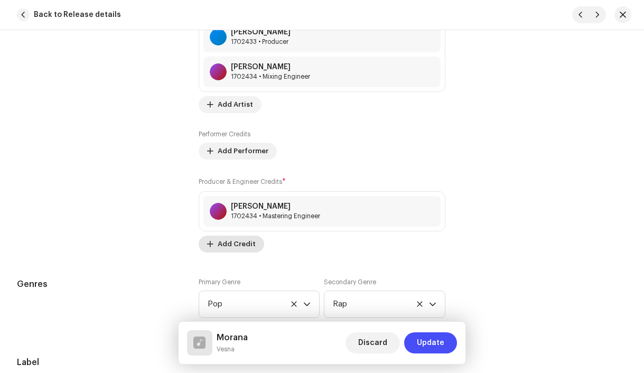
click at [240, 244] on span "Add Credit" at bounding box center [237, 244] width 38 height 21
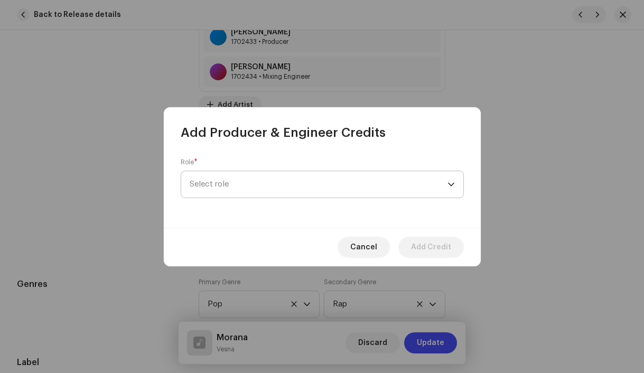
click at [225, 185] on span "Select role" at bounding box center [319, 184] width 258 height 26
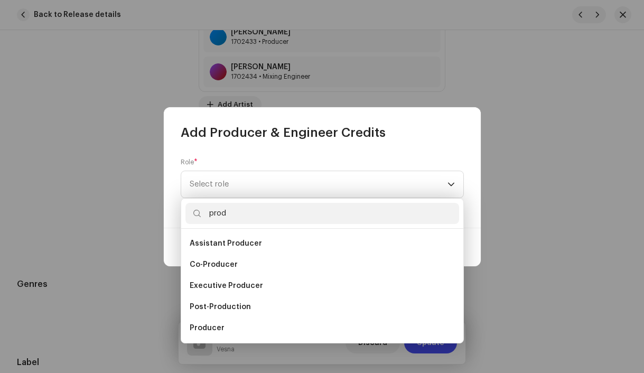
scroll to position [17, 0]
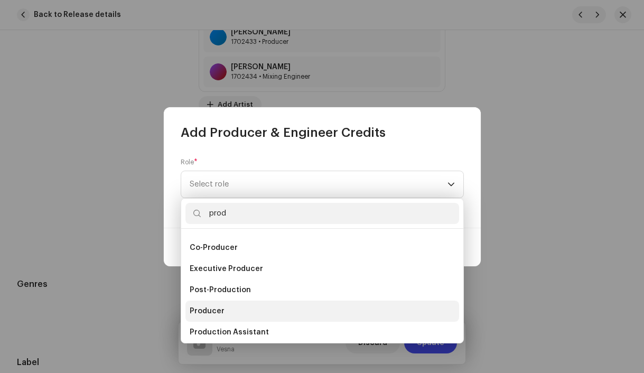
type input "prod"
click at [235, 312] on li "Producer" at bounding box center [322, 311] width 274 height 21
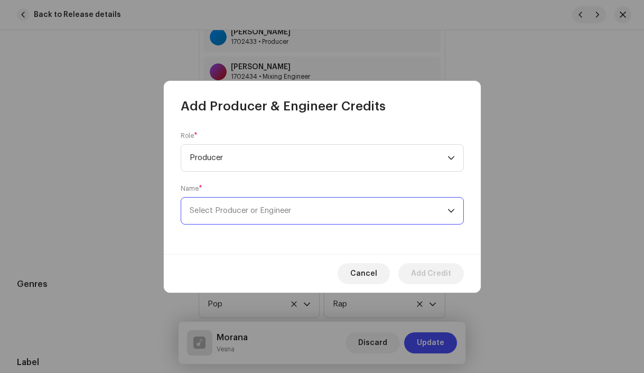
click at [235, 213] on span "Select Producer or Engineer" at bounding box center [240, 211] width 101 height 8
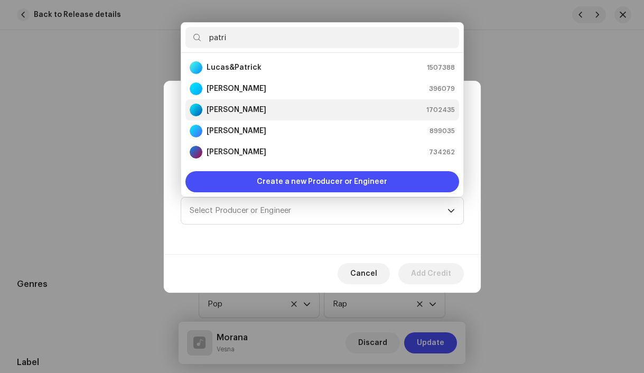
type input "patri"
click at [203, 110] on div "[PERSON_NAME]" at bounding box center [228, 110] width 77 height 13
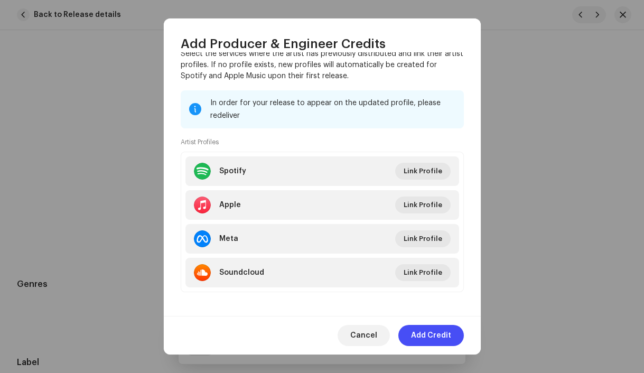
scroll to position [166, 0]
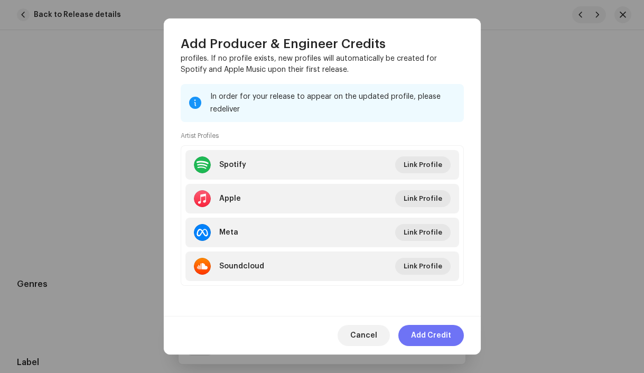
click at [428, 333] on span "Add Credit" at bounding box center [431, 335] width 40 height 21
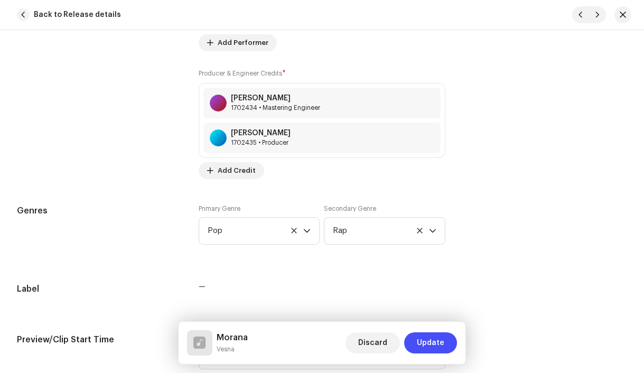
scroll to position [1051, 0]
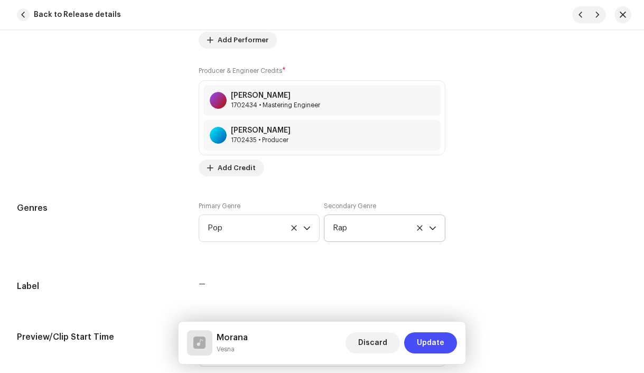
click at [417, 230] on icon at bounding box center [419, 227] width 5 height 5
click at [294, 231] on icon at bounding box center [294, 228] width 7 height 7
click at [237, 233] on span "Select genre" at bounding box center [256, 228] width 96 height 26
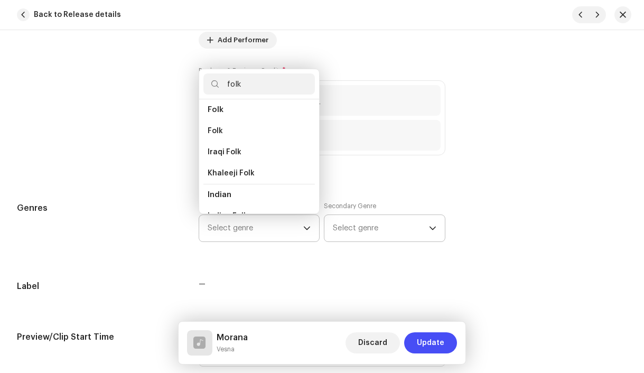
scroll to position [110, 0]
type input "folk"
click at [235, 137] on li "Folk" at bounding box center [259, 131] width 112 height 21
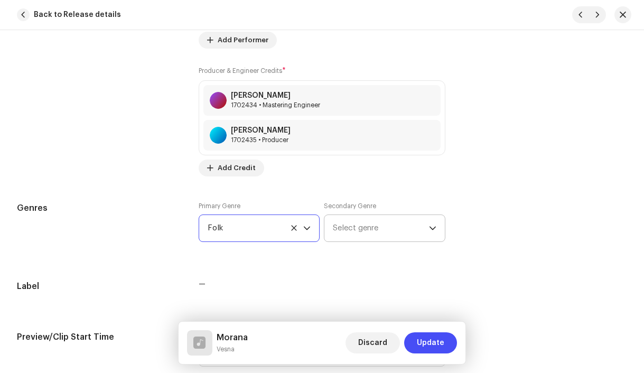
click at [358, 227] on span "Select genre" at bounding box center [381, 228] width 96 height 26
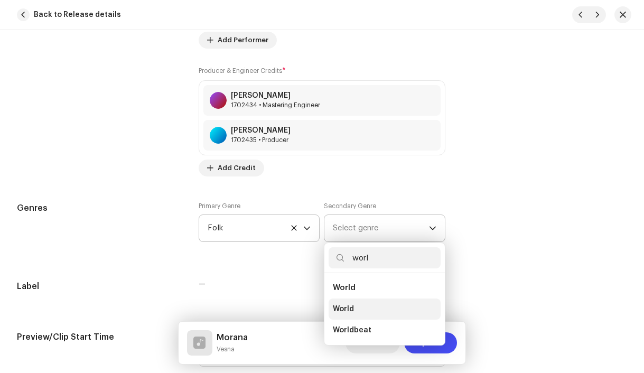
type input "worl"
click at [360, 306] on li "World" at bounding box center [385, 308] width 112 height 21
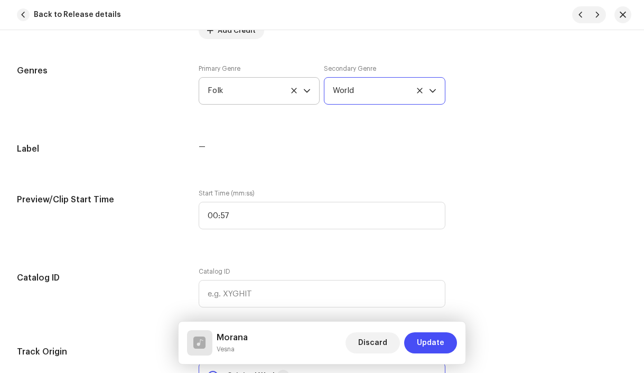
scroll to position [1191, 0]
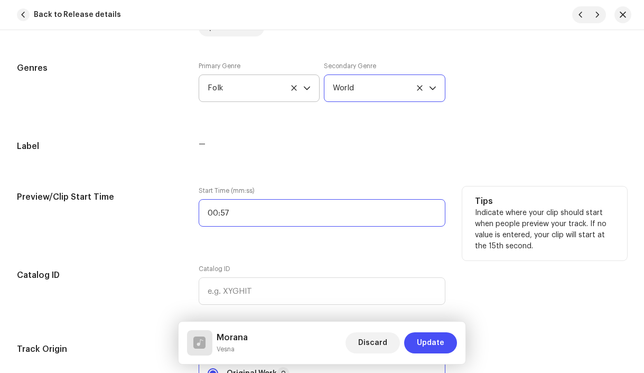
click at [284, 215] on input "00:57" at bounding box center [322, 212] width 247 height 27
type input ":"
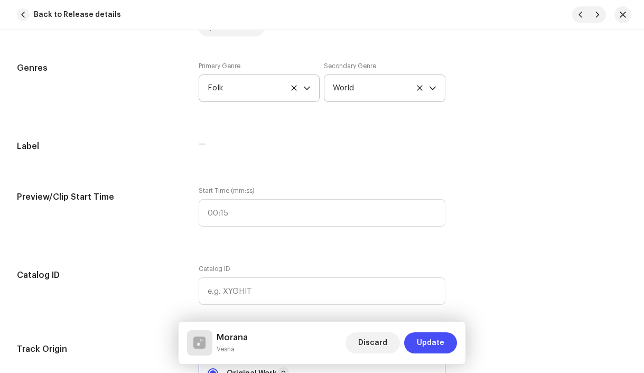
click at [305, 254] on div "Track details Complete the following to finalize your track. 1 of 3 Add Audio F…" at bounding box center [322, 131] width 644 height 2534
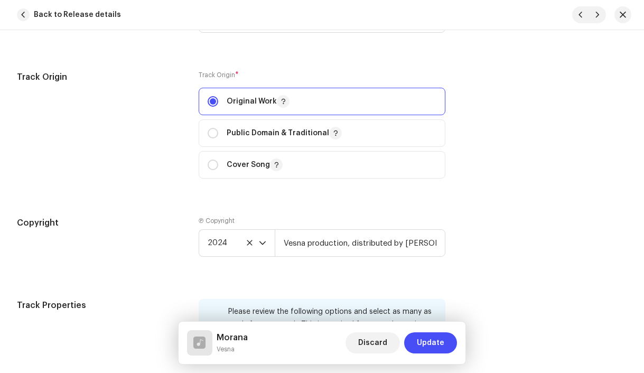
scroll to position [1465, 0]
click at [263, 242] on icon "dropdown trigger" at bounding box center [262, 241] width 7 height 7
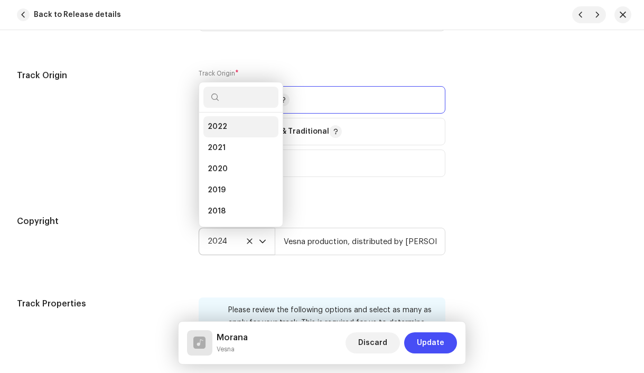
scroll to position [88, 0]
click at [248, 208] on li "2018" at bounding box center [240, 208] width 75 height 21
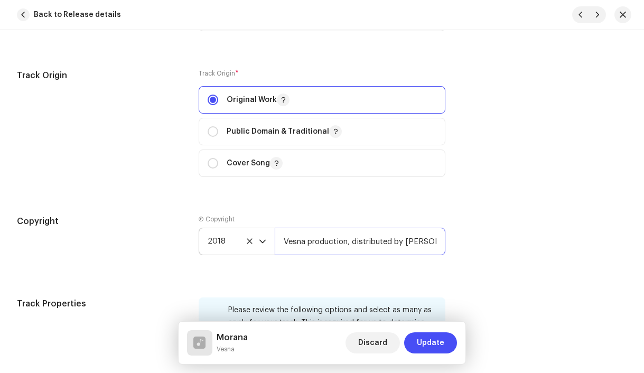
scroll to position [0, 10]
drag, startPoint x: 406, startPoint y: 244, endPoint x: 448, endPoint y: 244, distance: 41.7
click at [448, 244] on div "Copyright Ⓟ Copyright 2018 Vesna production, distributed by [PERSON_NAME]" at bounding box center [322, 243] width 610 height 57
type input "Vesna production, distributed by Bloomdi"
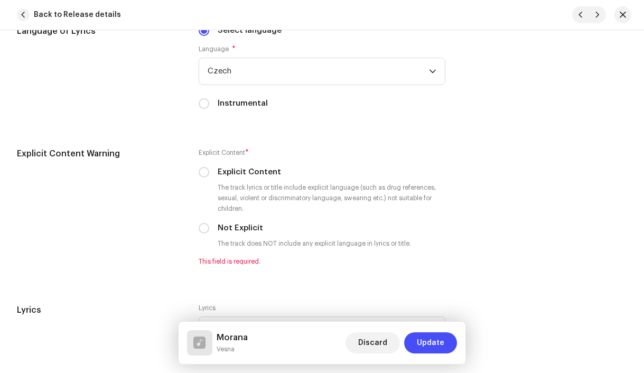
scroll to position [1977, 0]
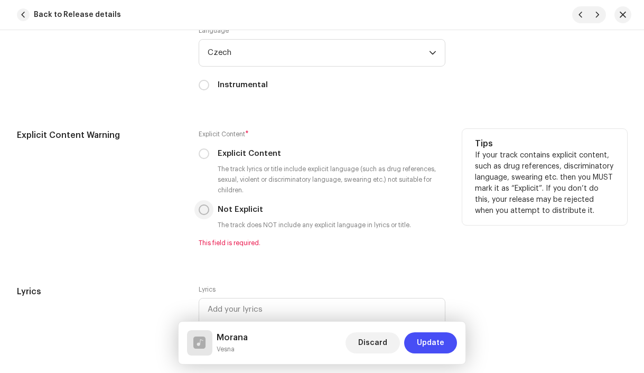
click at [204, 213] on input "Not Explicit" at bounding box center [204, 209] width 11 height 11
radio input "true"
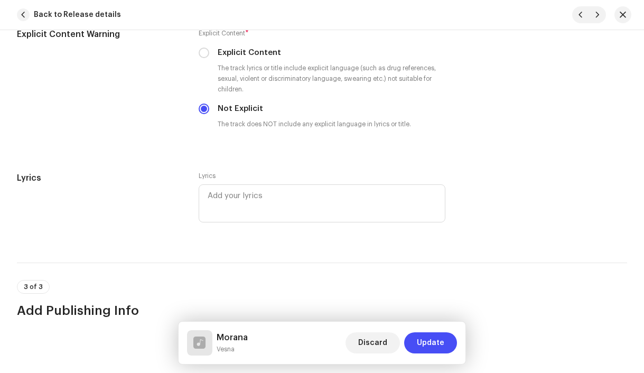
scroll to position [2113, 0]
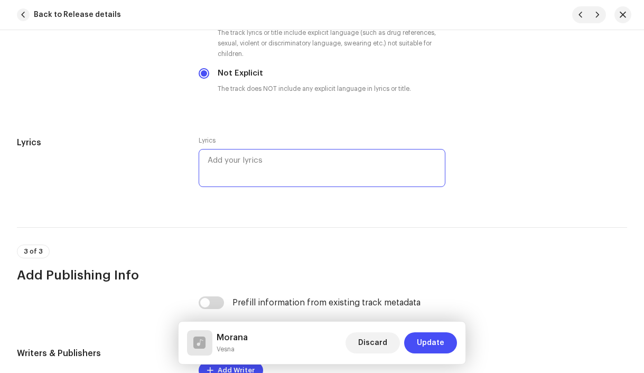
click at [286, 175] on textarea at bounding box center [322, 168] width 247 height 38
paste textarea "Na svatú Barboru Trhala jsi zlatý déšť Zdalipak milého V novém roce si najdeš V…"
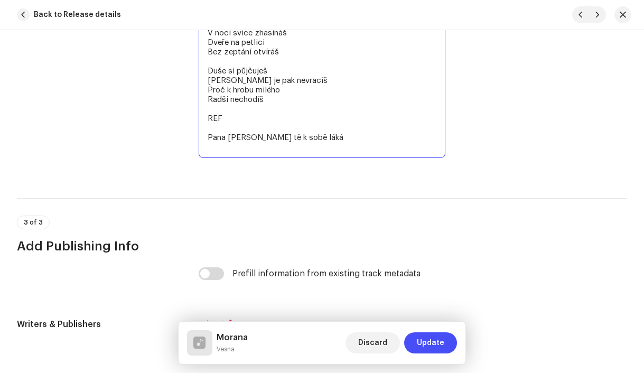
scroll to position [2405, 0]
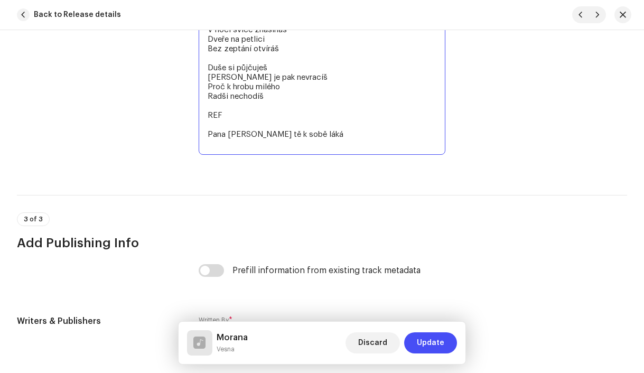
drag, startPoint x: 225, startPoint y: 132, endPoint x: 193, endPoint y: 120, distance: 34.1
click at [193, 120] on div "Lyrics Lyrics Na svatú Barboru Trhala jsi zlatý déšť Zdalipak milého V novém ro…" at bounding box center [322, 6] width 610 height 325
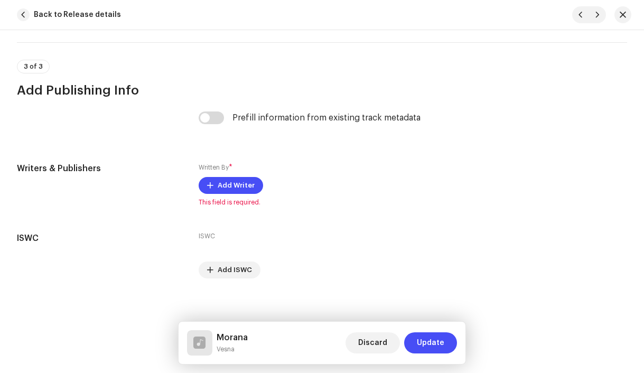
scroll to position [2539, 0]
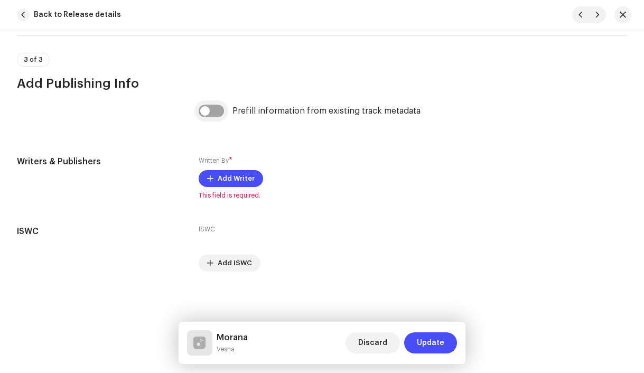
type textarea "Na svatú Barboru Trhala jsi zlatý déšť Zdalipak milého V novém roce si najdeš V…"
click at [207, 109] on input "checkbox" at bounding box center [211, 111] width 25 height 13
checkbox input "true"
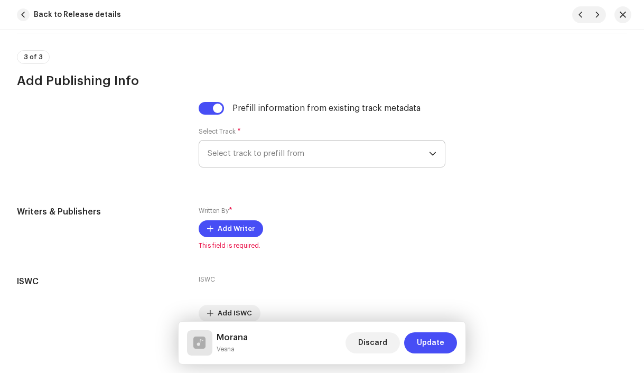
click at [265, 153] on span "Select track to prefill from" at bounding box center [319, 154] width 222 height 26
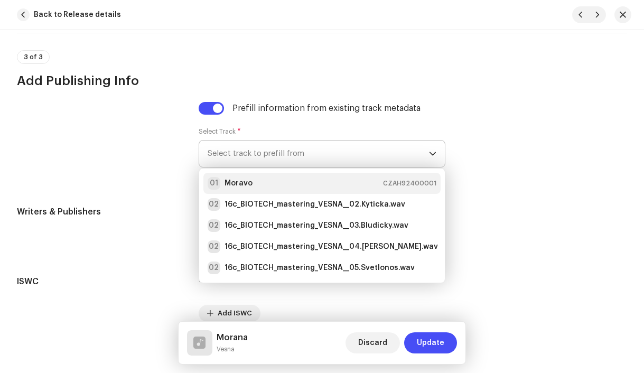
click at [263, 179] on li "01 Moravo CZAH92400001" at bounding box center [322, 183] width 238 height 21
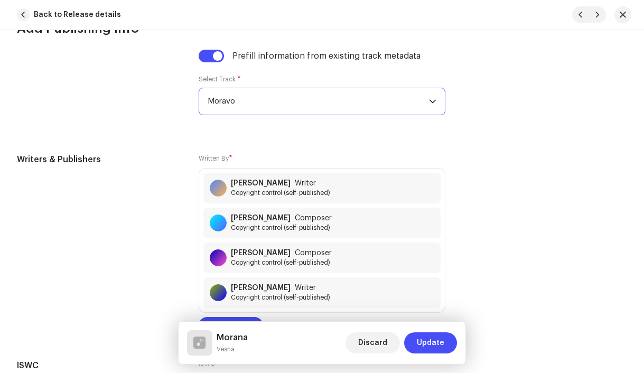
scroll to position [2611, 0]
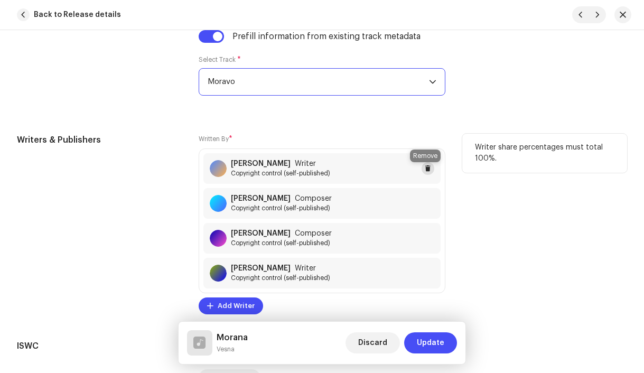
click at [427, 169] on span at bounding box center [428, 168] width 6 height 8
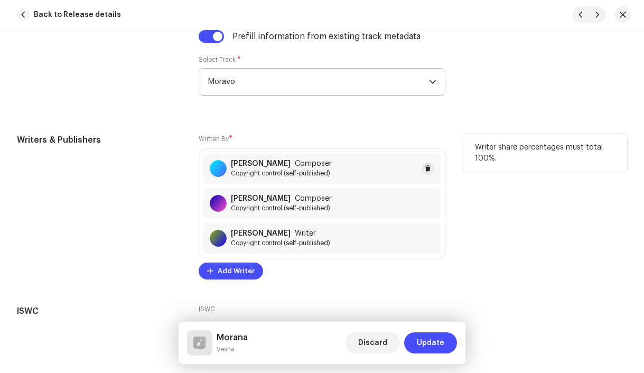
click at [284, 175] on span "Copyright control (self-published)" at bounding box center [281, 173] width 101 height 8
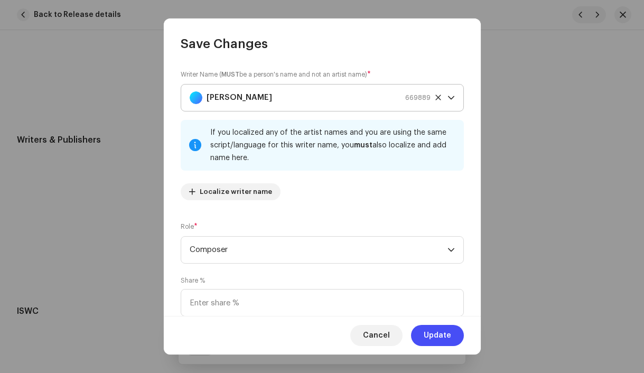
click at [252, 99] on strong "[PERSON_NAME]" at bounding box center [240, 98] width 66 height 26
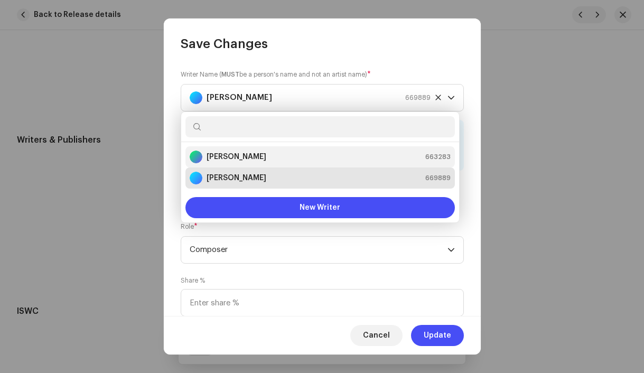
click at [256, 157] on strong "[PERSON_NAME]" at bounding box center [237, 157] width 60 height 11
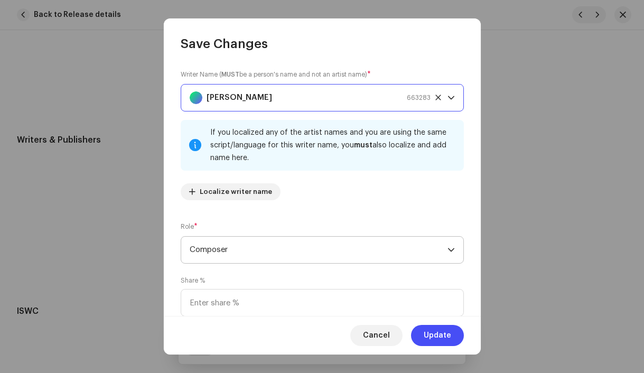
click at [305, 254] on span "Composer" at bounding box center [319, 250] width 258 height 26
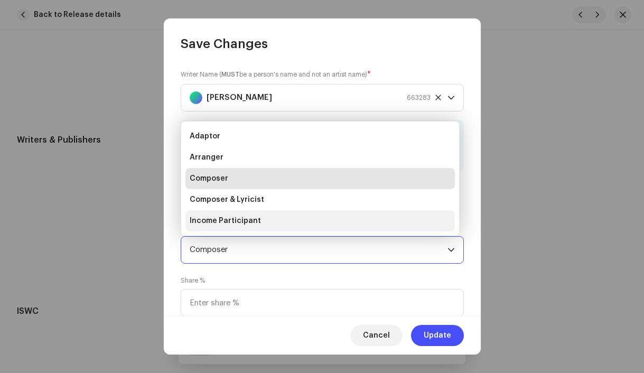
scroll to position [17, 0]
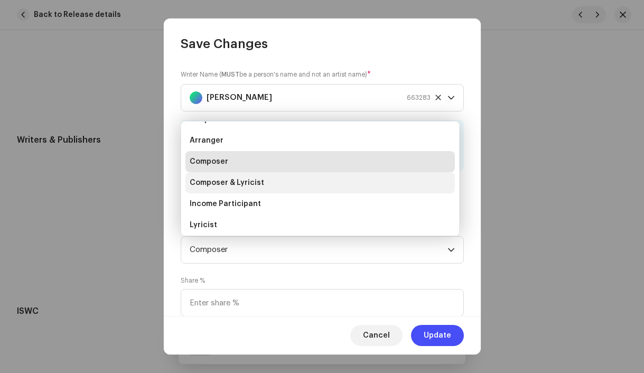
click at [267, 185] on li "Composer & Lyricist" at bounding box center [319, 182] width 269 height 21
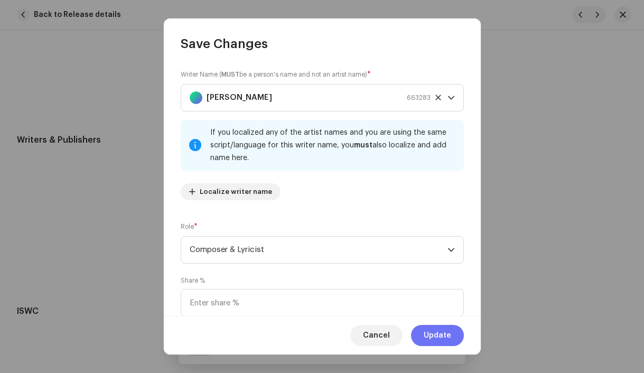
click at [451, 341] on span "Update" at bounding box center [437, 335] width 27 height 21
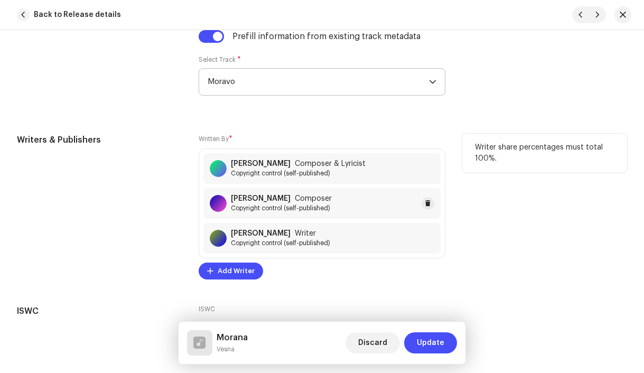
click at [276, 203] on strong "[PERSON_NAME]" at bounding box center [261, 198] width 60 height 8
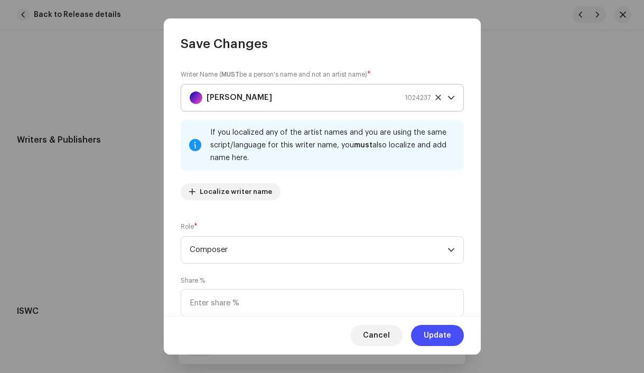
click at [218, 98] on strong "[PERSON_NAME]" at bounding box center [240, 98] width 66 height 26
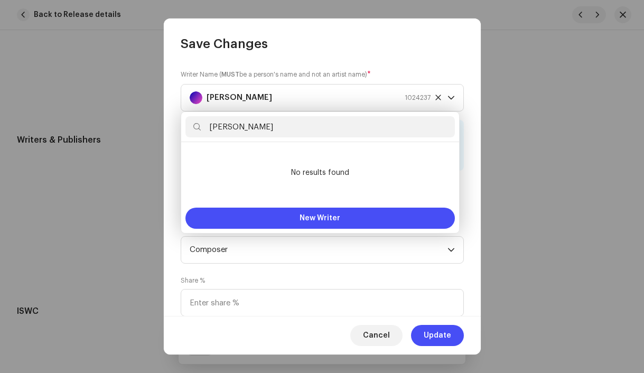
click at [228, 126] on input "[PERSON_NAME]" at bounding box center [319, 126] width 269 height 21
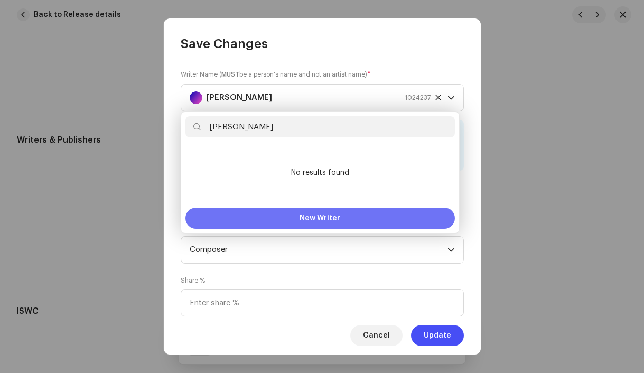
type input "[PERSON_NAME]"
click at [270, 217] on button "New Writer" at bounding box center [319, 218] width 269 height 21
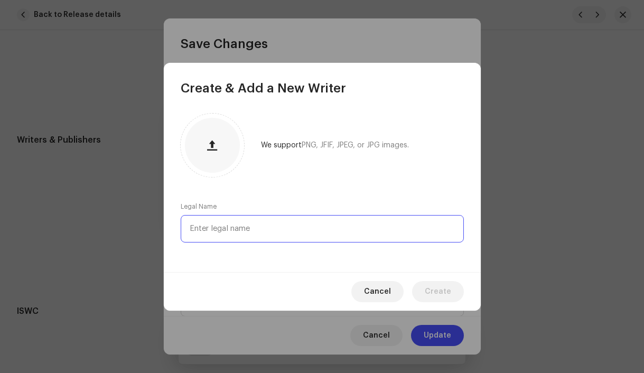
click at [235, 224] on input "text" at bounding box center [322, 228] width 283 height 27
paste input "[PERSON_NAME]"
type input "[PERSON_NAME]"
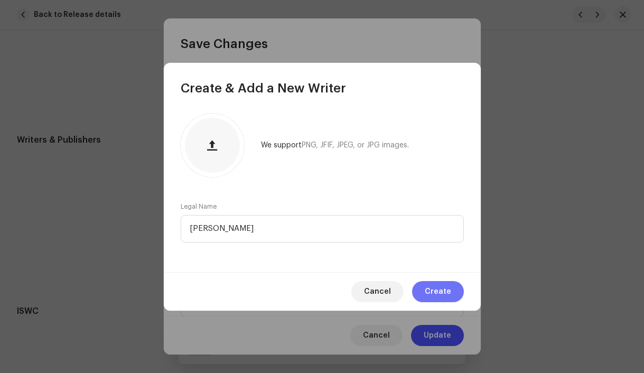
click at [452, 288] on button "Create" at bounding box center [438, 291] width 52 height 21
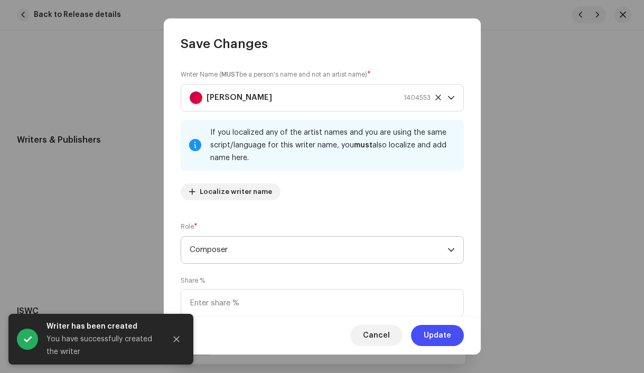
click at [269, 249] on span "Composer" at bounding box center [319, 250] width 258 height 26
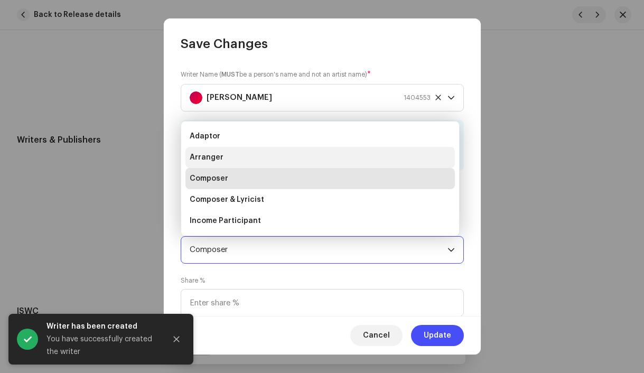
click at [238, 163] on li "Arranger" at bounding box center [319, 157] width 269 height 21
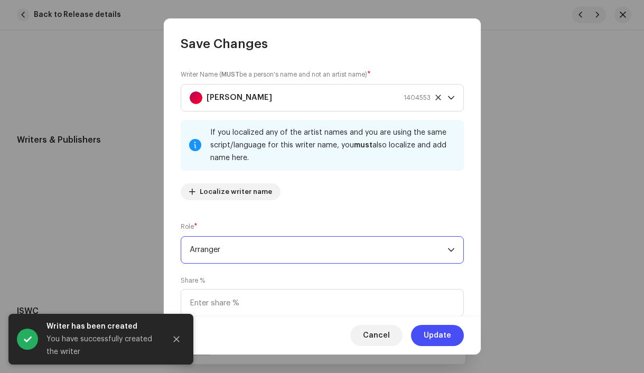
scroll to position [86, 0]
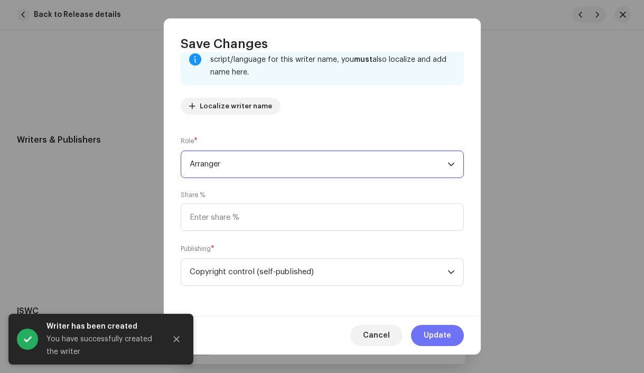
click at [439, 338] on span "Update" at bounding box center [437, 335] width 27 height 21
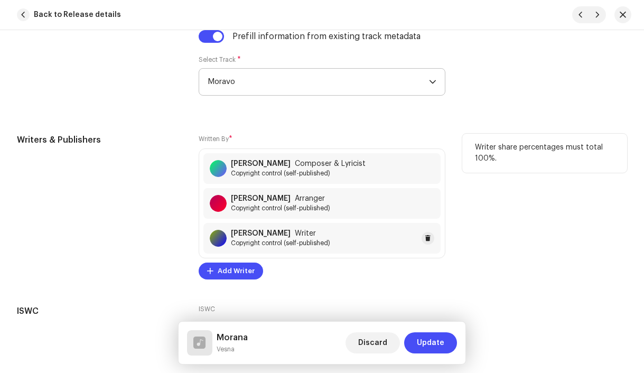
click at [278, 236] on strong "[PERSON_NAME]" at bounding box center [261, 233] width 60 height 8
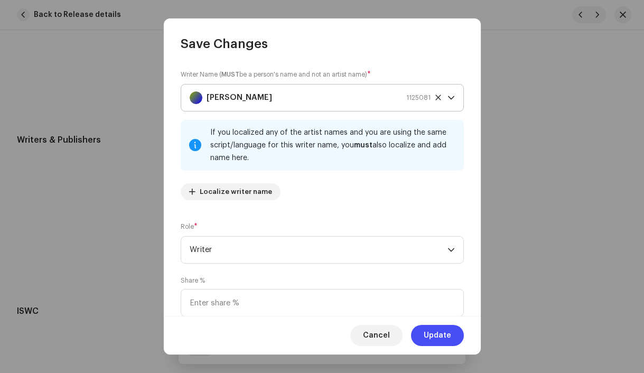
click at [236, 101] on strong "[PERSON_NAME]" at bounding box center [240, 98] width 66 height 26
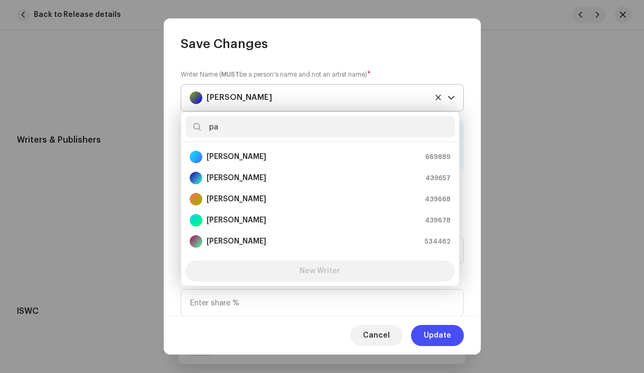
scroll to position [0, 0]
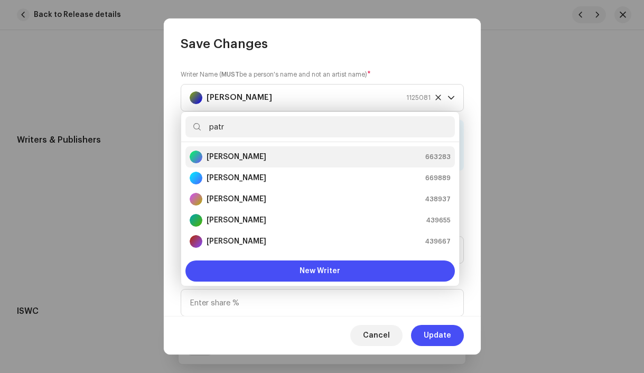
type input "patr"
click at [255, 153] on strong "[PERSON_NAME]" at bounding box center [237, 157] width 60 height 11
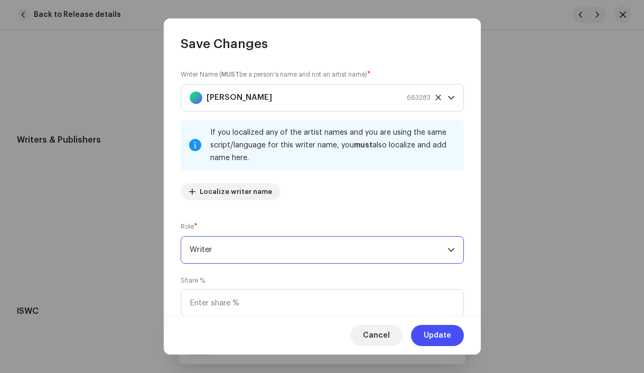
click at [255, 253] on span "Writer" at bounding box center [319, 250] width 258 height 26
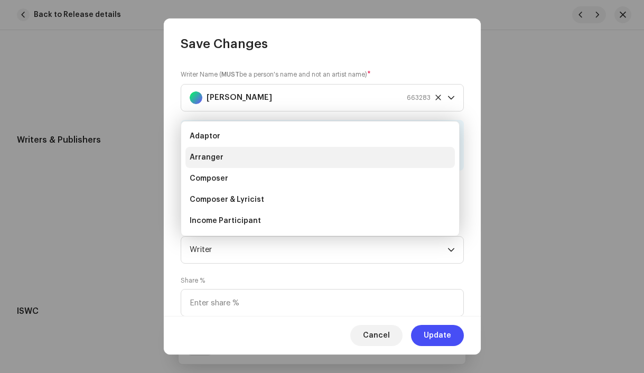
click at [226, 155] on li "Arranger" at bounding box center [319, 157] width 269 height 21
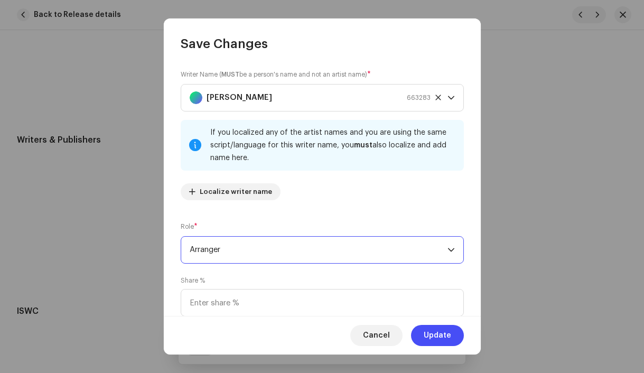
scroll to position [86, 0]
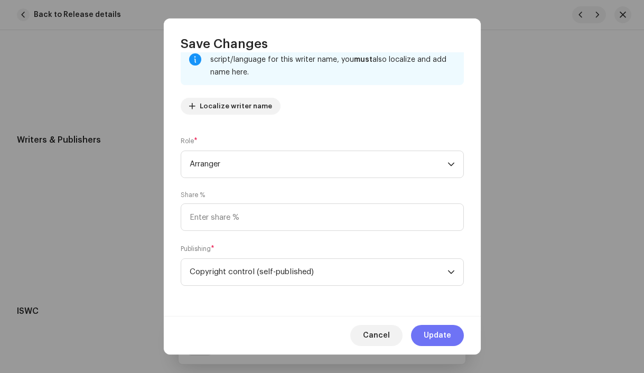
click at [433, 341] on span "Update" at bounding box center [437, 335] width 27 height 21
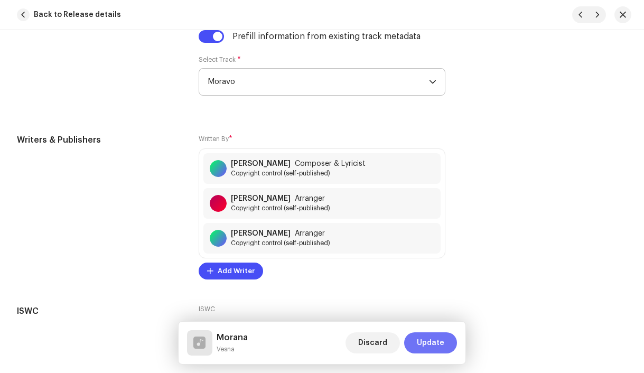
click at [439, 341] on span "Update" at bounding box center [430, 342] width 27 height 21
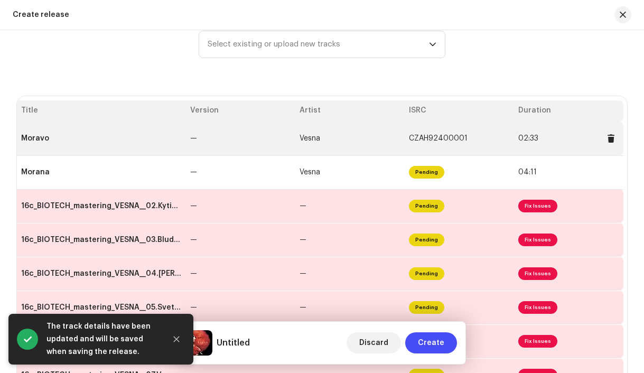
scroll to position [0, 43]
click at [609, 141] on span at bounding box center [610, 138] width 8 height 8
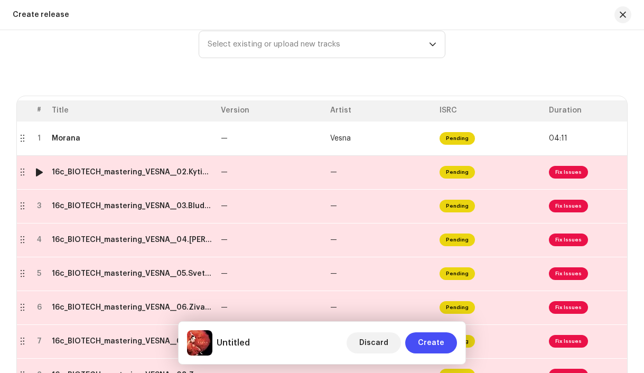
scroll to position [0, 0]
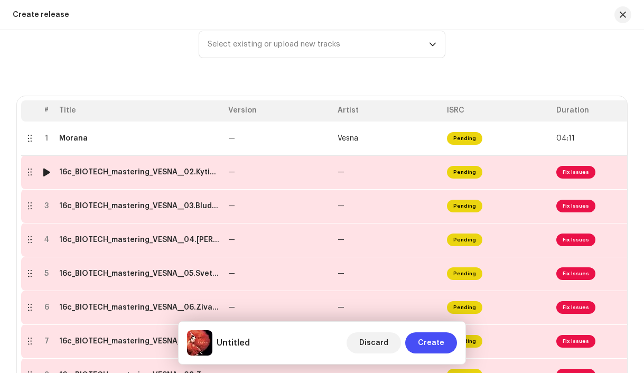
click at [152, 179] on td "16c_BIOTECH_mastering_VESNA__02.Kyticka.wav" at bounding box center [139, 172] width 169 height 34
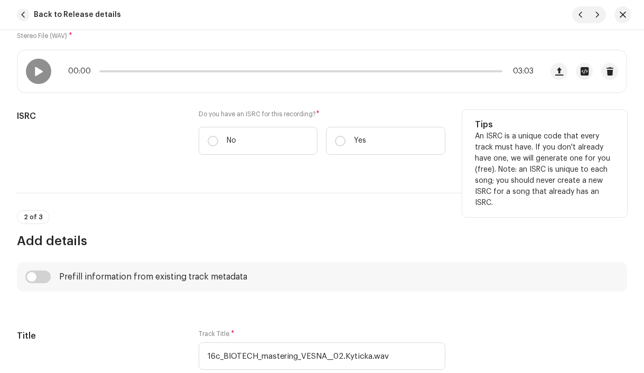
scroll to position [251, 0]
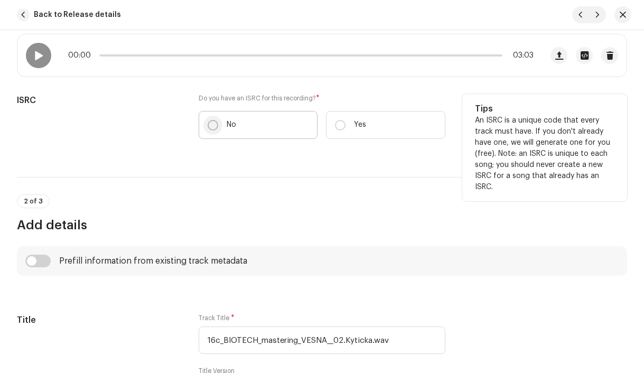
click at [209, 124] on input "No" at bounding box center [213, 125] width 11 height 11
radio input "true"
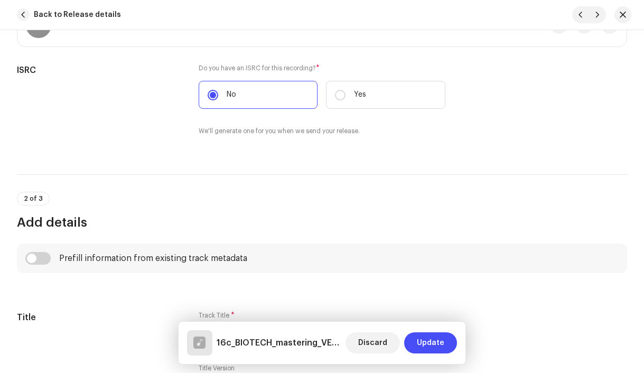
scroll to position [267, 0]
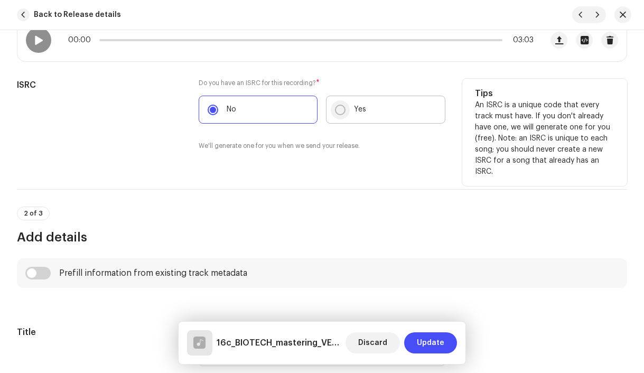
click at [338, 110] on input "Yes" at bounding box center [340, 110] width 11 height 11
radio input "true"
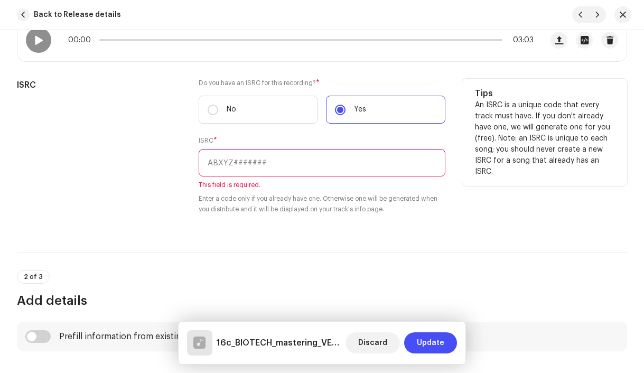
click at [291, 168] on input "text" at bounding box center [322, 162] width 247 height 27
paste input "CZAH91800002"
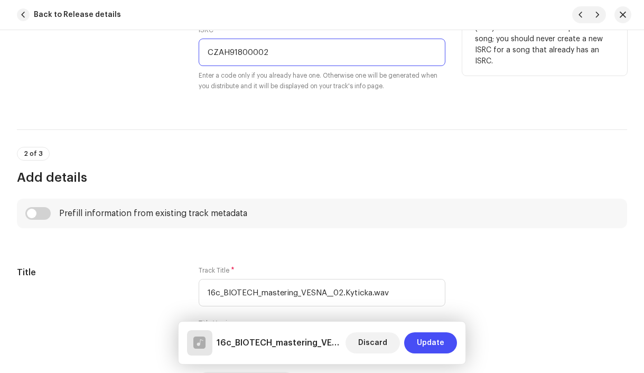
scroll to position [491, 0]
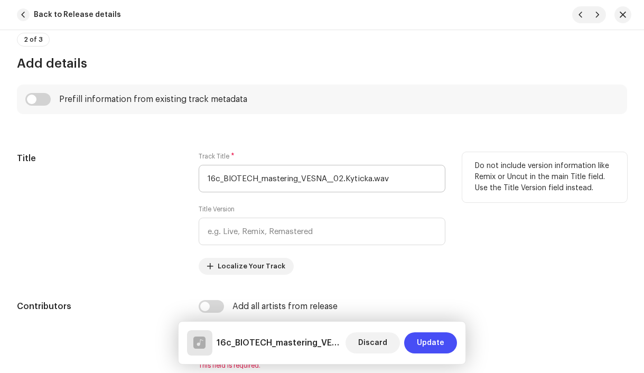
type input "CZAH91800002"
drag, startPoint x: 343, startPoint y: 179, endPoint x: 172, endPoint y: 181, distance: 171.2
click at [172, 181] on div "Title Track Title * 16c_BIOTECH_mastering_VESNA__02.Kyticka.wav Title Version L…" at bounding box center [322, 213] width 610 height 123
click at [261, 171] on input "Kyticka.wav" at bounding box center [322, 178] width 247 height 27
click at [261, 178] on input "Kyticka.wav" at bounding box center [322, 178] width 247 height 27
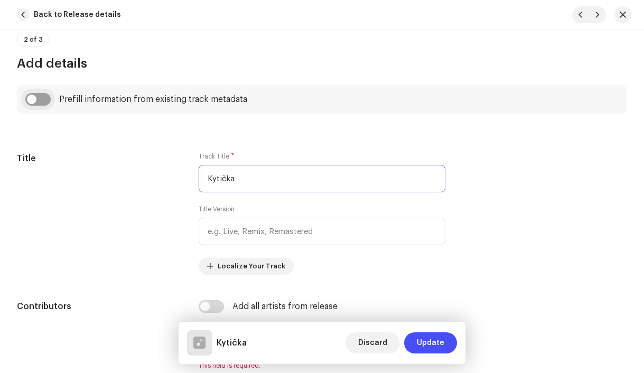
type input "Kytička"
click at [33, 99] on input "checkbox" at bounding box center [37, 99] width 25 height 13
checkbox input "true"
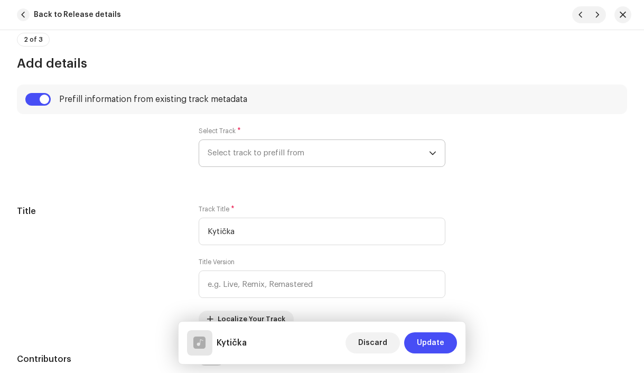
click at [267, 156] on span "Select track to prefill from" at bounding box center [319, 153] width 222 height 26
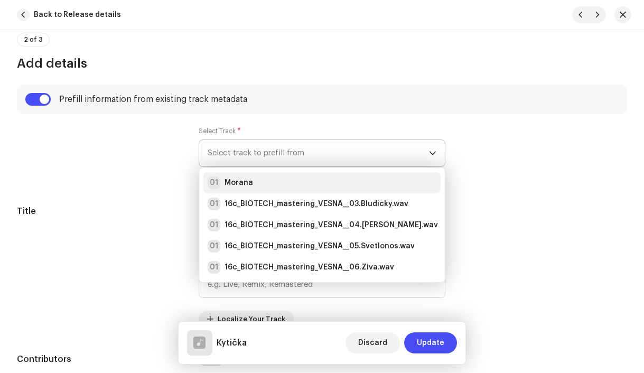
click at [272, 180] on div "01 Morana" at bounding box center [322, 182] width 229 height 13
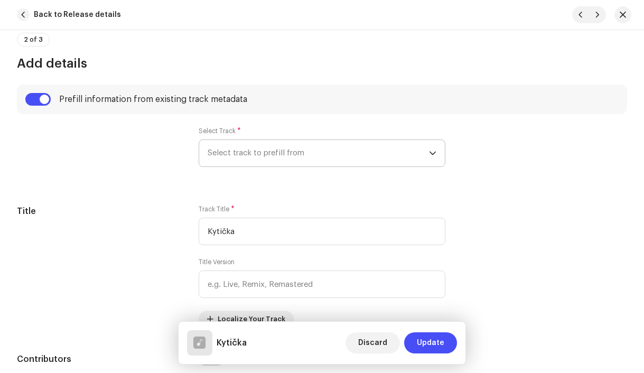
radio input "true"
type input "Vesna production, distributed by Bloomdi"
checkbox input "true"
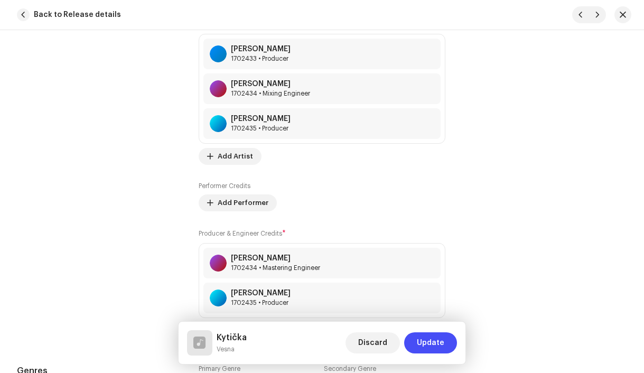
scroll to position [915, 0]
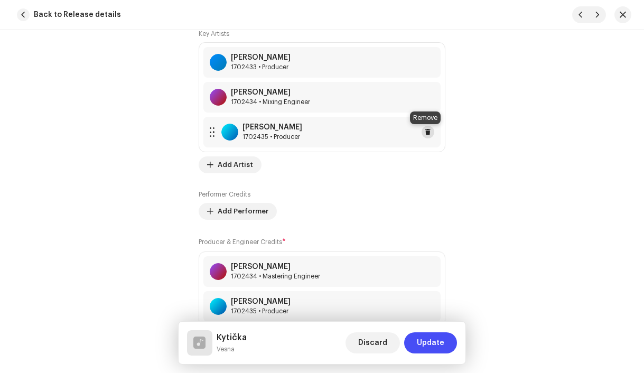
click at [425, 132] on span at bounding box center [428, 132] width 6 height 8
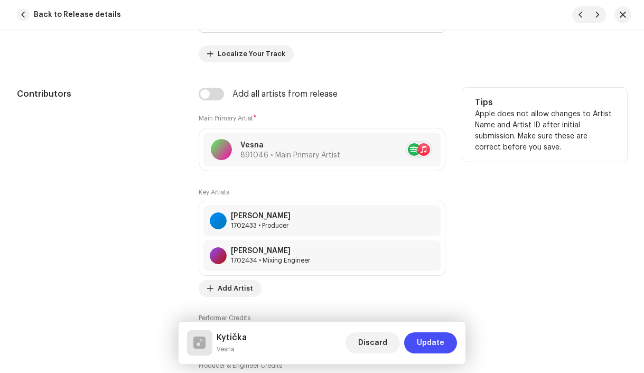
scroll to position [744, 0]
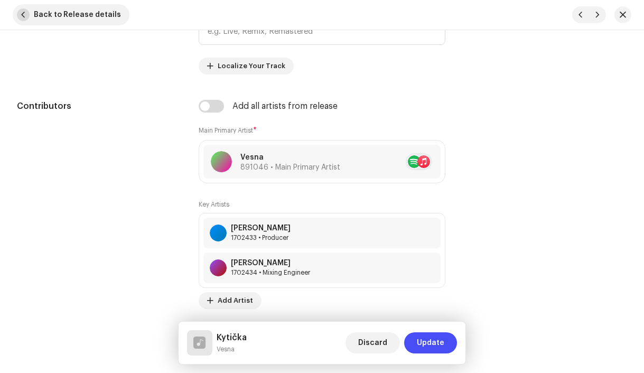
click at [25, 14] on span "button" at bounding box center [23, 14] width 13 height 13
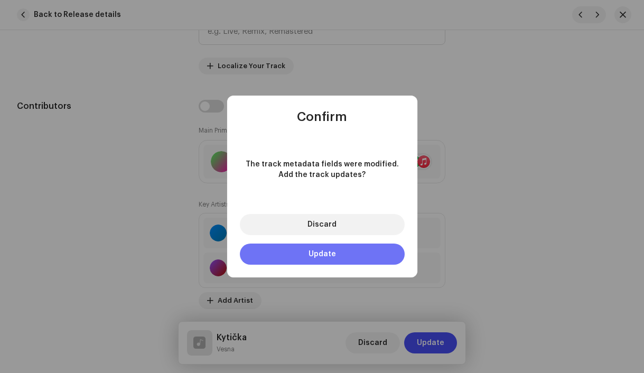
click at [337, 250] on button "Update" at bounding box center [322, 254] width 165 height 21
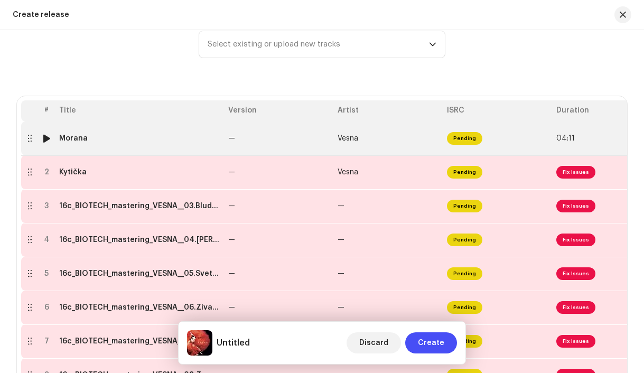
click at [157, 146] on td "Morana" at bounding box center [139, 139] width 169 height 34
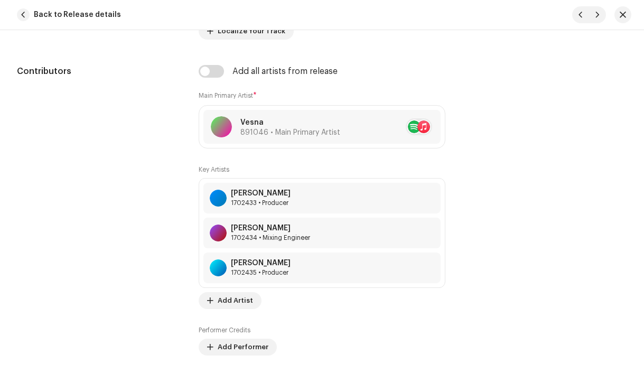
scroll to position [782, 0]
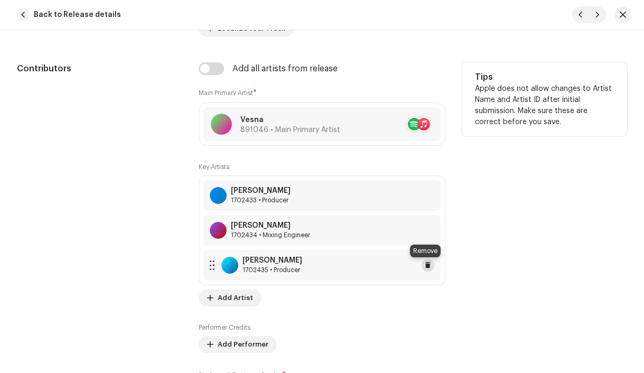
click at [425, 269] on span at bounding box center [428, 265] width 6 height 8
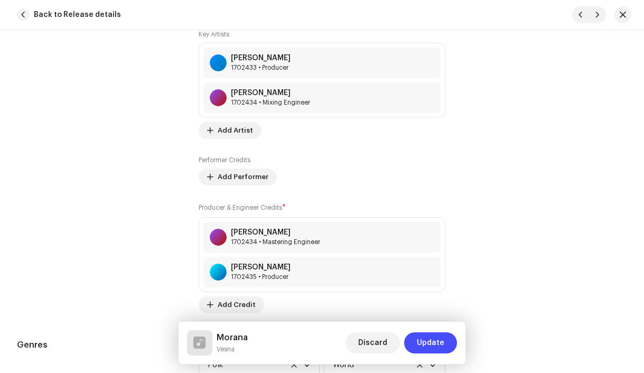
scroll to position [912, 0]
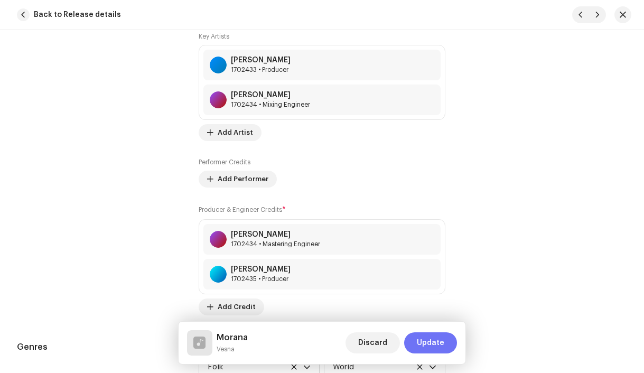
click at [422, 346] on span "Update" at bounding box center [430, 342] width 27 height 21
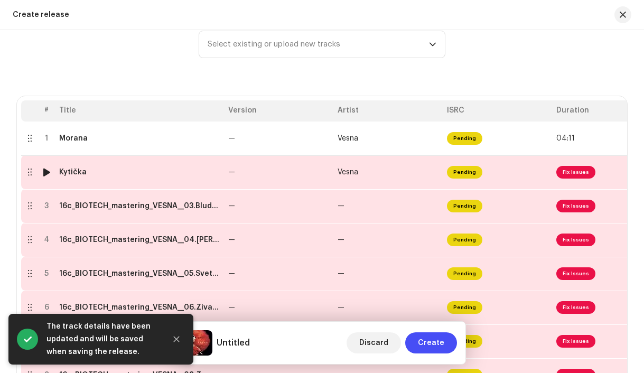
click at [110, 174] on div "Kytička" at bounding box center [139, 172] width 161 height 8
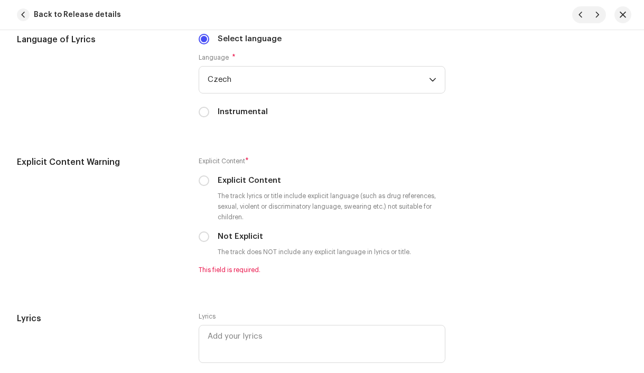
scroll to position [1956, 0]
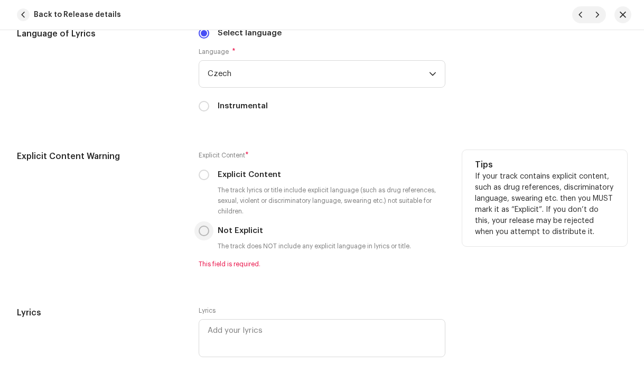
click at [204, 234] on input "Not Explicit" at bounding box center [204, 231] width 11 height 11
radio input "true"
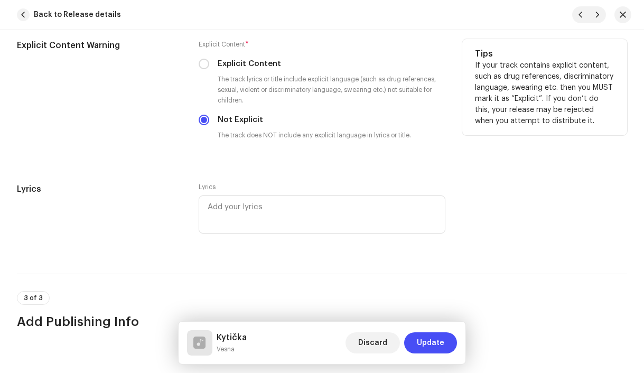
scroll to position [2139, 0]
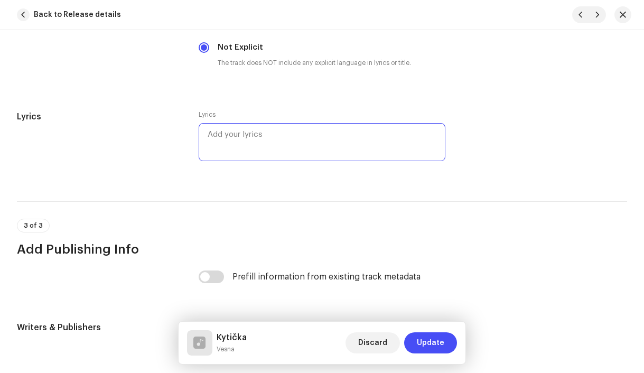
click at [277, 131] on textarea at bounding box center [322, 142] width 247 height 38
paste textarea "Hodila kytičku kytku Do vody Aby plula Aby plula Do daleka Třeba na ní štěstí t…"
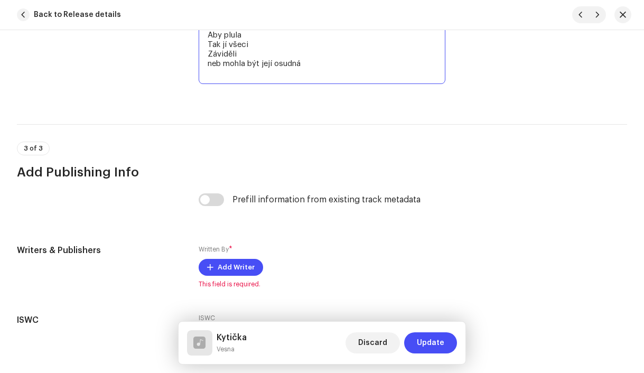
scroll to position [2460, 0]
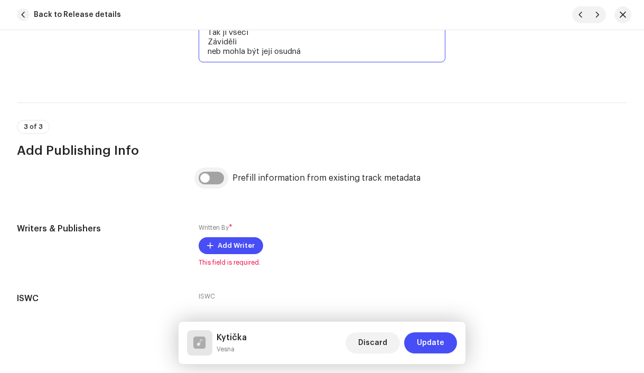
type textarea "Hodila kytičku kytku Do vody Aby plula Aby plula Do daleka Třeba na ní štěstí t…"
click at [204, 183] on input "checkbox" at bounding box center [211, 178] width 25 height 13
checkbox input "true"
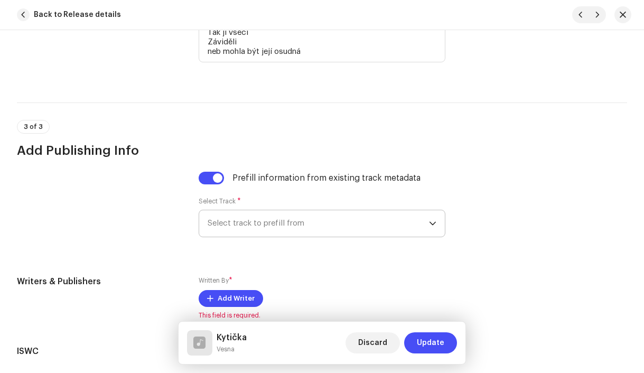
click at [315, 230] on span "Select track to prefill from" at bounding box center [319, 223] width 222 height 26
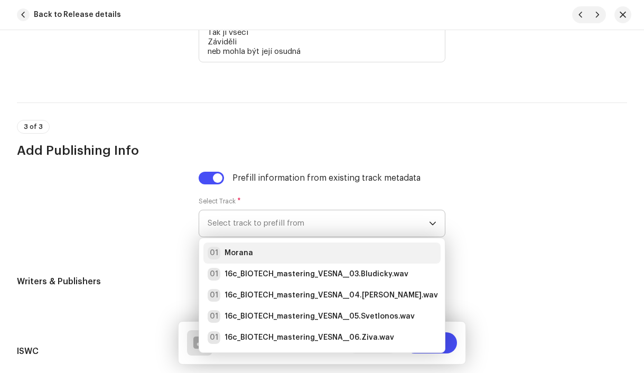
click at [300, 250] on div "01 Morana" at bounding box center [322, 253] width 229 height 13
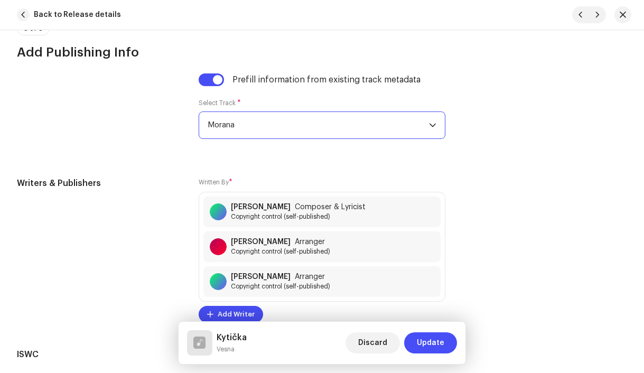
scroll to position [2566, 0]
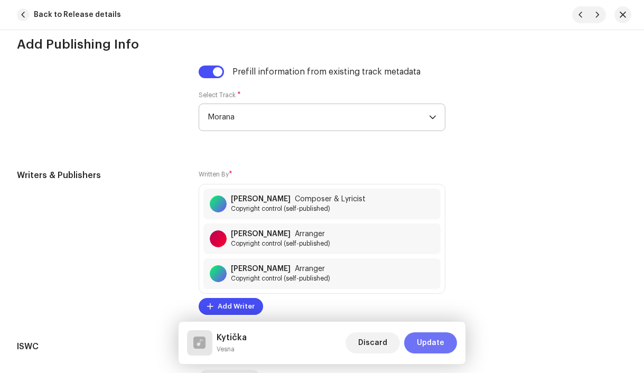
click at [433, 341] on span "Update" at bounding box center [430, 342] width 27 height 21
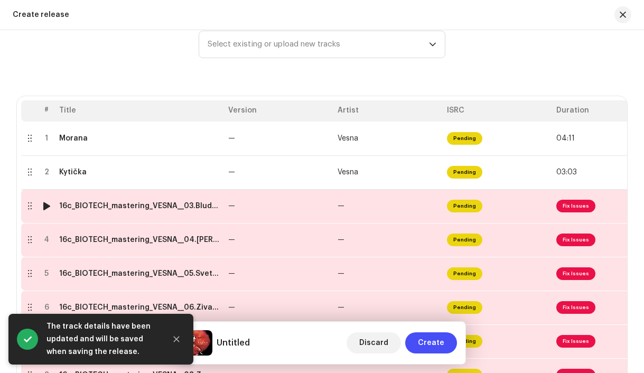
click at [161, 209] on div "16c_BIOTECH_mastering_VESNA__03.Bludicky.wav" at bounding box center [139, 206] width 161 height 8
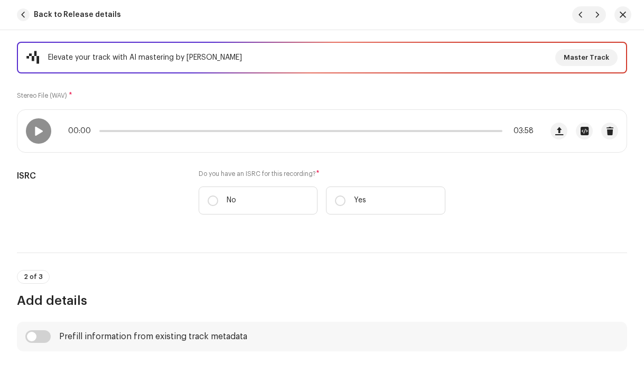
scroll to position [194, 0]
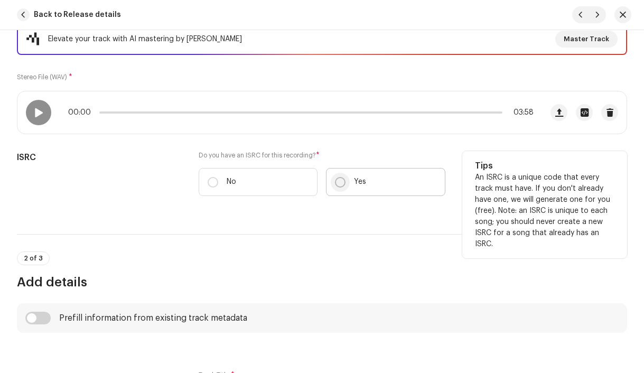
click at [337, 183] on input "Yes" at bounding box center [340, 182] width 11 height 11
radio input "true"
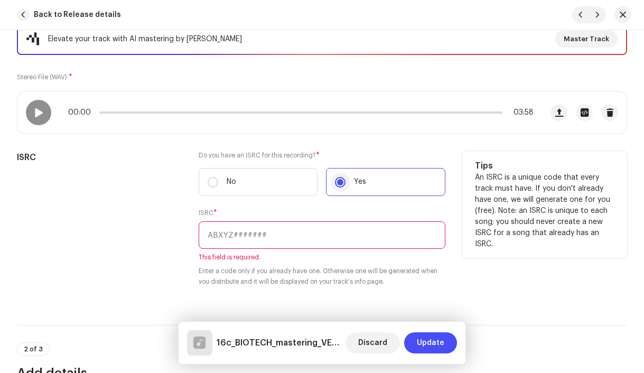
scroll to position [250, 0]
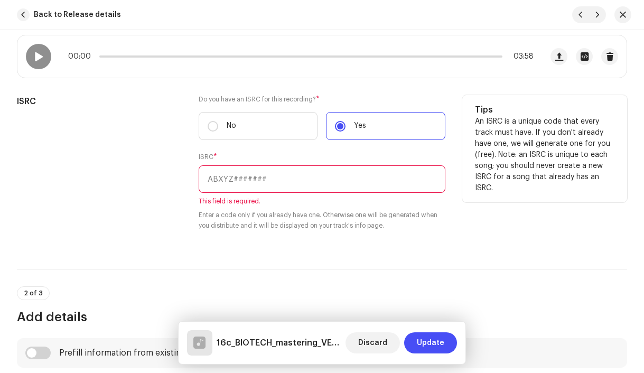
click at [313, 181] on input "text" at bounding box center [322, 178] width 247 height 27
paste input "CZAH91800003"
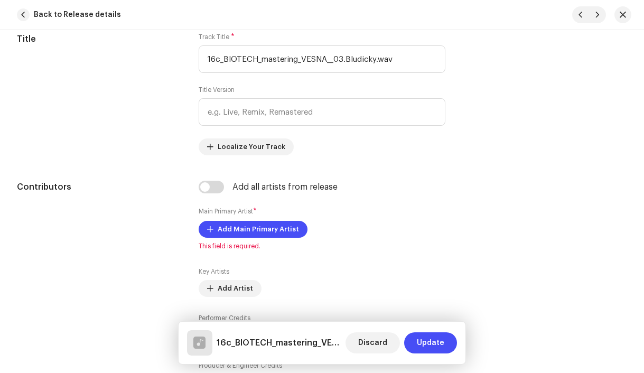
scroll to position [559, 0]
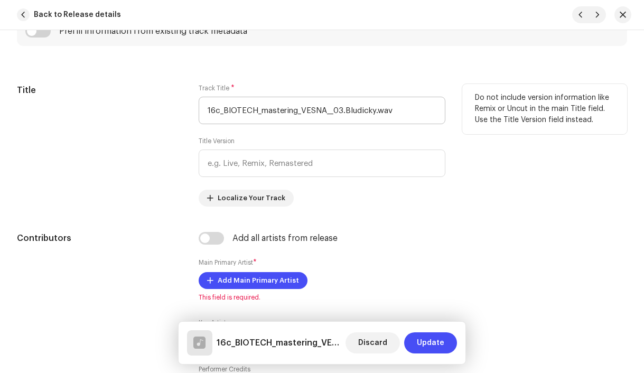
type input "CZAH91800003"
drag, startPoint x: 344, startPoint y: 109, endPoint x: 171, endPoint y: 114, distance: 172.8
click at [171, 114] on div "Title Track Title * 16c_BIOTECH_mastering_VESNA__03.Bludicky.wav Title Version …" at bounding box center [322, 145] width 610 height 123
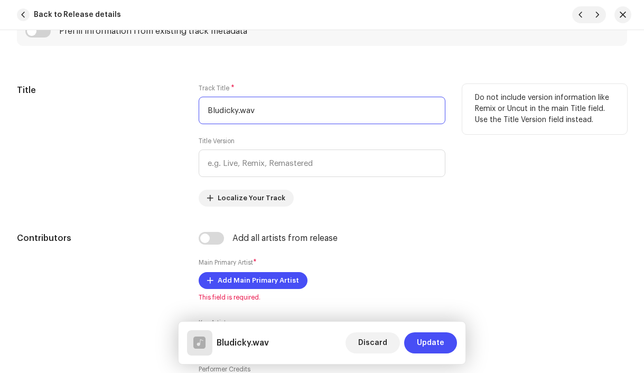
click at [291, 112] on input "Bludicky.wav" at bounding box center [322, 110] width 247 height 27
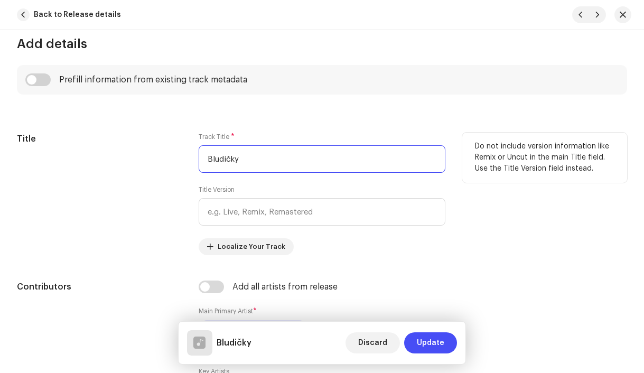
scroll to position [503, 0]
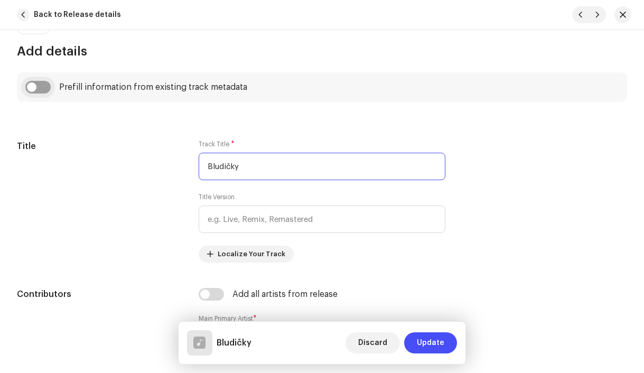
type input "Bludičky"
click at [30, 91] on input "checkbox" at bounding box center [37, 87] width 25 height 13
checkbox input "true"
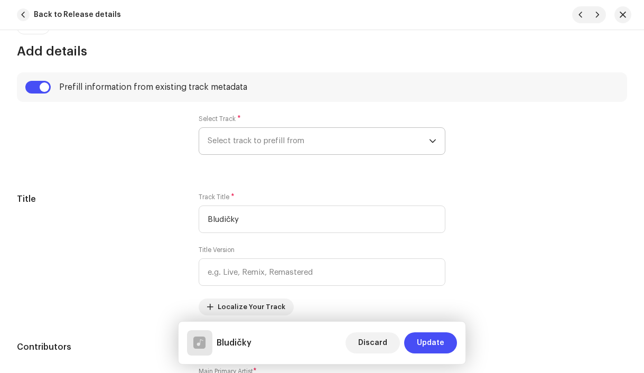
click at [266, 146] on span "Select track to prefill from" at bounding box center [319, 141] width 222 height 26
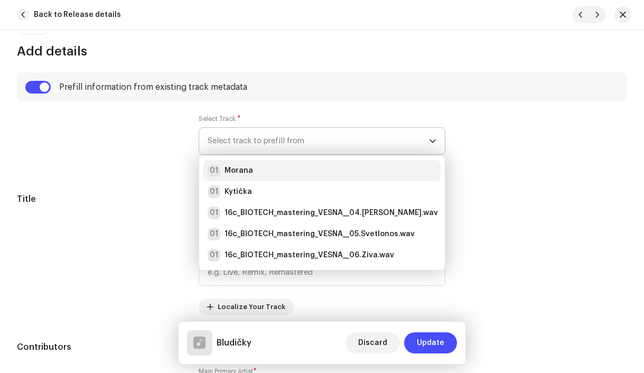
click at [268, 164] on li "01 Morana" at bounding box center [322, 170] width 238 height 21
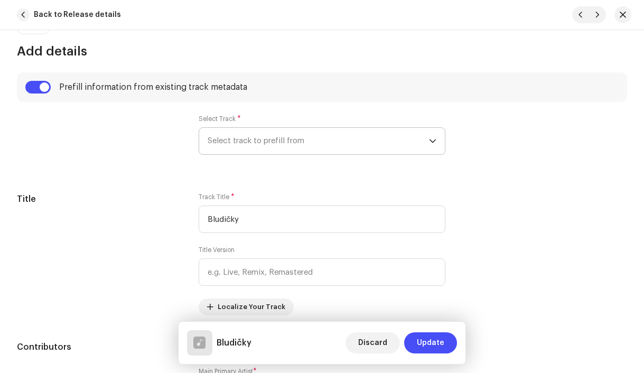
radio input "true"
type input "Vesna production, distributed by Bloomdi"
checkbox input "true"
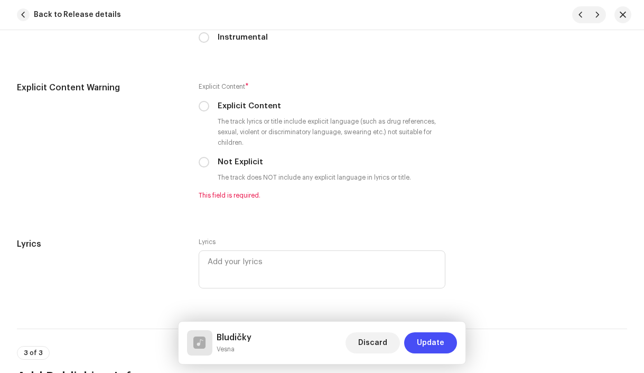
scroll to position [2027, 0]
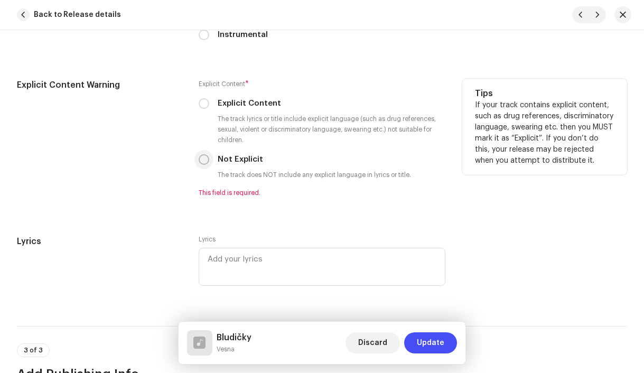
click at [204, 161] on input "Not Explicit" at bounding box center [204, 159] width 11 height 11
radio input "true"
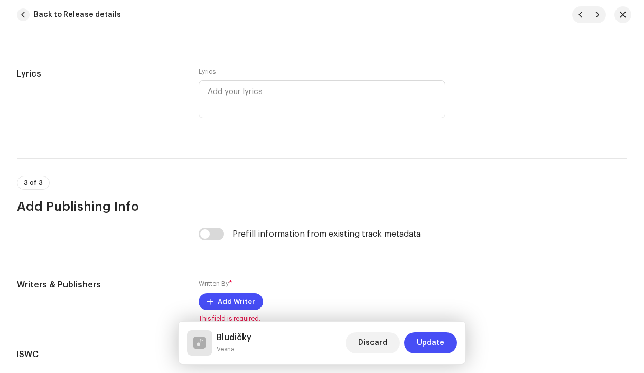
scroll to position [2146, 0]
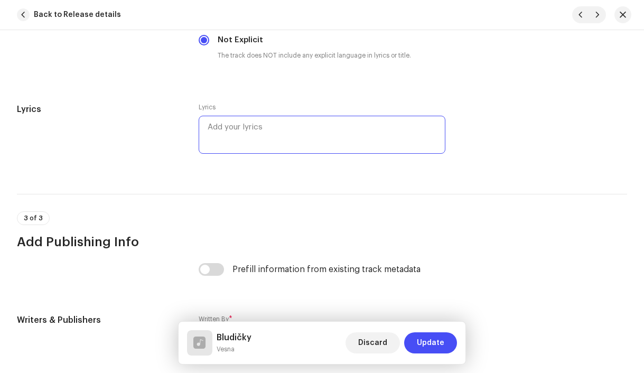
click at [259, 136] on textarea at bounding box center [322, 135] width 247 height 38
paste textarea "Tančí tančí na paloučku Divoženky v malém hloučku Kouzla čáry dobře znají Před …"
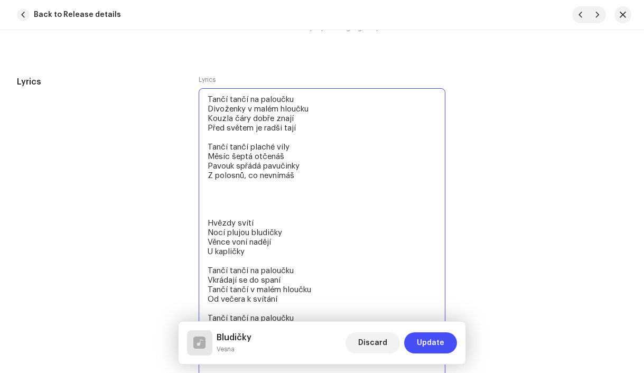
scroll to position [2181, 0]
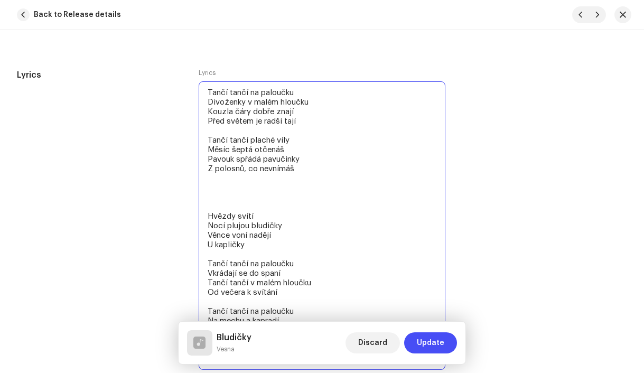
click at [204, 218] on textarea "Tančí tančí na paloučku Divoženky v malém hloučku Kouzla čáry dobře znají Před …" at bounding box center [322, 225] width 247 height 288
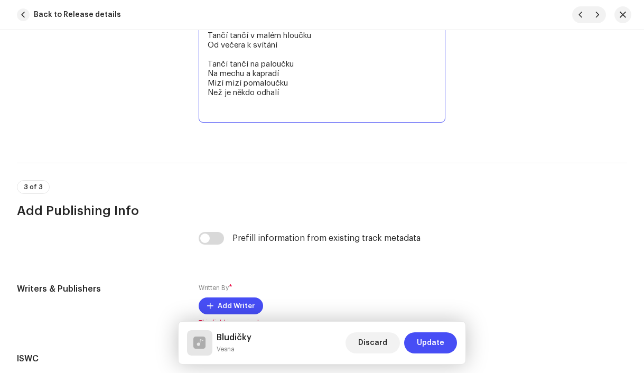
scroll to position [2414, 0]
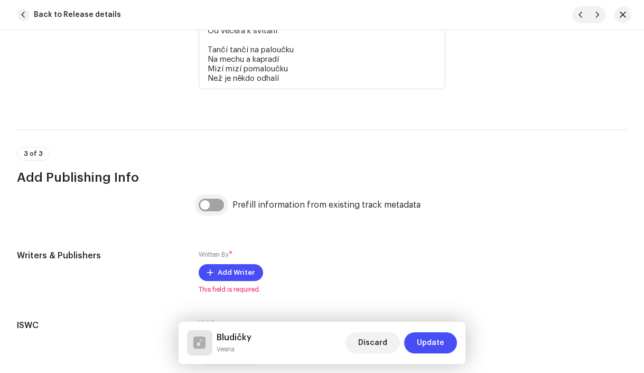
type textarea "Tančí tančí na paloučku Divoženky v malém hloučku Kouzla čáry dobře znají Před …"
click at [207, 206] on input "checkbox" at bounding box center [211, 205] width 25 height 13
checkbox input "true"
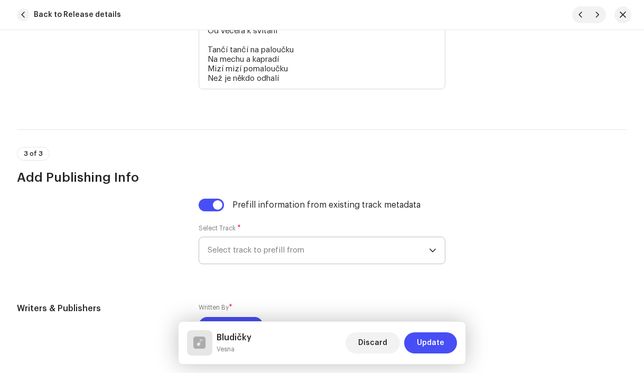
click at [264, 257] on span "Select track to prefill from" at bounding box center [319, 250] width 222 height 26
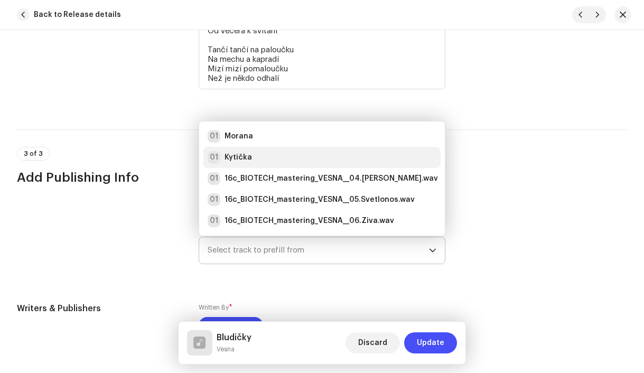
click at [254, 164] on div "01 Kytička" at bounding box center [322, 157] width 229 height 13
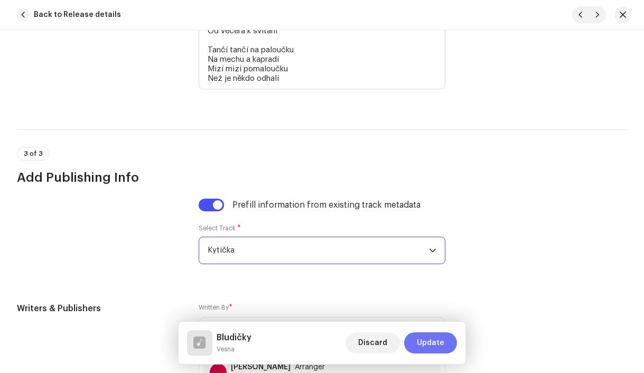
click at [425, 339] on span "Update" at bounding box center [430, 342] width 27 height 21
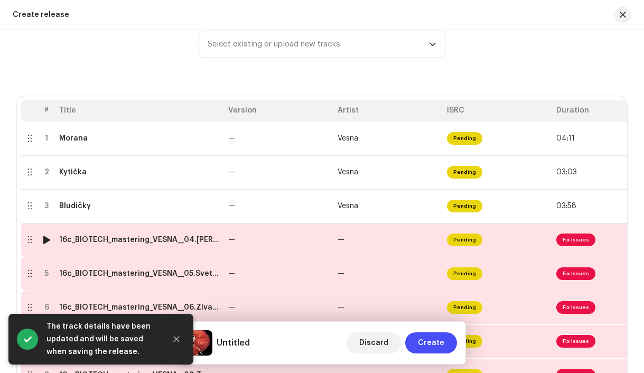
click at [157, 246] on td "16c_BIOTECH_mastering_VESNA__04.[PERSON_NAME].wav" at bounding box center [139, 240] width 169 height 34
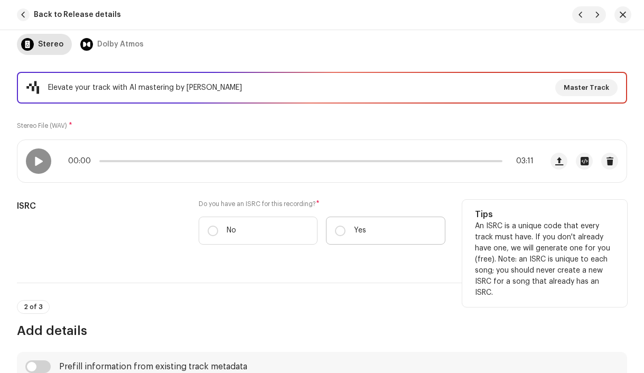
scroll to position [151, 0]
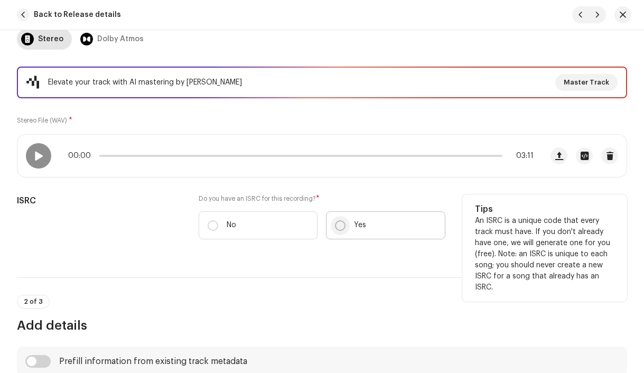
click at [340, 227] on input "Yes" at bounding box center [340, 225] width 11 height 11
radio input "true"
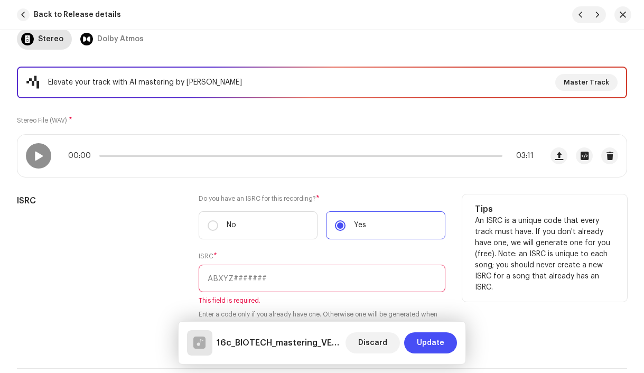
click at [232, 282] on input "text" at bounding box center [322, 278] width 247 height 27
paste input "CZWIS1700104"
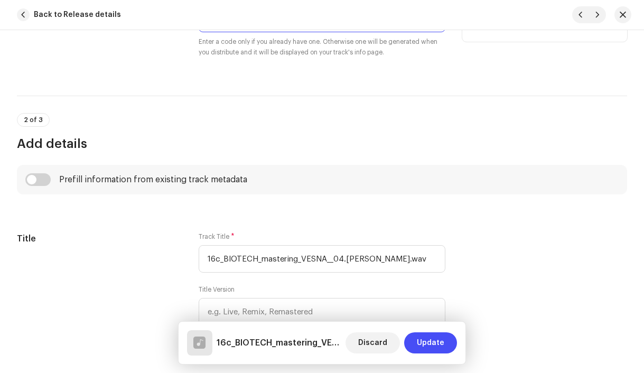
scroll to position [423, 0]
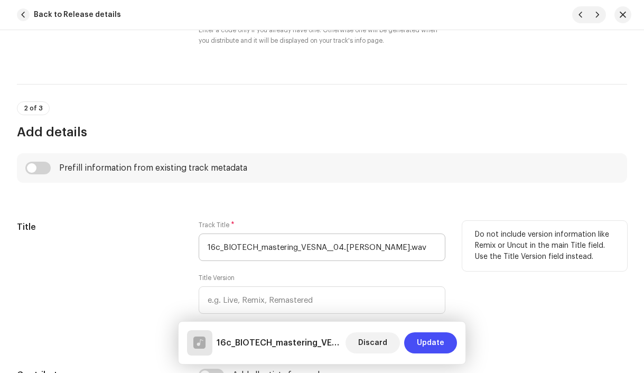
type input "CZWIS1700104"
drag, startPoint x: 343, startPoint y: 246, endPoint x: 184, endPoint y: 238, distance: 159.2
click at [184, 238] on div "Title Track Title * 16c_BIOTECH_mastering_VESNA__04.[PERSON_NAME].wav Title Ver…" at bounding box center [322, 282] width 610 height 123
click at [258, 250] on input "[PERSON_NAME].wav" at bounding box center [322, 247] width 247 height 27
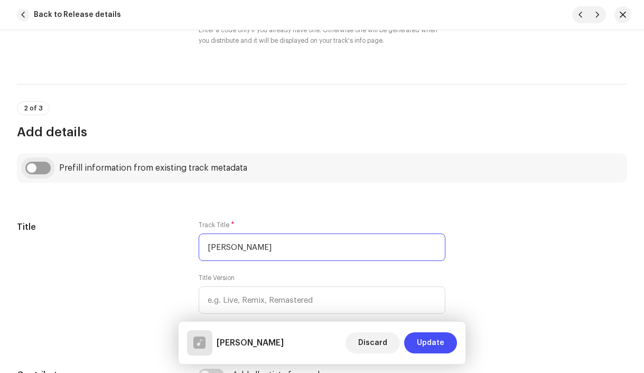
type input "[PERSON_NAME]"
click at [34, 171] on input "checkbox" at bounding box center [37, 168] width 25 height 13
checkbox input "true"
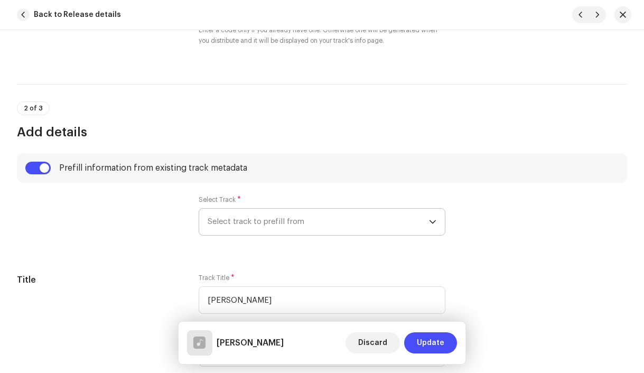
click at [276, 226] on span "Select track to prefill from" at bounding box center [319, 222] width 222 height 26
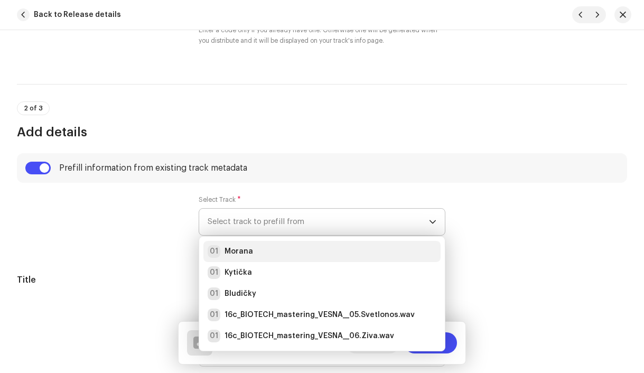
click at [270, 250] on div "01 Morana" at bounding box center [322, 251] width 229 height 13
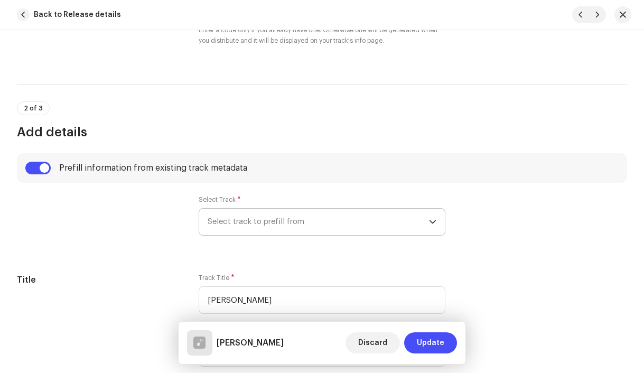
radio input "true"
type input "Vesna production, distributed by Bloomdi"
checkbox input "true"
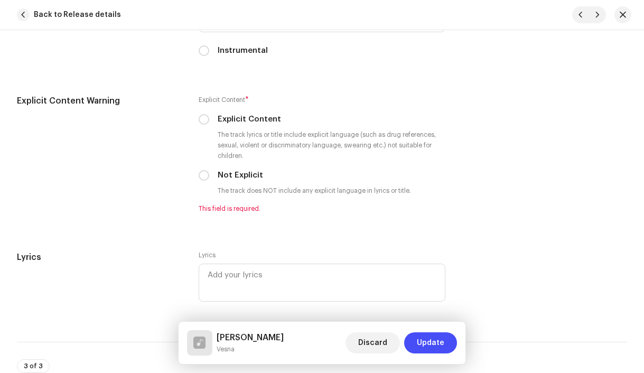
scroll to position [2014, 0]
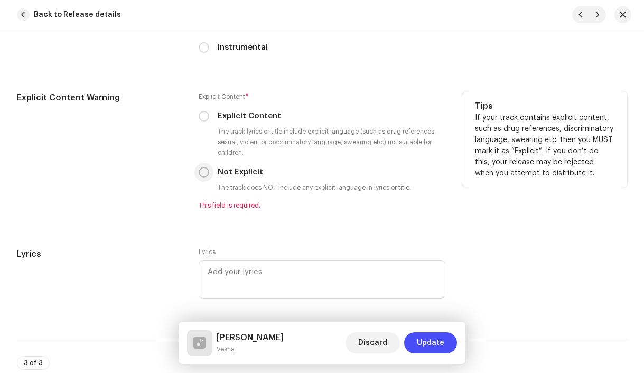
click at [202, 177] on input "Not Explicit" at bounding box center [204, 172] width 11 height 11
radio input "true"
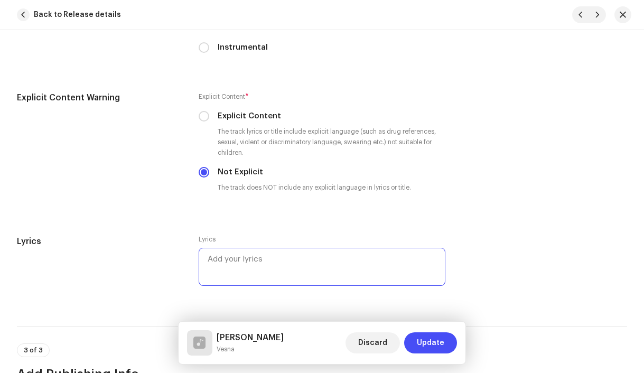
click at [259, 262] on textarea at bounding box center [322, 267] width 247 height 38
paste textarea "Vlasy rozcuchané vlasy Nosila si Nechtěla si růst do krásy Vlasy rozcuchané vla…"
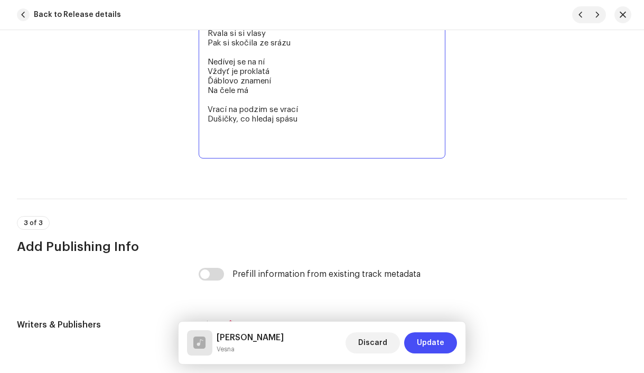
scroll to position [2569, 0]
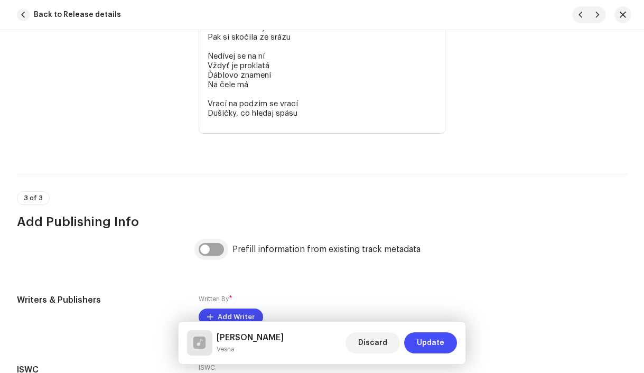
type textarea "Vlasy rozcuchané vlasy Nosila si Nechtěla si růst do krásy Vlasy rozcuchané vla…"
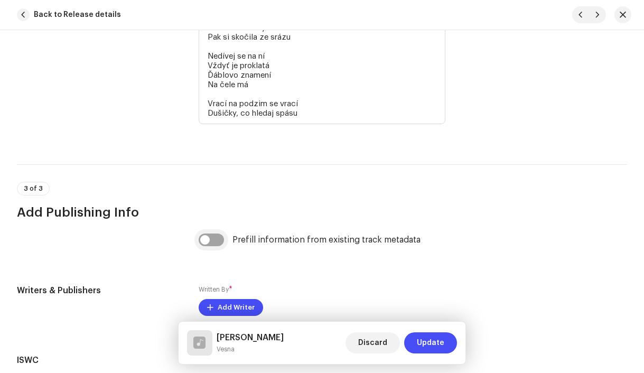
click at [208, 253] on div "Prefill information from existing track metadata" at bounding box center [322, 246] width 247 height 25
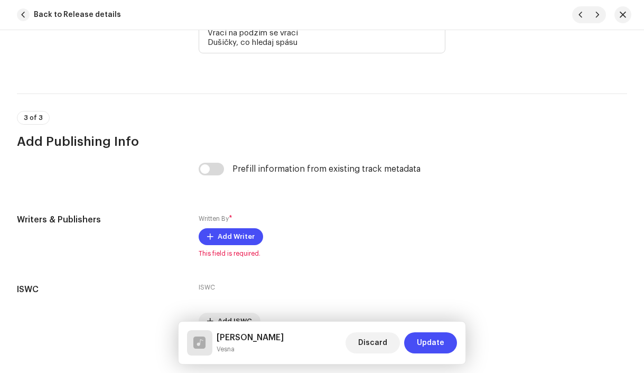
scroll to position [2671, 0]
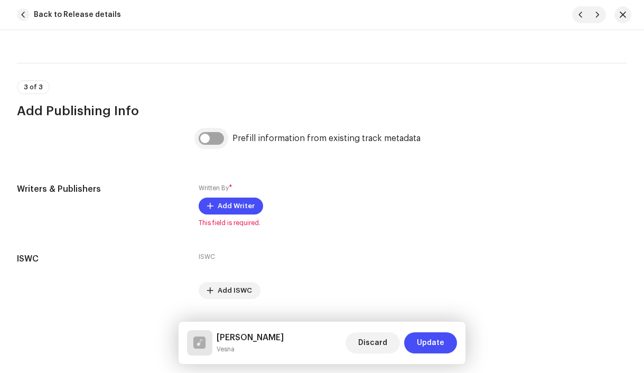
click at [207, 139] on input "checkbox" at bounding box center [211, 138] width 25 height 13
checkbox input "true"
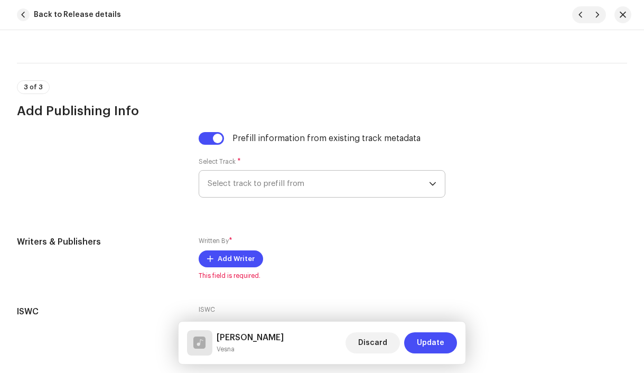
click at [241, 189] on span "Select track to prefill from" at bounding box center [319, 184] width 222 height 26
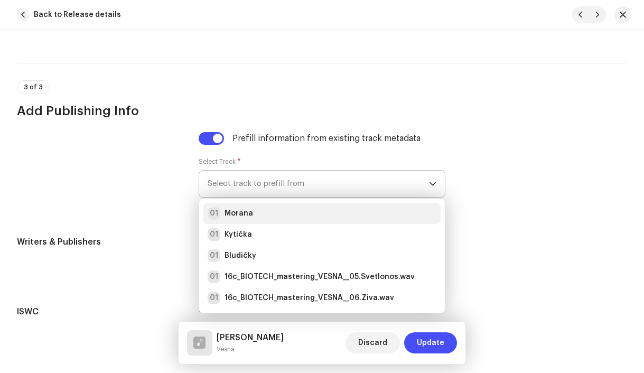
click at [246, 217] on strong "Morana" at bounding box center [239, 213] width 29 height 11
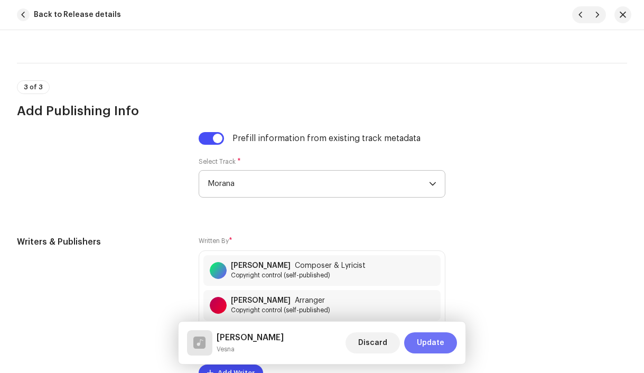
click at [437, 348] on span "Update" at bounding box center [430, 342] width 27 height 21
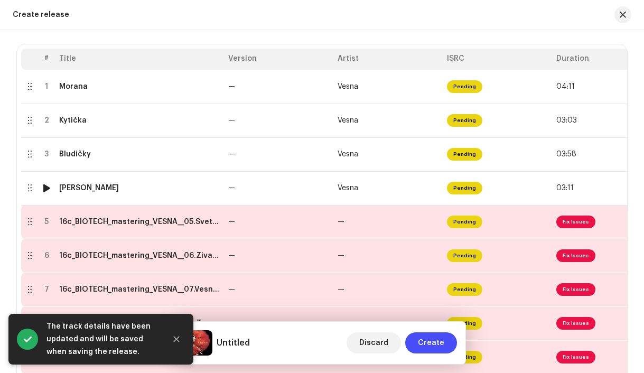
scroll to position [218, 0]
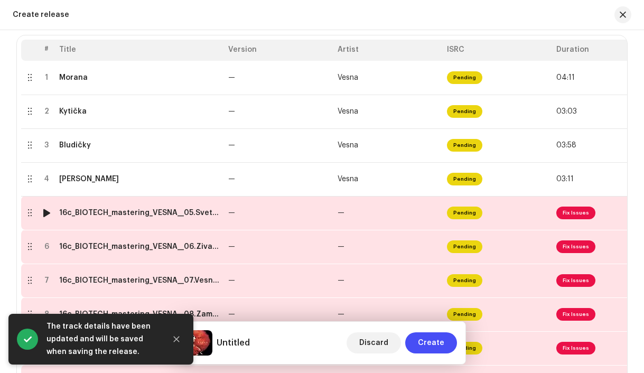
click at [153, 213] on div "16c_BIOTECH_mastering_VESNA__05.Svetlonos.wav" at bounding box center [139, 213] width 161 height 8
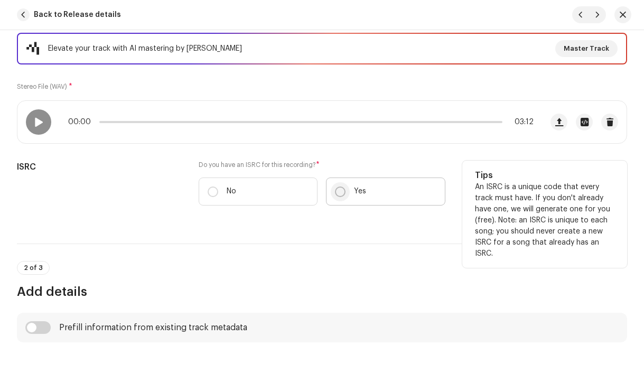
scroll to position [189, 0]
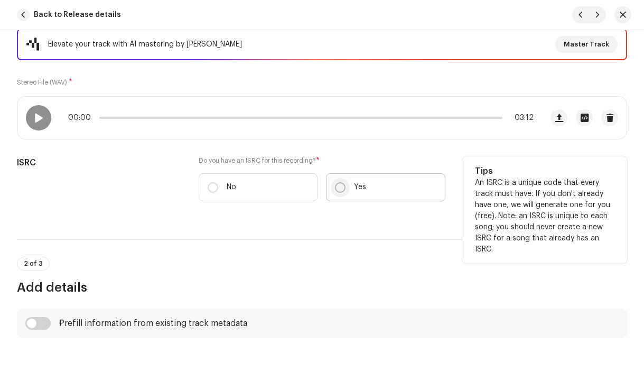
click at [339, 189] on input "Yes" at bounding box center [340, 187] width 11 height 11
radio input "true"
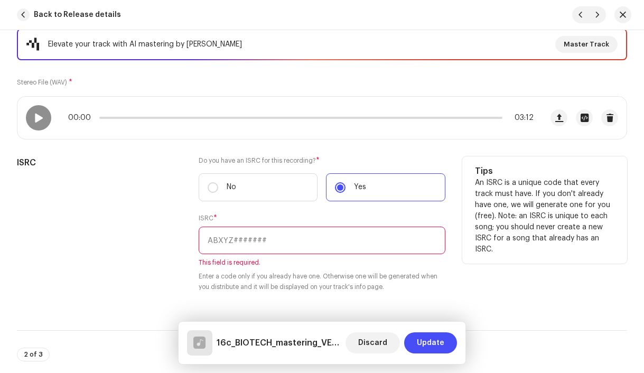
click at [295, 239] on input "text" at bounding box center [322, 240] width 247 height 27
paste input "CZAH91800005"
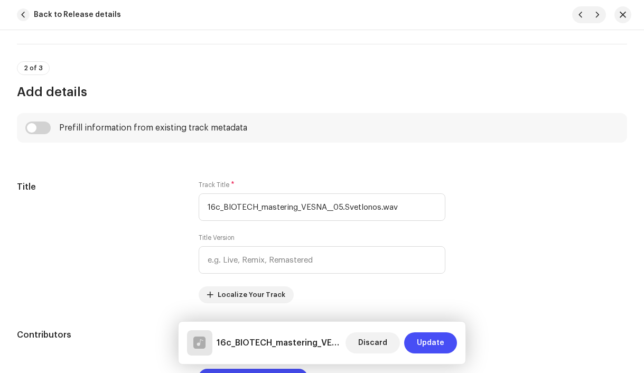
scroll to position [499, 0]
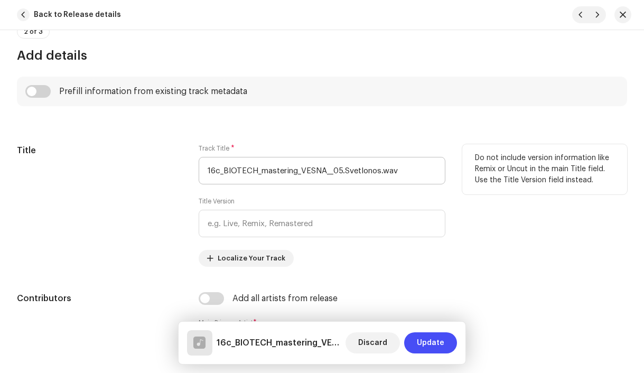
type input "CZAH91800005"
drag, startPoint x: 344, startPoint y: 172, endPoint x: 174, endPoint y: 162, distance: 170.9
click at [174, 162] on div "Title Track Title * 16c_BIOTECH_mastering_VESNA__05.Svetlonos.wav Title Version…" at bounding box center [322, 205] width 610 height 123
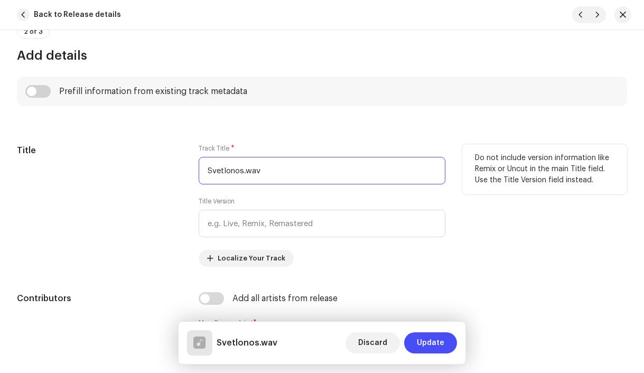
click at [275, 172] on input "Svetlonos.wav" at bounding box center [322, 170] width 247 height 27
click at [219, 172] on input "Svetlonoš" at bounding box center [322, 170] width 247 height 27
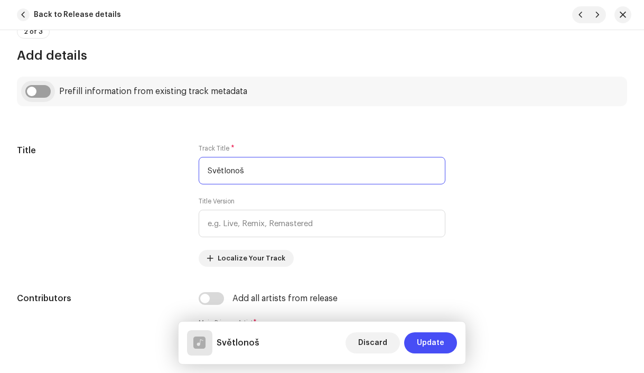
type input "Světlonoš"
click at [33, 95] on input "checkbox" at bounding box center [37, 91] width 25 height 13
checkbox input "true"
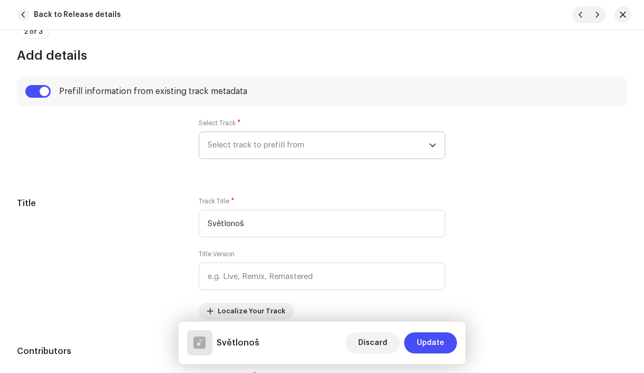
click at [241, 147] on span "Select track to prefill from" at bounding box center [319, 145] width 222 height 26
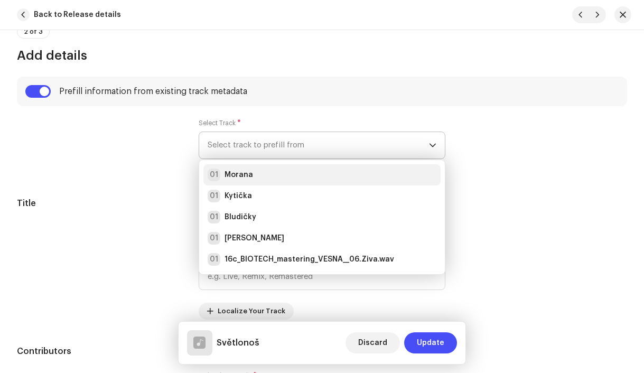
click at [245, 169] on div "01 Morana" at bounding box center [230, 175] width 45 height 13
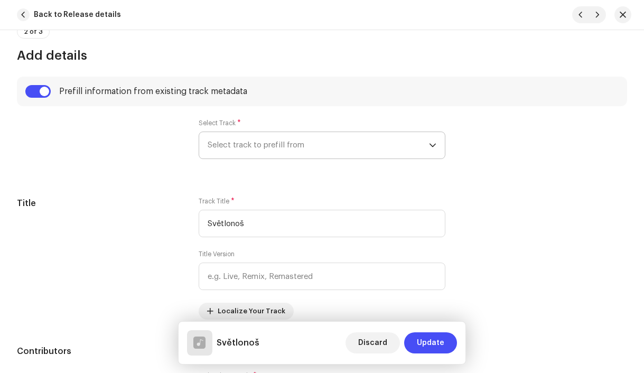
radio input "true"
type input "Vesna production, distributed by Bloomdi"
checkbox input "true"
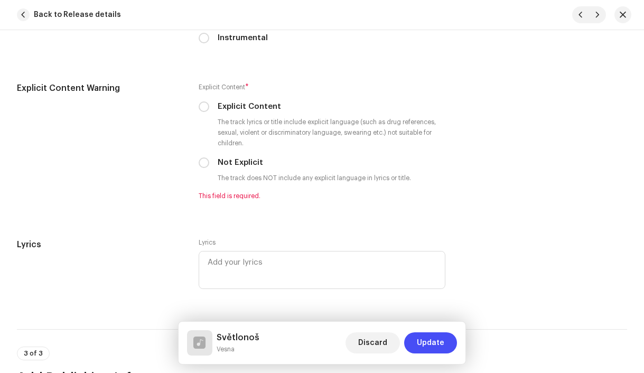
scroll to position [2045, 0]
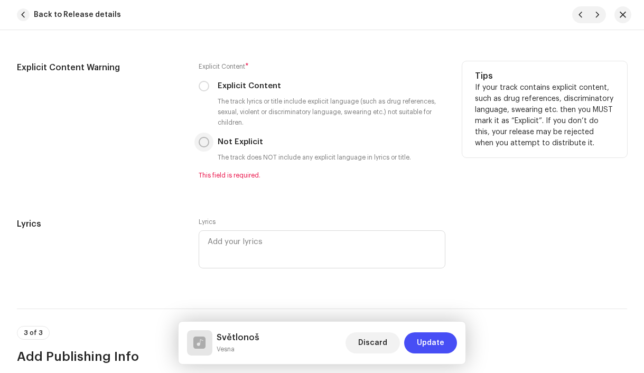
click at [204, 145] on input "Not Explicit" at bounding box center [204, 142] width 11 height 11
radio input "true"
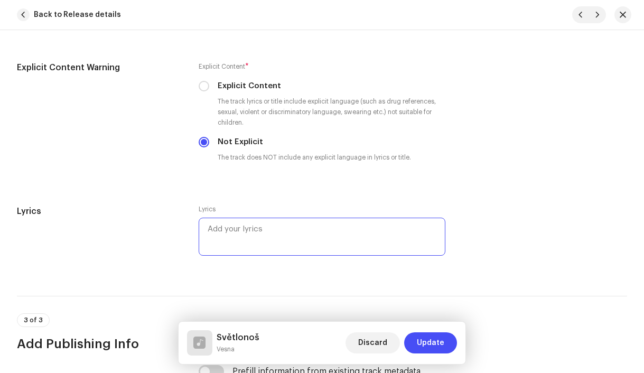
click at [255, 239] on textarea at bounding box center [322, 237] width 247 height 38
paste textarea "Půlnoc vchází do dveří Naše těla vrhaj stíny Jiskra svíčku rozhoří A noc svlékn…"
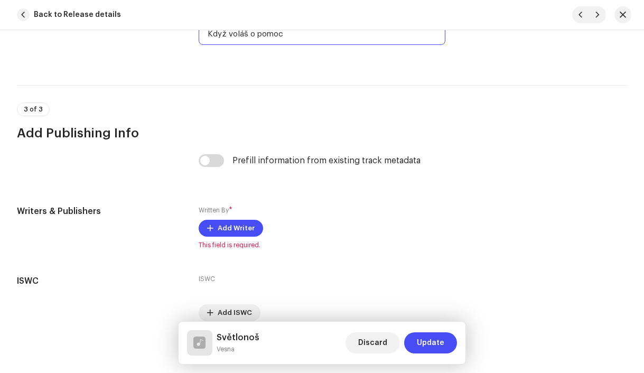
scroll to position [2502, 0]
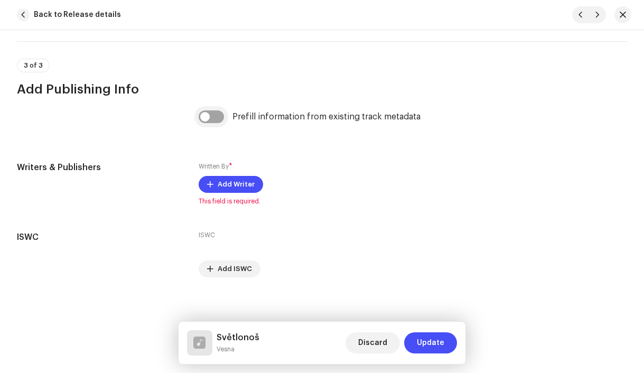
type textarea "Půlnoc vchází do dveří Naše těla vrhaj stíny Jiskra svíčku rozhoří A noc svlékn…"
click at [204, 118] on input "checkbox" at bounding box center [211, 116] width 25 height 13
checkbox input "true"
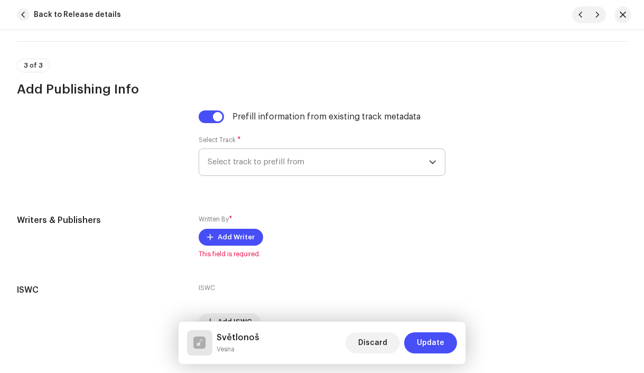
click at [251, 165] on span "Select track to prefill from" at bounding box center [319, 162] width 222 height 26
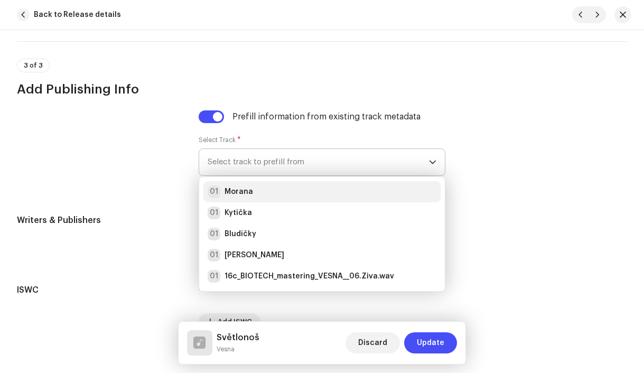
click at [255, 195] on div "01 Morana" at bounding box center [322, 191] width 229 height 13
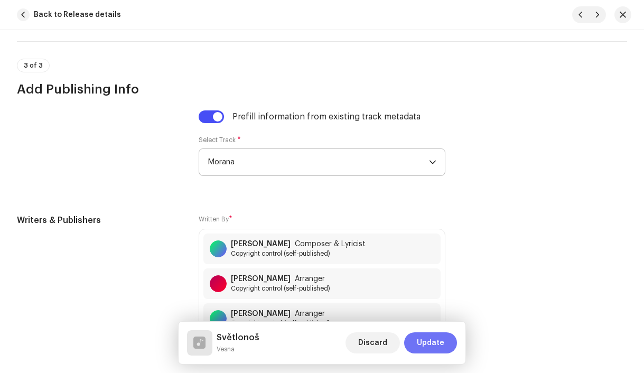
click at [437, 347] on span "Update" at bounding box center [430, 342] width 27 height 21
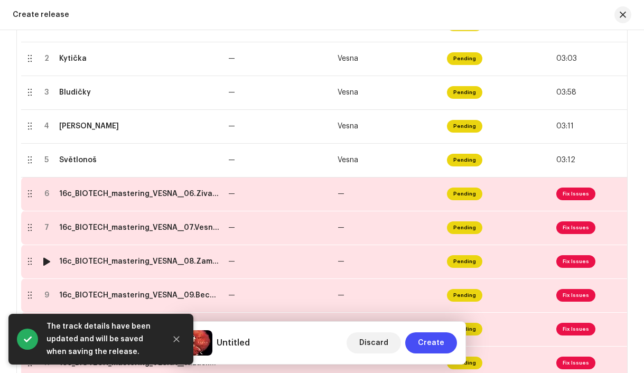
scroll to position [288, 0]
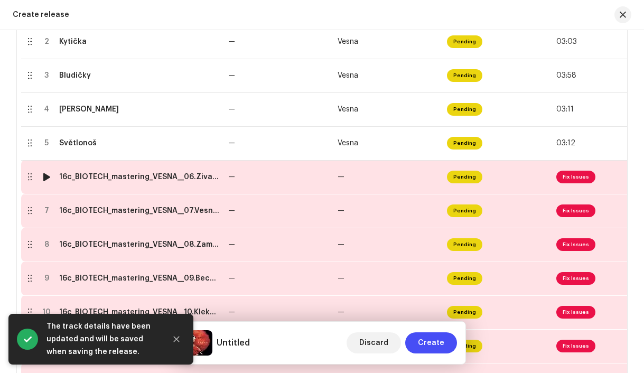
click at [171, 177] on div "16c_BIOTECH_mastering_VESNA__06.Ziva.wav" at bounding box center [139, 177] width 161 height 8
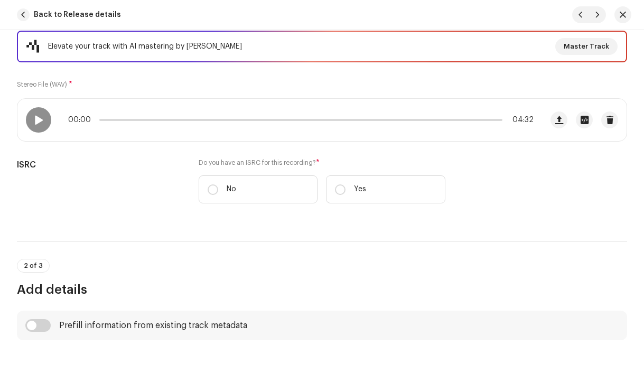
scroll to position [207, 0]
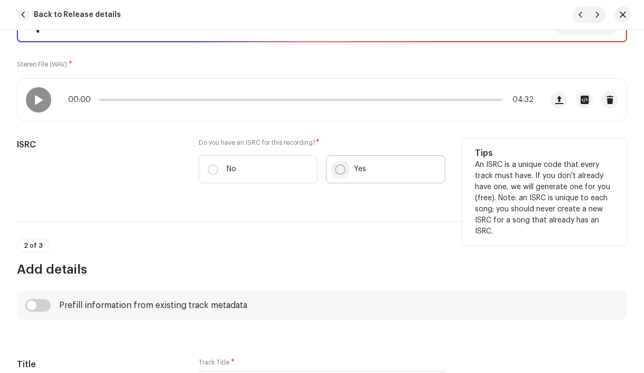
click at [338, 171] on input "Yes" at bounding box center [340, 169] width 11 height 11
radio input "true"
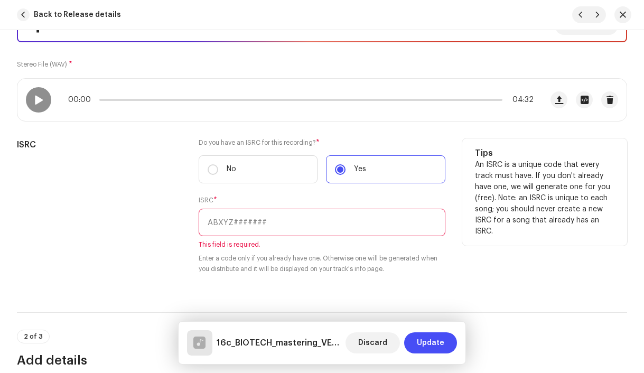
click at [283, 226] on input "text" at bounding box center [322, 222] width 247 height 27
paste input "CZAH91800006"
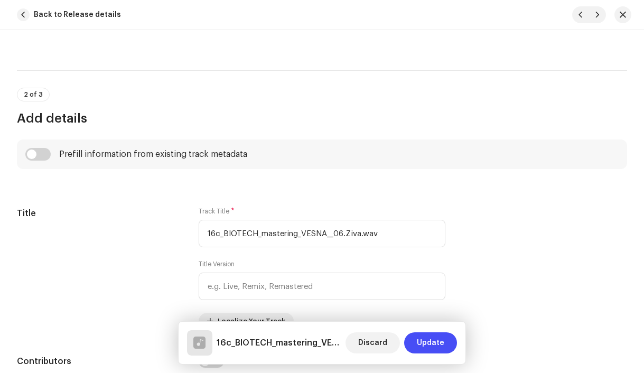
scroll to position [438, 0]
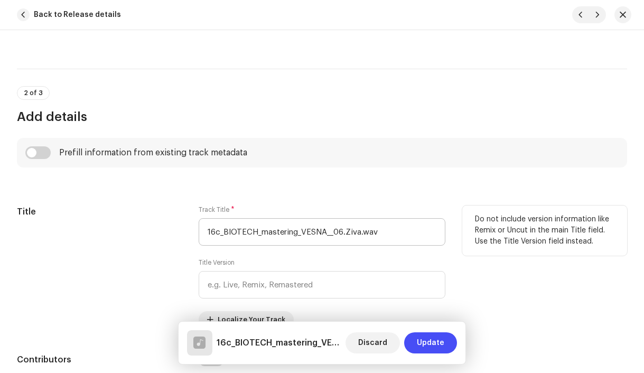
type input "CZAH91800006"
drag, startPoint x: 346, startPoint y: 234, endPoint x: 217, endPoint y: 225, distance: 129.2
click at [217, 225] on input "16c_BIOTECH_mastering_VESNA__06.Ziva.wav" at bounding box center [322, 231] width 247 height 27
click at [257, 238] on input "Živa.wav" at bounding box center [322, 231] width 247 height 27
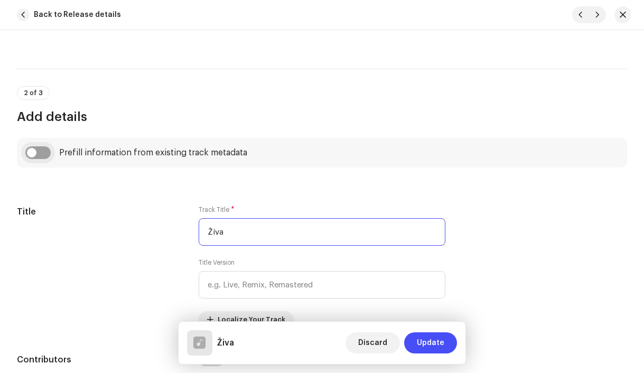
type input "Živa"
click at [35, 154] on input "checkbox" at bounding box center [37, 152] width 25 height 13
checkbox input "true"
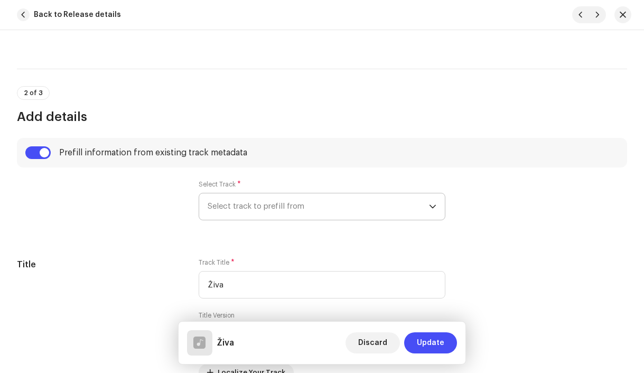
click at [237, 207] on span "Select track to prefill from" at bounding box center [319, 206] width 222 height 26
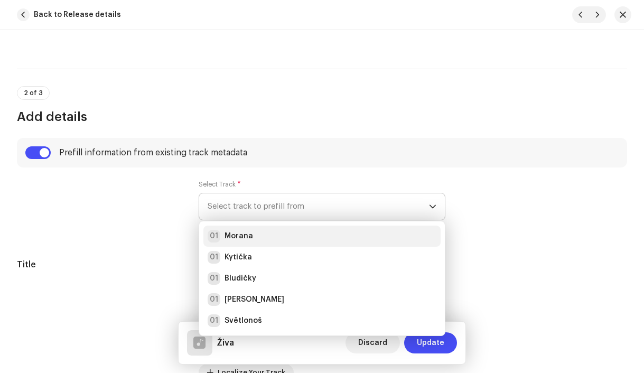
click at [247, 233] on strong "Morana" at bounding box center [239, 236] width 29 height 11
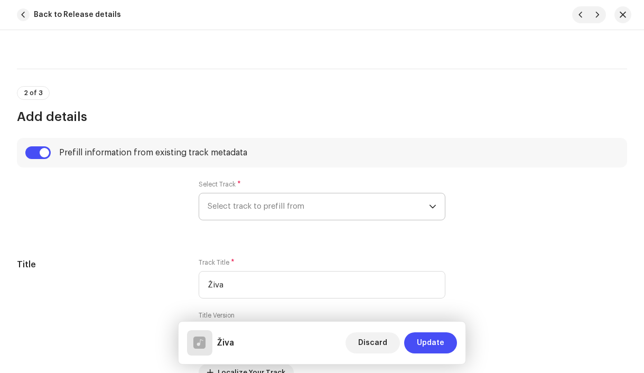
radio input "true"
type input "Vesna production, distributed by Bloomdi"
checkbox input "true"
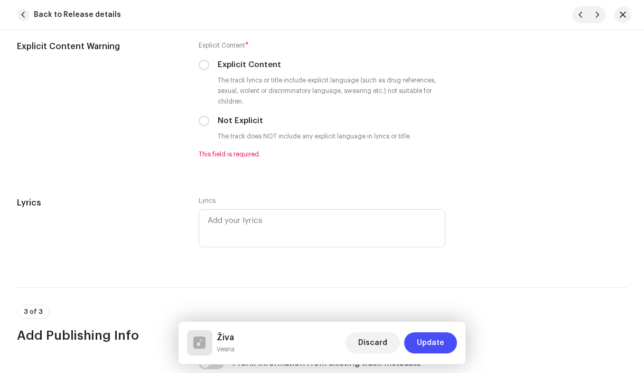
scroll to position [2097, 0]
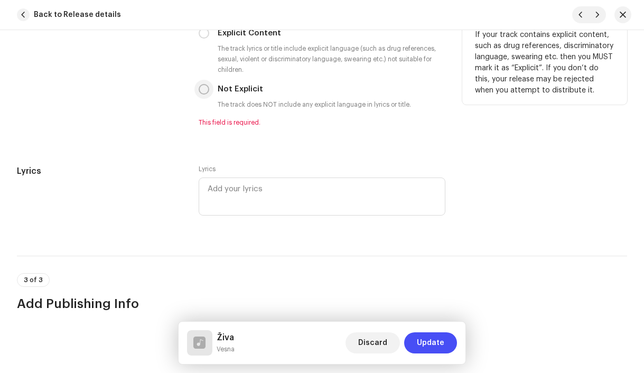
click at [206, 94] on input "Not Explicit" at bounding box center [204, 89] width 11 height 11
radio input "true"
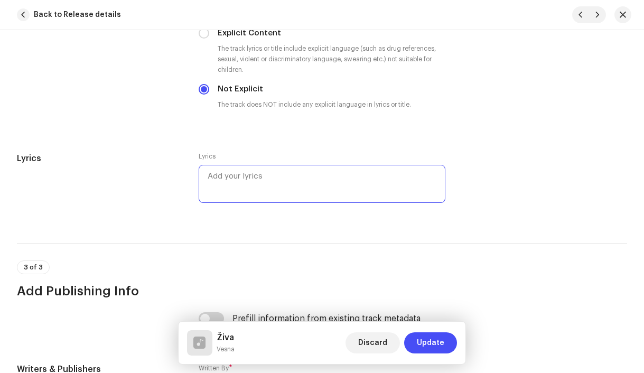
click at [307, 193] on textarea at bounding box center [322, 184] width 247 height 38
paste textarea "Slunce vyhouplo se k obloze Synečci se vezou v povoze Už se žito kosí [PERSON_N…"
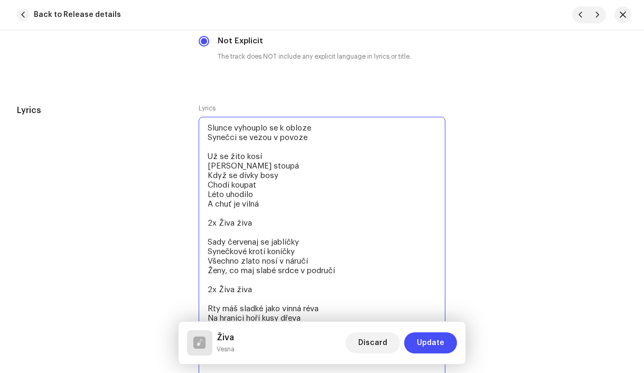
click at [217, 228] on textarea "Slunce vyhouplo se k obloze Synečci se vezou v povoze Už se žito kosí [PERSON_N…" at bounding box center [322, 247] width 247 height 260
drag, startPoint x: 240, startPoint y: 227, endPoint x: 206, endPoint y: 226, distance: 33.8
click at [206, 226] on textarea "Slunce vyhouplo se k obloze Synečci se vezou v povoze Už se žito kosí [PERSON_N…" at bounding box center [322, 247] width 247 height 260
click at [244, 228] on textarea "Slunce vyhouplo se k obloze Synečci se vezou v povoze Už se žito kosí [PERSON_N…" at bounding box center [322, 247] width 247 height 260
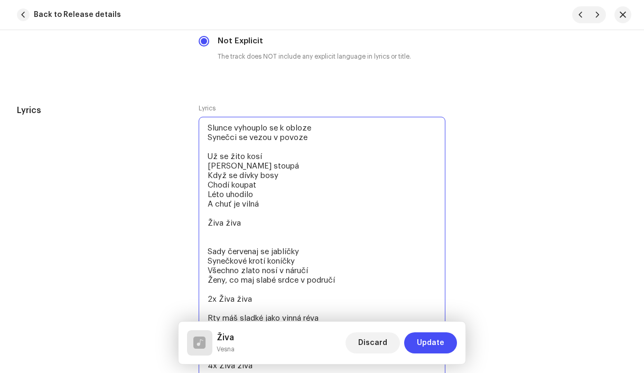
paste textarea "Živa živa"
drag, startPoint x: 241, startPoint y: 235, endPoint x: 198, endPoint y: 225, distance: 44.5
click at [199, 225] on textarea "Slunce vyhouplo se k obloze Synečci se vezou v povoze Už se žito kosí [PERSON_N…" at bounding box center [322, 251] width 247 height 269
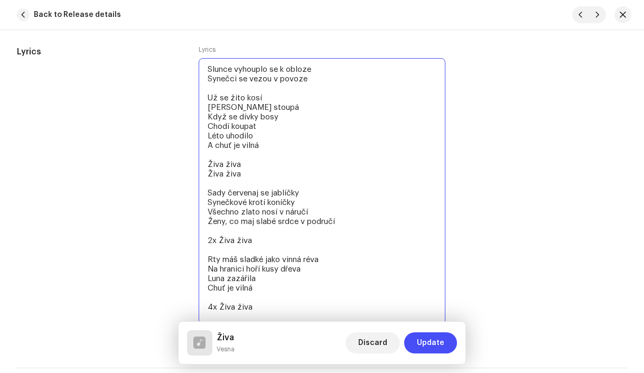
scroll to position [2235, 0]
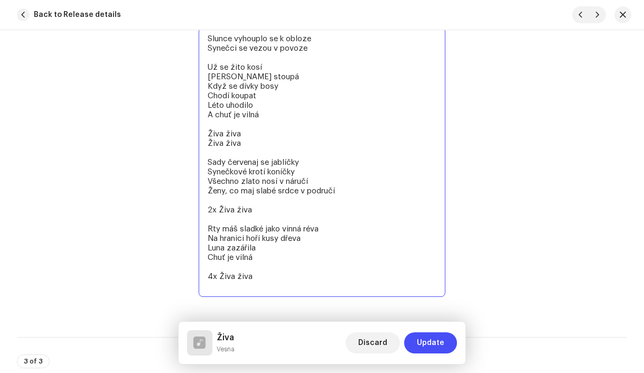
drag, startPoint x: 255, startPoint y: 216, endPoint x: 204, endPoint y: 213, distance: 50.3
click at [204, 214] on textarea "Slunce vyhouplo se k obloze Synečci se vezou v povoze Už se žito kosí [PERSON_N…" at bounding box center [322, 161] width 247 height 269
paste textarea "Živa živa"
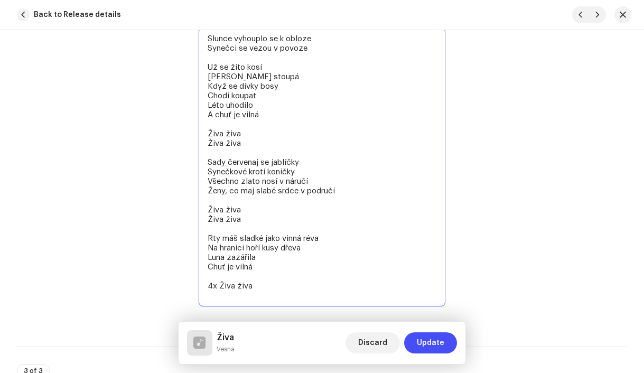
drag, startPoint x: 259, startPoint y: 291, endPoint x: 206, endPoint y: 291, distance: 53.4
click at [206, 291] on textarea "Slunce vyhouplo se k obloze Synečci se vezou v povoze Už se žito kosí [PERSON_N…" at bounding box center [322, 166] width 247 height 279
paste textarea "Živa živa"
paste textarea "Živa živa Živa živa"
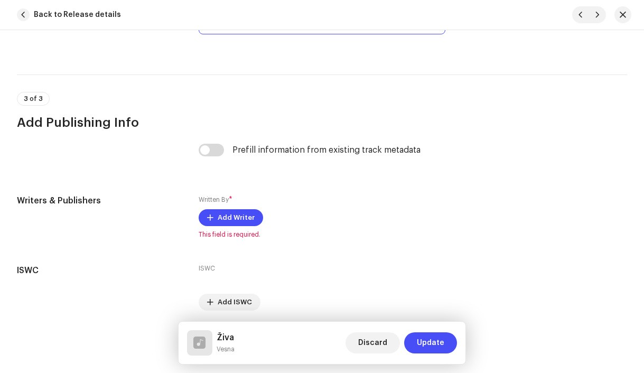
scroll to position [2476, 0]
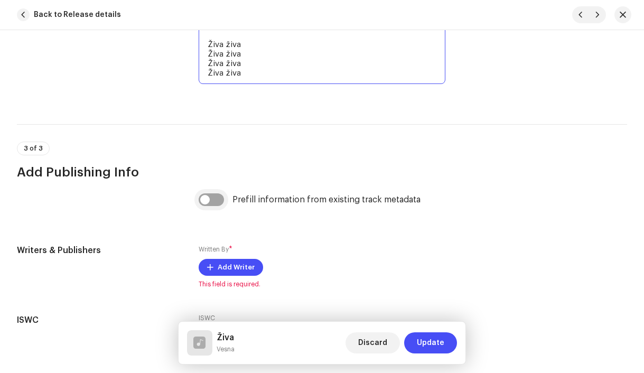
type textarea "Slunce vyhouplo se k obloze Synečci se vezou v povoze Už se žito kosí [PERSON_N…"
click at [208, 203] on input "checkbox" at bounding box center [211, 199] width 25 height 13
checkbox input "true"
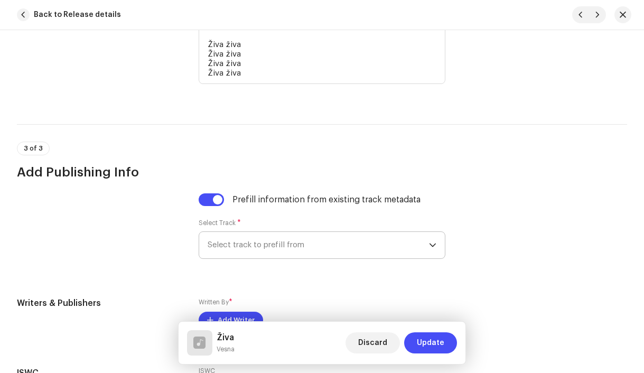
click at [265, 250] on span "Select track to prefill from" at bounding box center [319, 245] width 222 height 26
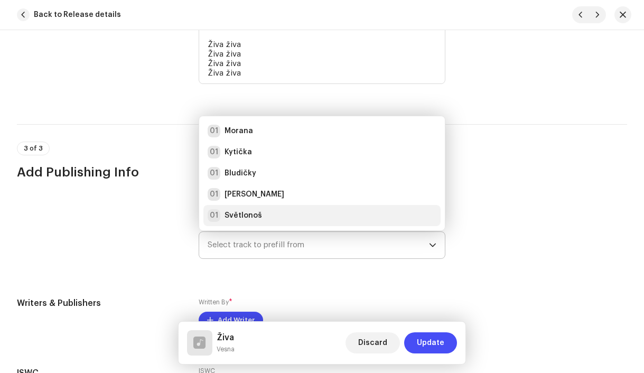
scroll to position [17, 0]
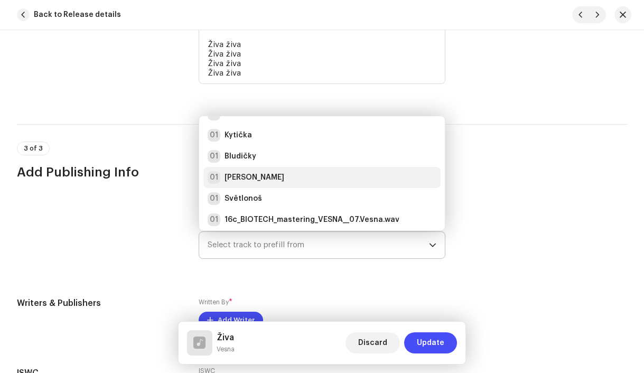
click at [255, 179] on div "01 [PERSON_NAME]" at bounding box center [322, 177] width 229 height 13
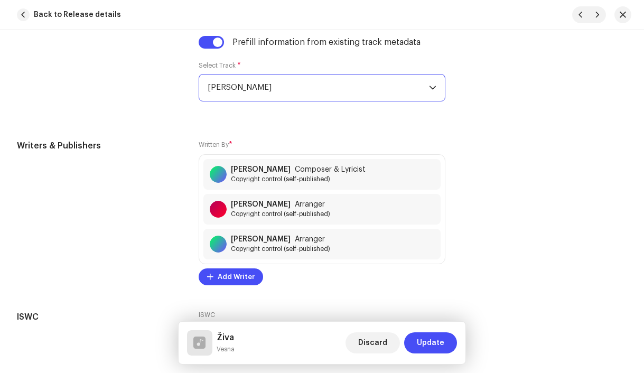
scroll to position [2702, 0]
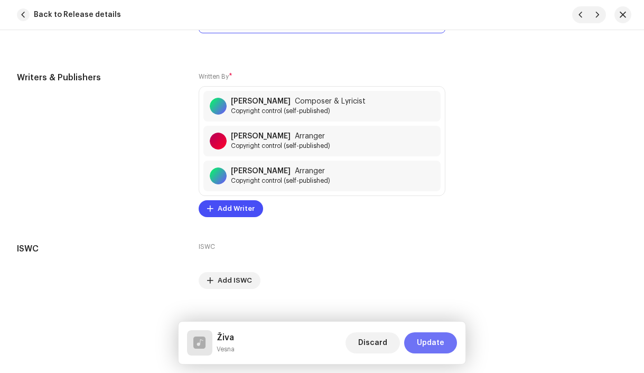
click at [441, 346] on span "Update" at bounding box center [430, 342] width 27 height 21
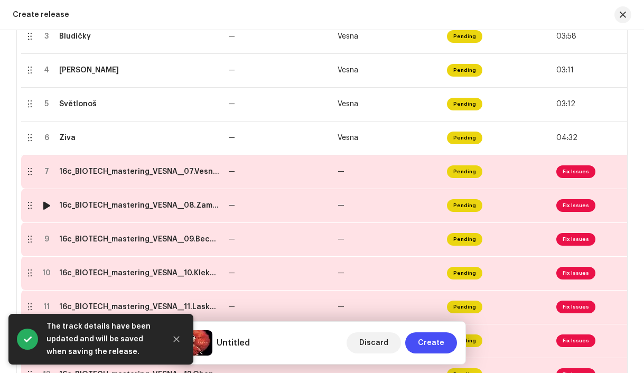
scroll to position [337, 0]
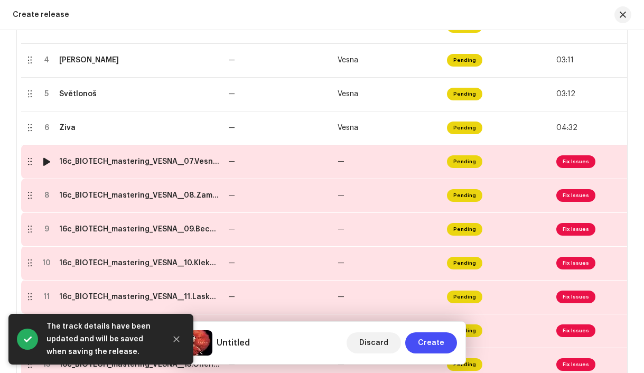
click at [154, 164] on div "16c_BIOTECH_mastering_VESNA__07.Vesna.wav" at bounding box center [139, 161] width 161 height 8
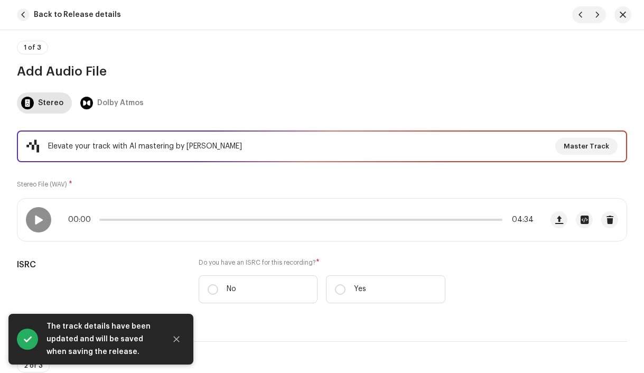
scroll to position [202, 0]
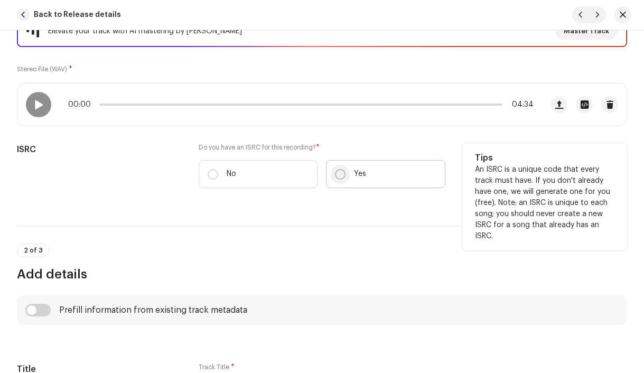
click at [337, 175] on input "Yes" at bounding box center [340, 174] width 11 height 11
radio input "true"
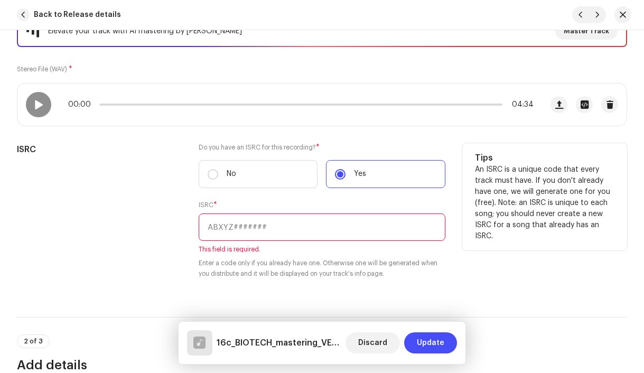
click at [267, 234] on input "text" at bounding box center [322, 226] width 247 height 27
paste input "CZAH91800007"
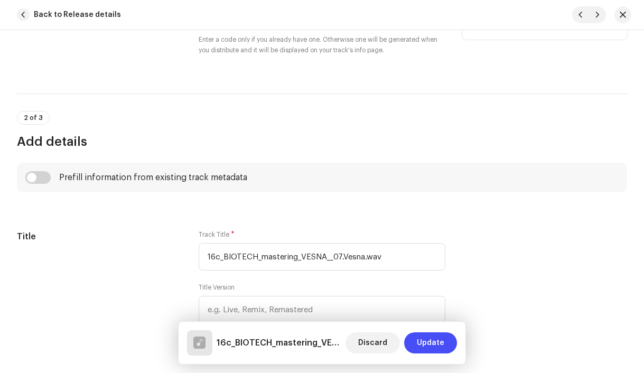
scroll to position [439, 0]
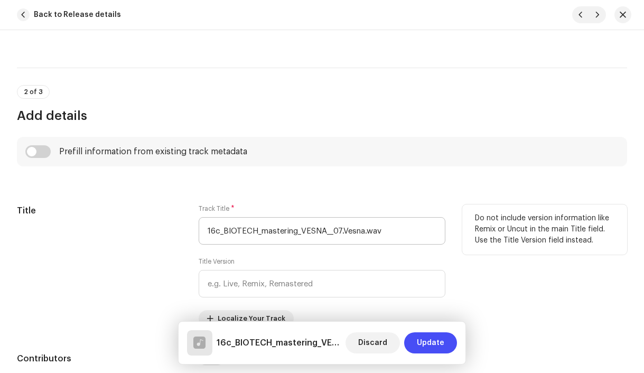
type input "CZAH91800007"
drag, startPoint x: 342, startPoint y: 234, endPoint x: 179, endPoint y: 231, distance: 162.7
click at [179, 231] on div "Title Track Title * 16c_BIOTECH_mastering_VESNA__07.Vesna.wav Title Version Loc…" at bounding box center [322, 265] width 610 height 123
click at [260, 237] on input "Vesna.wav" at bounding box center [322, 230] width 247 height 27
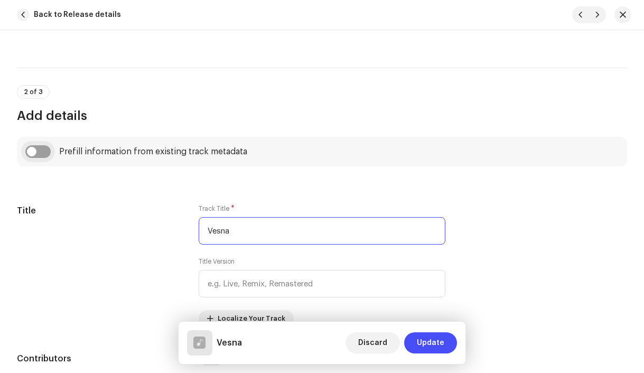
type input "Vesna"
click at [38, 153] on input "checkbox" at bounding box center [37, 151] width 25 height 13
checkbox input "true"
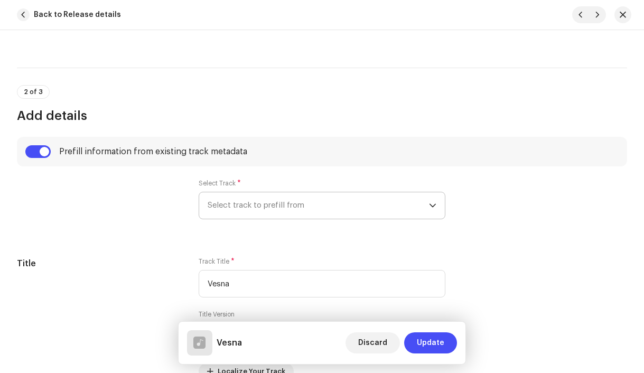
click at [237, 201] on span "Select track to prefill from" at bounding box center [319, 205] width 222 height 26
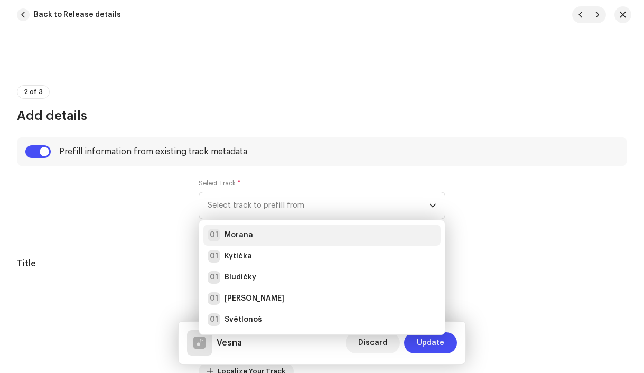
click at [243, 238] on strong "Morana" at bounding box center [239, 235] width 29 height 11
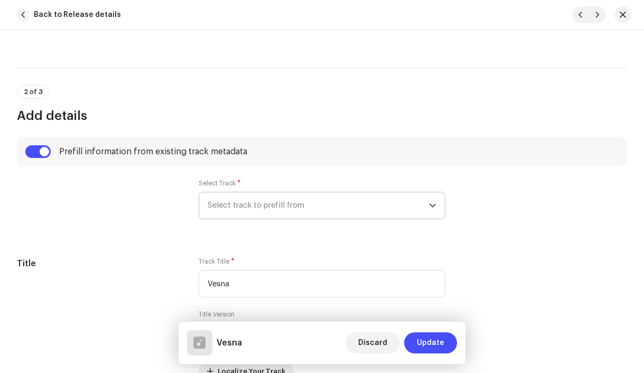
radio input "true"
type input "Vesna production, distributed by Bloomdi"
checkbox input "true"
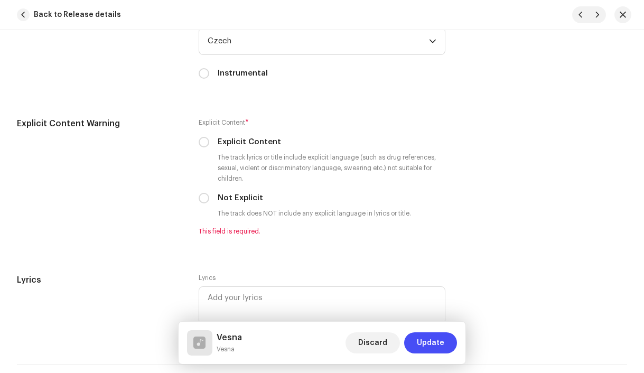
scroll to position [1995, 0]
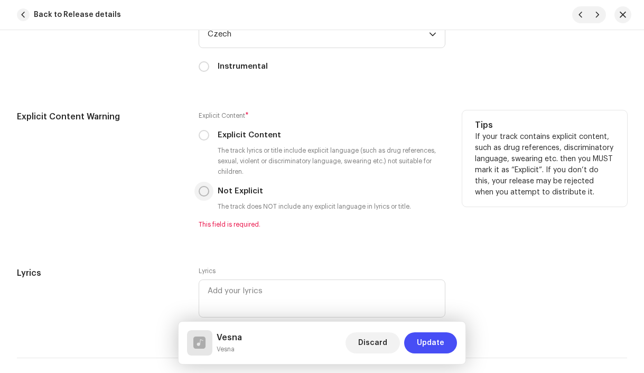
click at [202, 192] on input "Not Explicit" at bounding box center [204, 191] width 11 height 11
radio input "true"
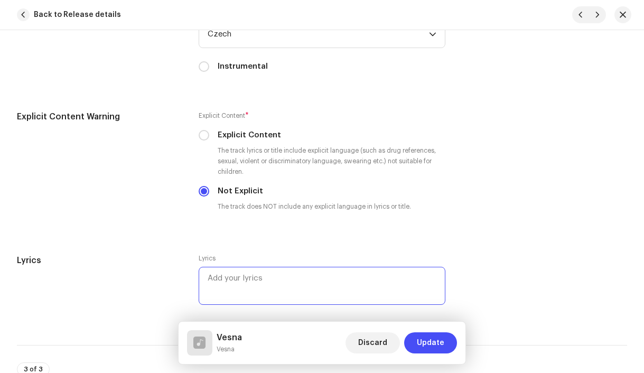
click at [309, 293] on textarea at bounding box center [322, 286] width 247 height 38
paste textarea "[PERSON_NAME] sa nám narodilo V krčmě boží sa slavilo Nie to děcko ale vesna co…"
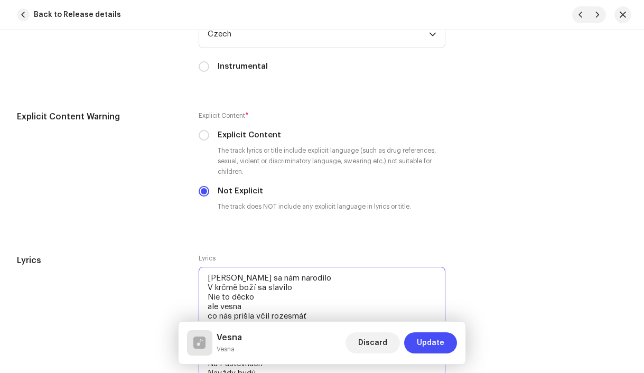
scroll to position [2136, 0]
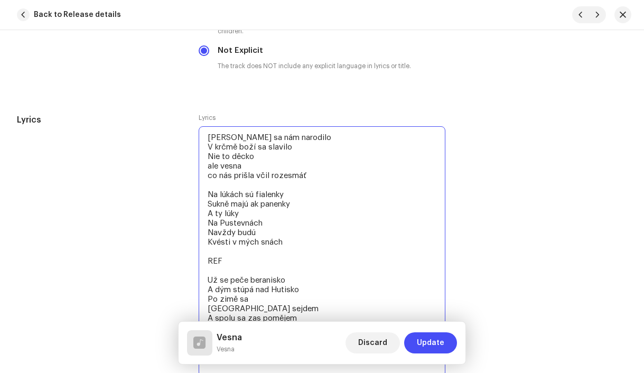
drag, startPoint x: 250, startPoint y: 265, endPoint x: 203, endPoint y: 262, distance: 46.6
click at [203, 262] on textarea "[PERSON_NAME] sa nám narodilo V krčmě boží sa slavilo Nie to děcko ale vesna co…" at bounding box center [322, 251] width 247 height 250
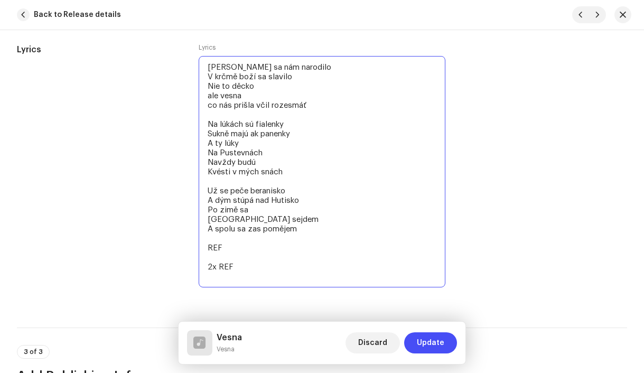
scroll to position [2211, 0]
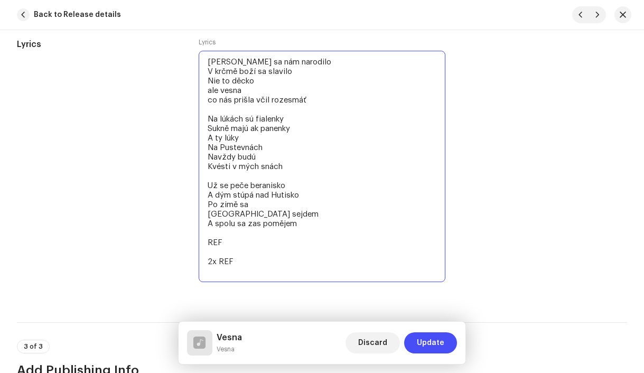
drag, startPoint x: 248, startPoint y: 272, endPoint x: 205, endPoint y: 245, distance: 50.9
click at [205, 245] on textarea "[PERSON_NAME] sa nám narodilo V krčmě boží sa slavilo Nie to děcko ale vesna co…" at bounding box center [322, 166] width 247 height 231
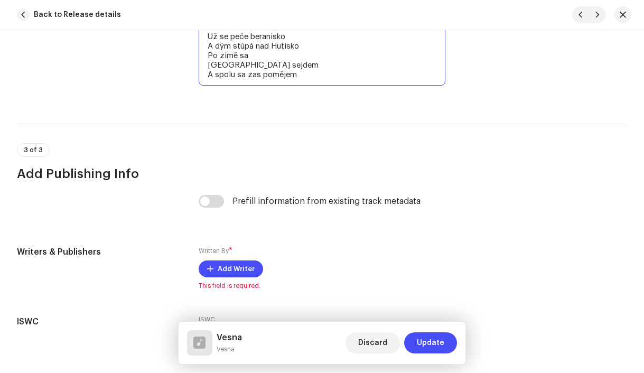
scroll to position [2362, 0]
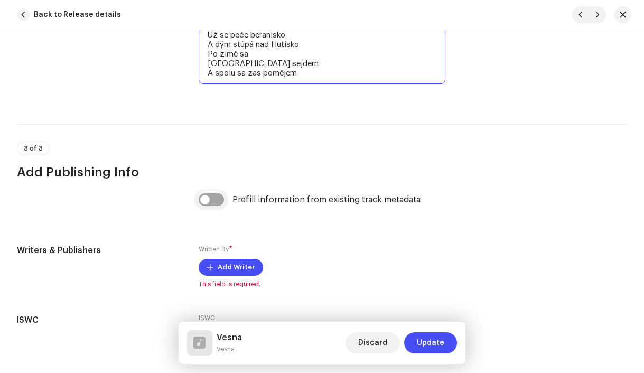
type textarea "[PERSON_NAME] sa nám narodilo V krčmě boží sa slavilo Nie to děcko ale vesna co…"
click at [207, 203] on input "checkbox" at bounding box center [211, 199] width 25 height 13
checkbox input "true"
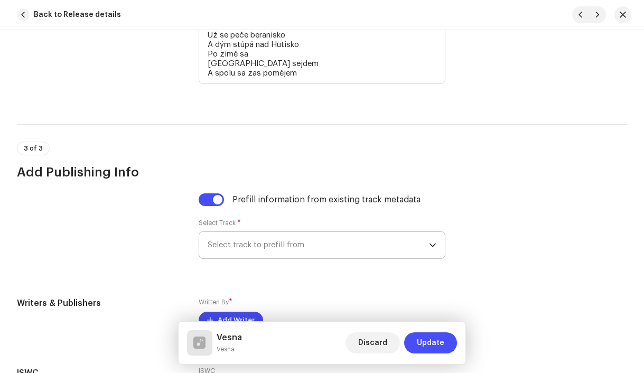
click at [289, 250] on span "Select track to prefill from" at bounding box center [319, 245] width 222 height 26
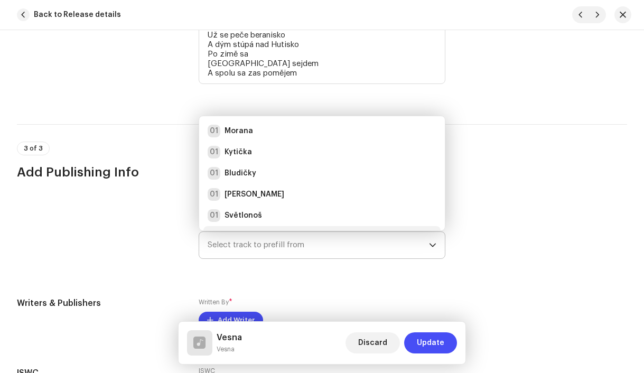
scroll to position [17, 0]
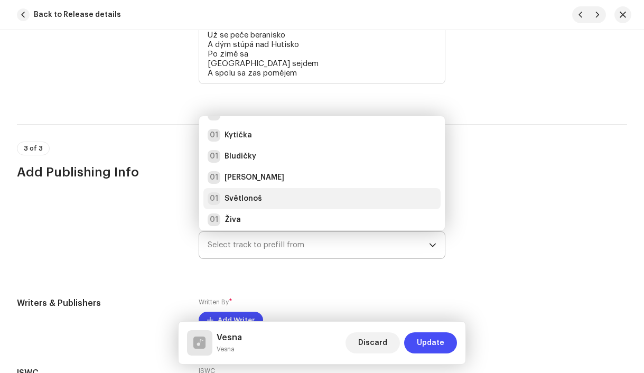
click at [268, 205] on div "01 Světlonoš" at bounding box center [322, 198] width 229 height 13
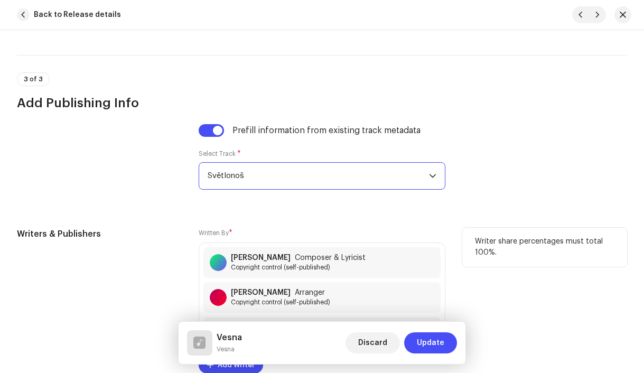
scroll to position [2458, 0]
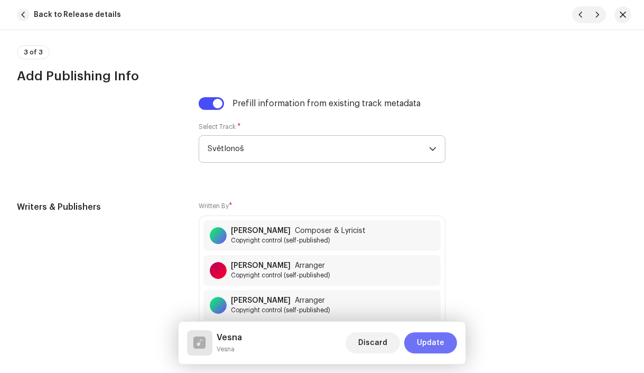
click at [425, 336] on span "Update" at bounding box center [430, 342] width 27 height 21
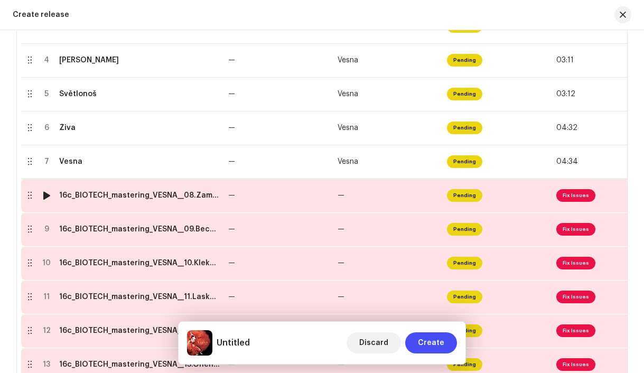
click at [160, 201] on td "16c_BIOTECH_mastering_VESNA__08.Zamykali hory.wav" at bounding box center [139, 196] width 169 height 34
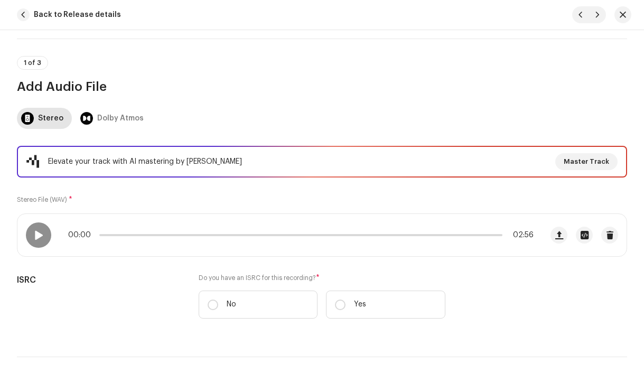
scroll to position [122, 0]
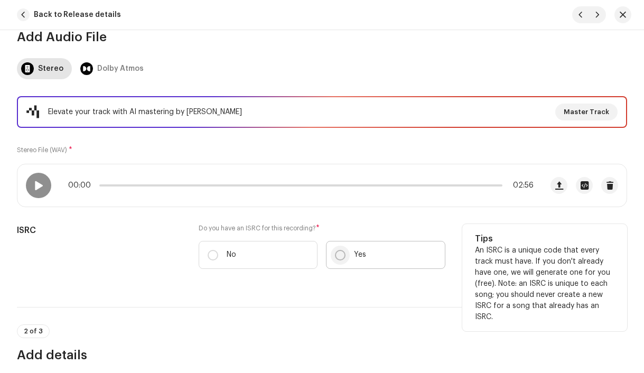
click at [342, 255] on input "Yes" at bounding box center [340, 255] width 11 height 11
radio input "true"
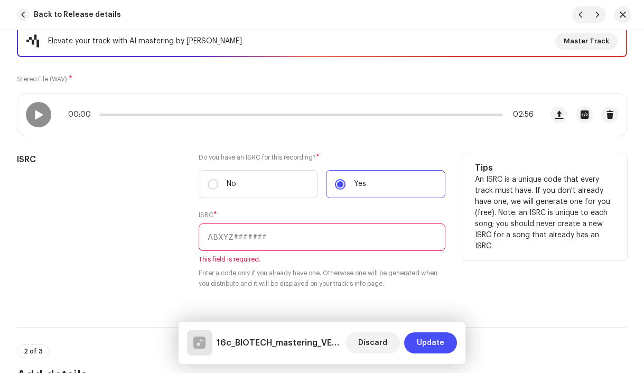
scroll to position [235, 0]
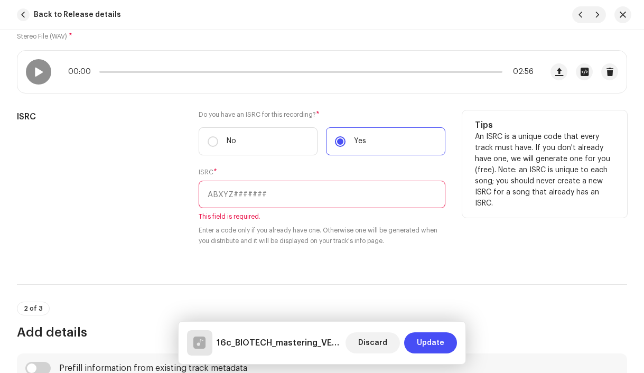
click at [303, 202] on input "text" at bounding box center [322, 194] width 247 height 27
paste input "CZAH91800008"
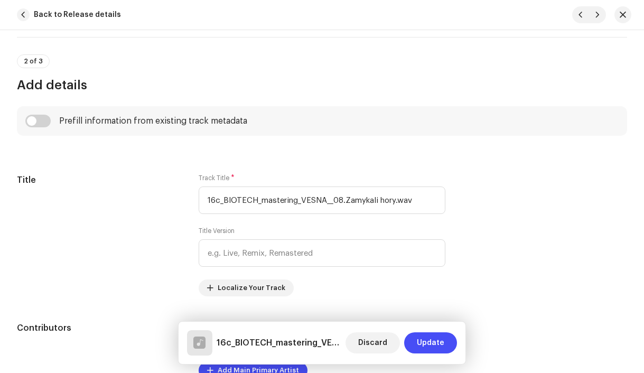
scroll to position [471, 0]
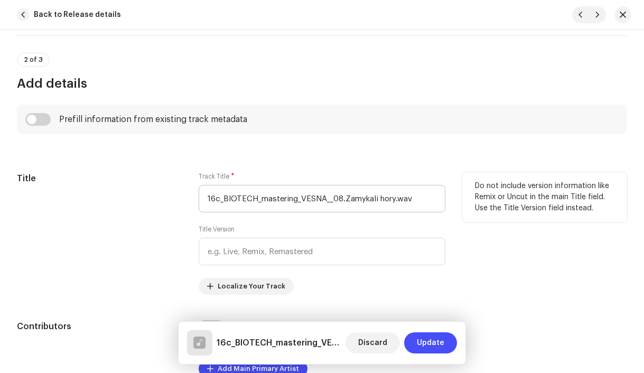
type input "CZAH91800008"
drag, startPoint x: 344, startPoint y: 200, endPoint x: 183, endPoint y: 196, distance: 161.2
click at [183, 196] on div "Title Track Title * 16c_BIOTECH_mastering_VESNA__08.Zamykali hory.wav Title Ver…" at bounding box center [322, 233] width 610 height 123
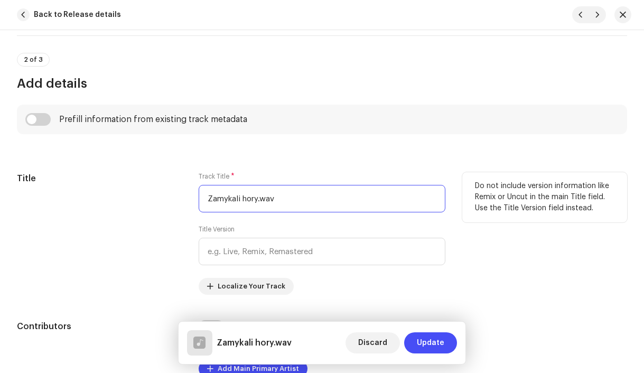
click at [285, 203] on input "Zamykali hory.wav" at bounding box center [322, 198] width 247 height 27
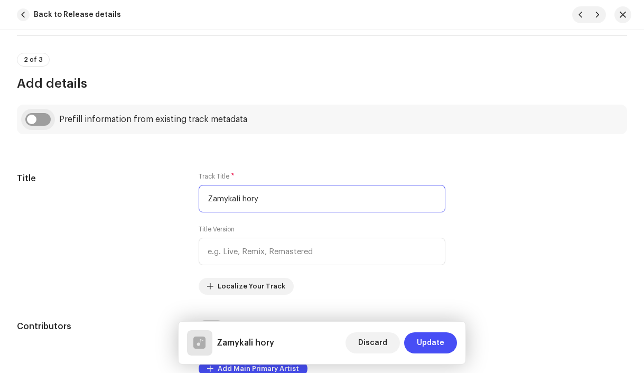
type input "Zamykali hory"
click at [36, 119] on input "checkbox" at bounding box center [37, 119] width 25 height 13
checkbox input "true"
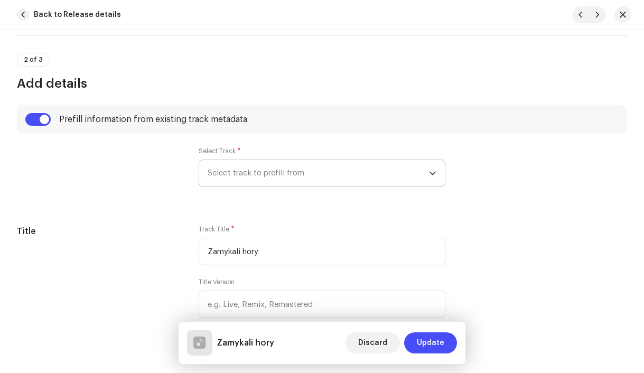
click at [267, 178] on span "Select track to prefill from" at bounding box center [319, 173] width 222 height 26
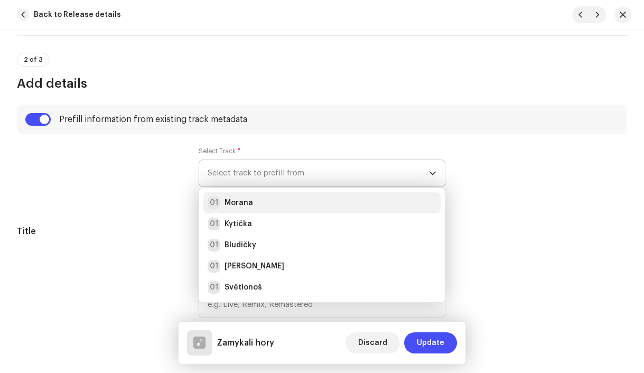
click at [268, 201] on div "01 Morana" at bounding box center [322, 203] width 229 height 13
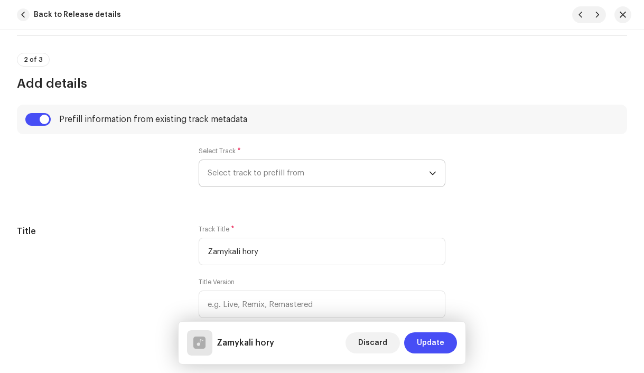
radio input "true"
type input "Vesna production, distributed by Bloomdi"
checkbox input "true"
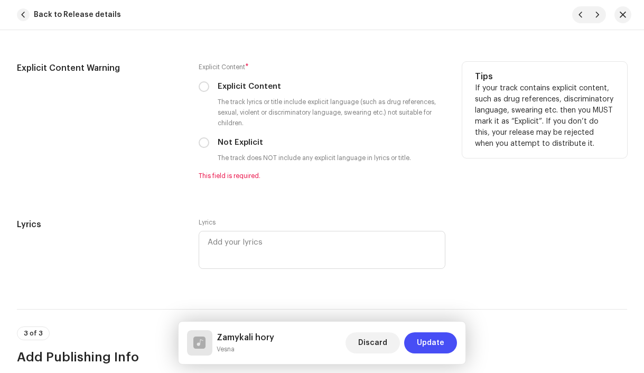
scroll to position [2058, 0]
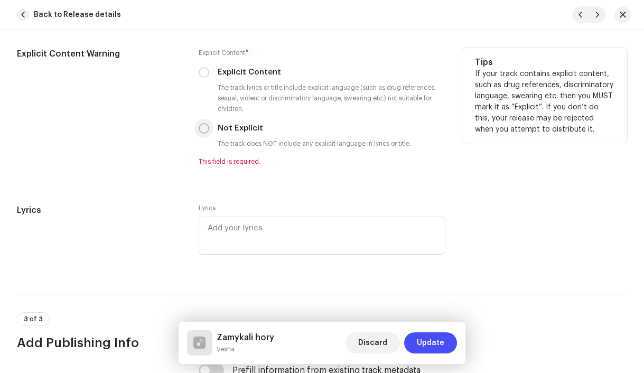
click at [203, 134] on input "Not Explicit" at bounding box center [204, 128] width 11 height 11
radio input "true"
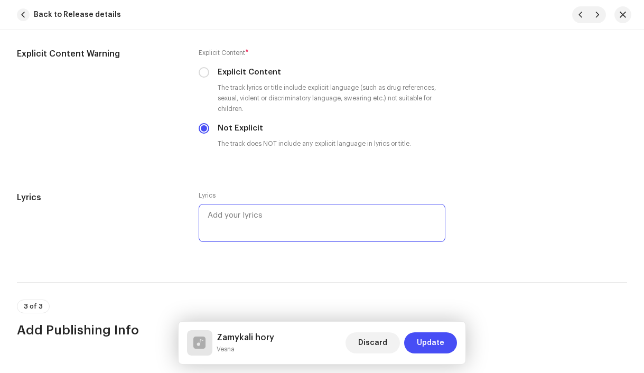
click at [314, 217] on textarea at bounding box center [322, 223] width 247 height 38
paste textarea "Zamykali hory Před takými ako si ty By zvědavé nohy S čerty neběhaly Zamykali d…"
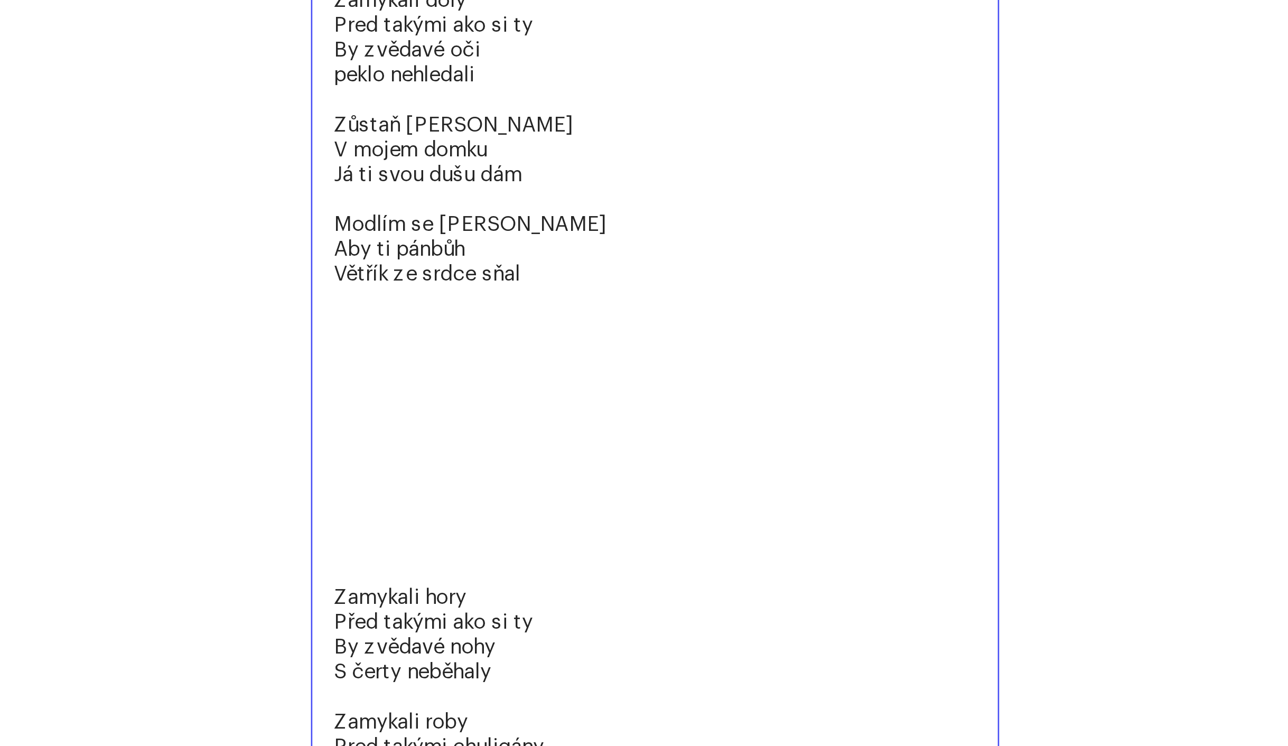
scroll to position [2012, 0]
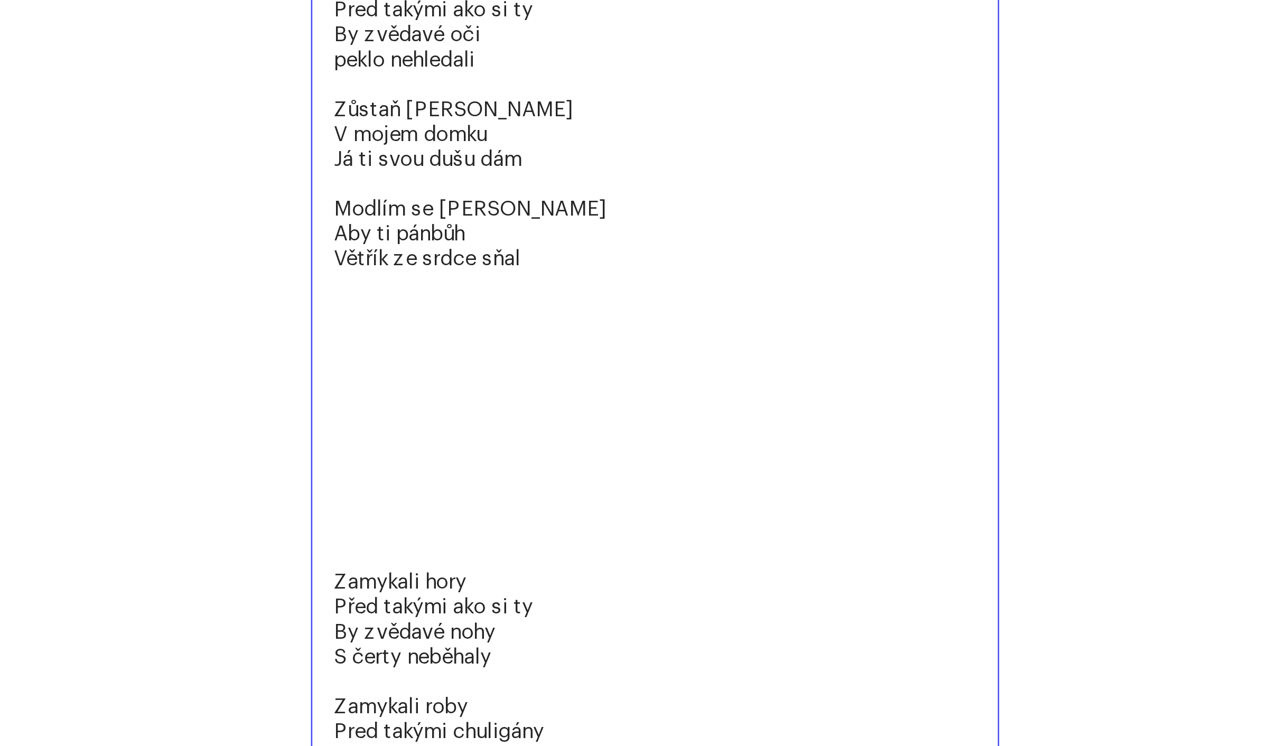
click at [520, 372] on textarea "Zamykali hory Před takými ako si ty By zvědavé nohy S čerty neběhaly Zamykali d…" at bounding box center [643, 423] width 263 height 393
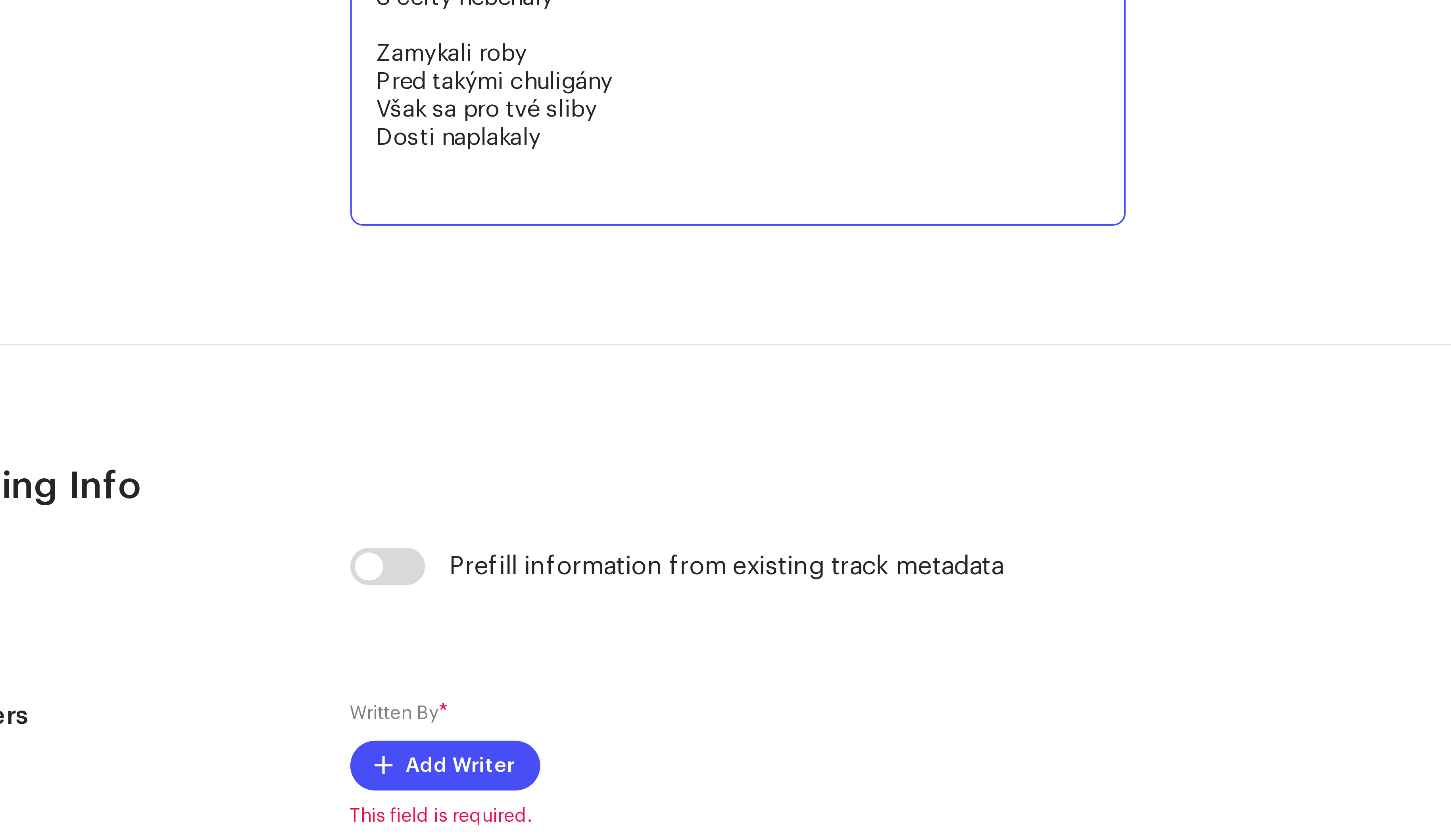
scroll to position [1343, 0]
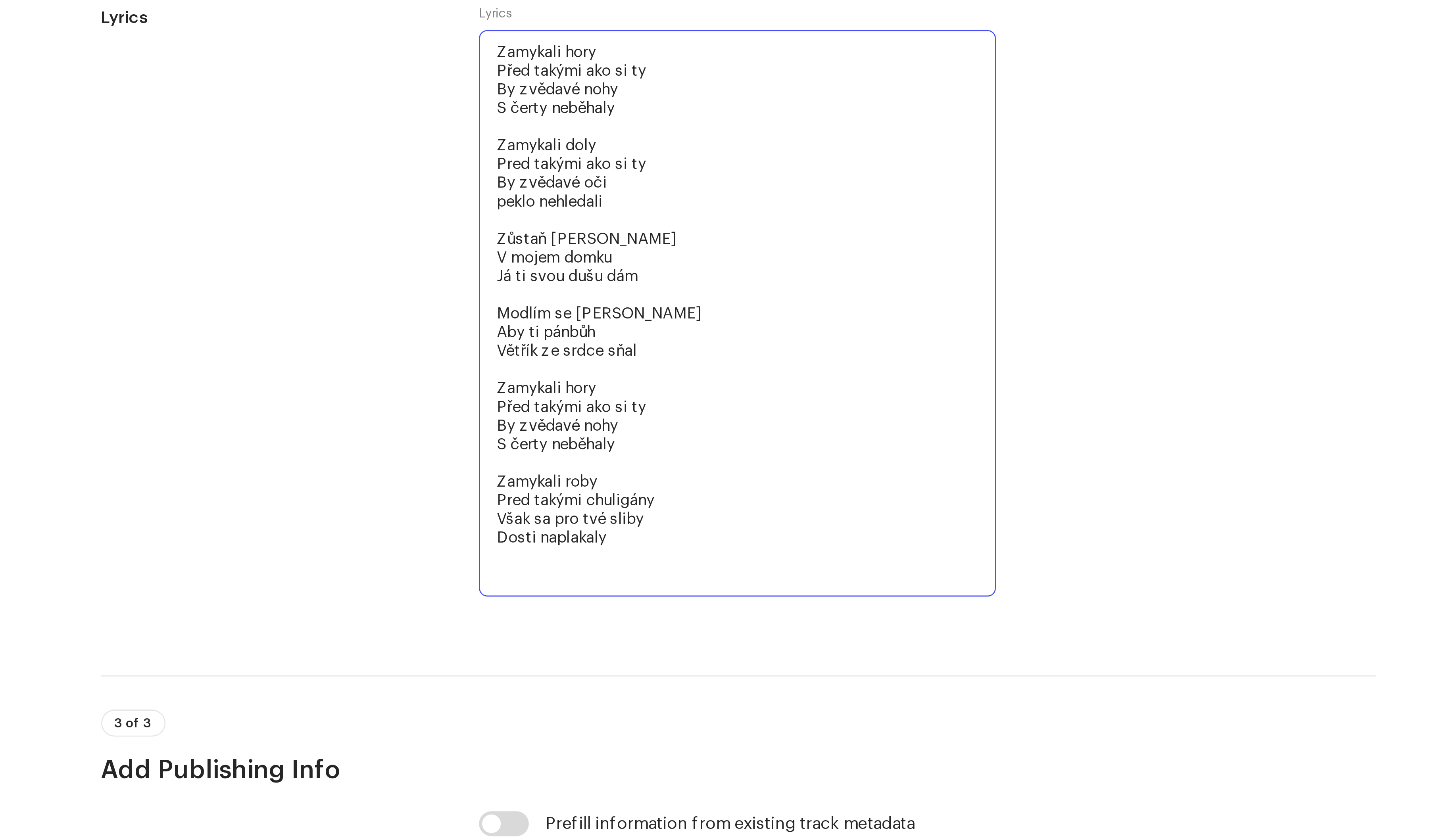
click at [483, 279] on textarea "Zamykali hory Před takými ako si ty By zvědavé nohy S čerty neběhaly Zamykali d…" at bounding box center [725, 448] width 198 height 216
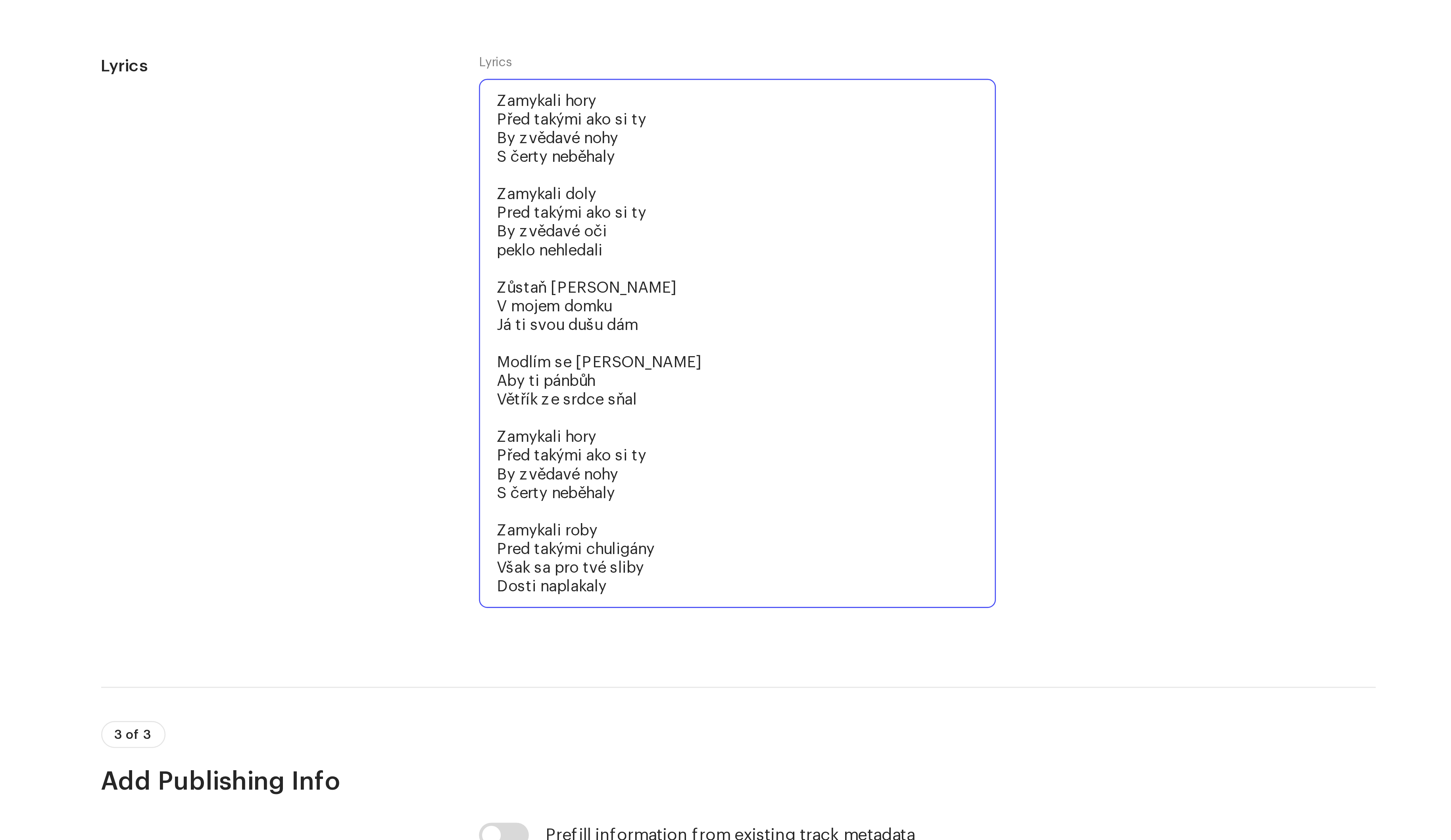
scroll to position [1329, 0]
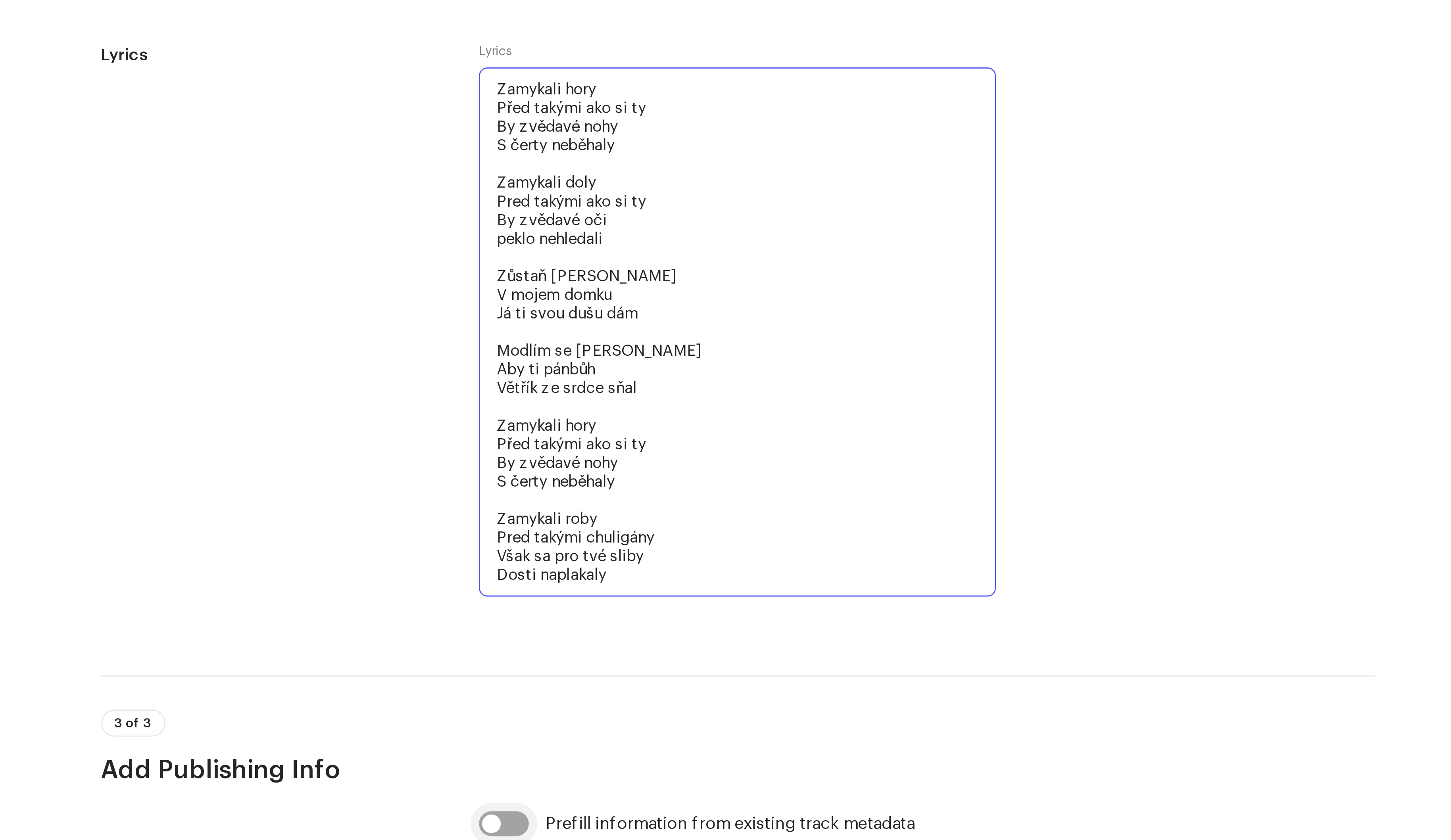
type textarea "Zamykali hory Před takými ako si ty By zvědavé nohy S čerty neběhaly Zamykali d…"
click at [483, 279] on input "checkbox" at bounding box center [635, 643] width 19 height 10
checkbox input "true"
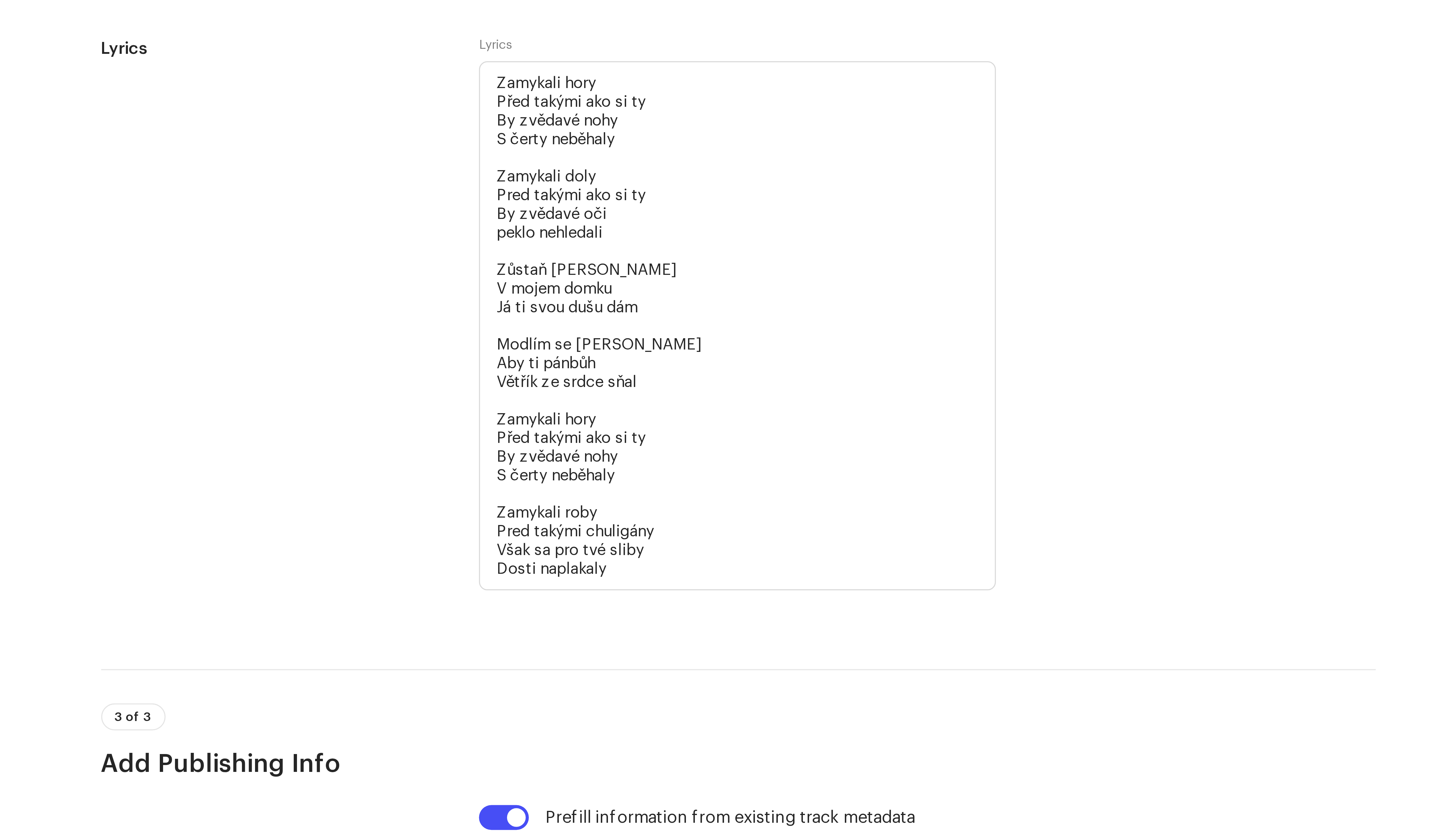
scroll to position [1026, 0]
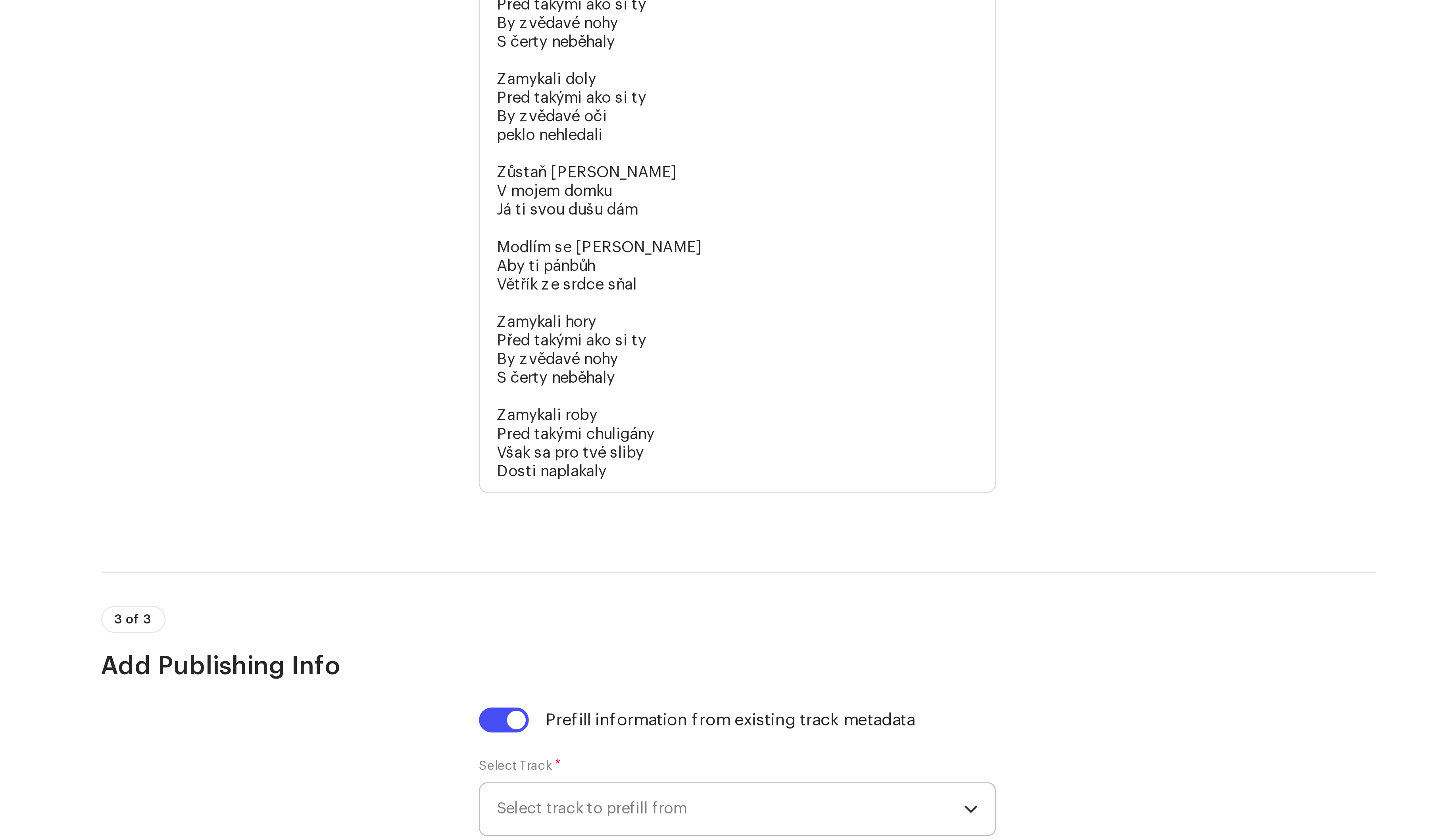
click at [483, 279] on span "Select track to prefill from" at bounding box center [722, 637] width 179 height 20
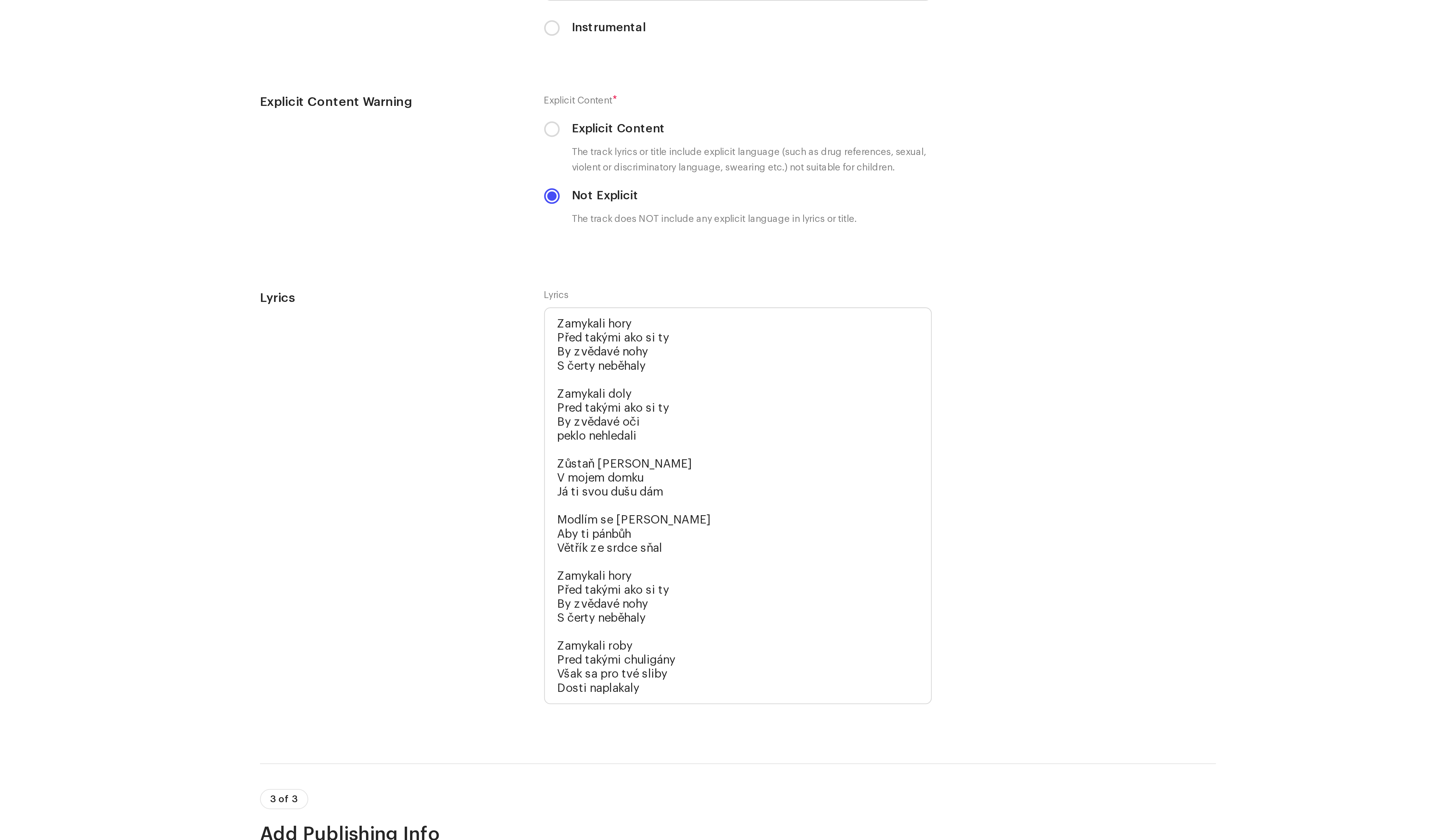
scroll to position [819, 0]
click at [362, 209] on div "Lyrics" at bounding box center [593, 522] width 99 height 167
click at [362, 209] on div "3 of 3 Add Publishing Info" at bounding box center [726, 636] width 366 height 32
